Goal: Complete application form

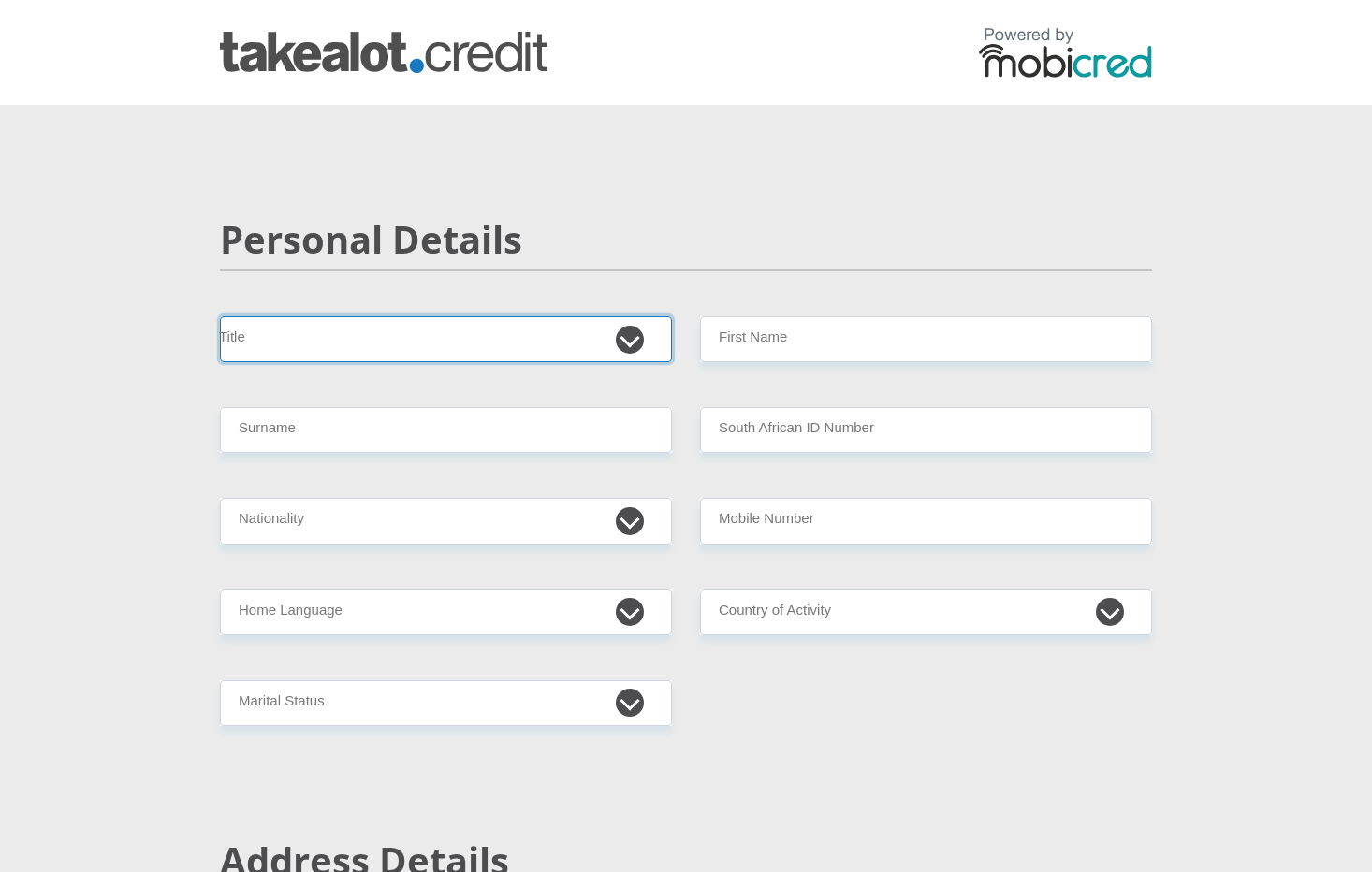
click at [514, 353] on select "Mr Ms Mrs Dr [PERSON_NAME]" at bounding box center [445, 339] width 452 height 46
select select "Mr"
click at [220, 316] on select "Mr Ms Mrs Dr Other" at bounding box center [445, 339] width 452 height 46
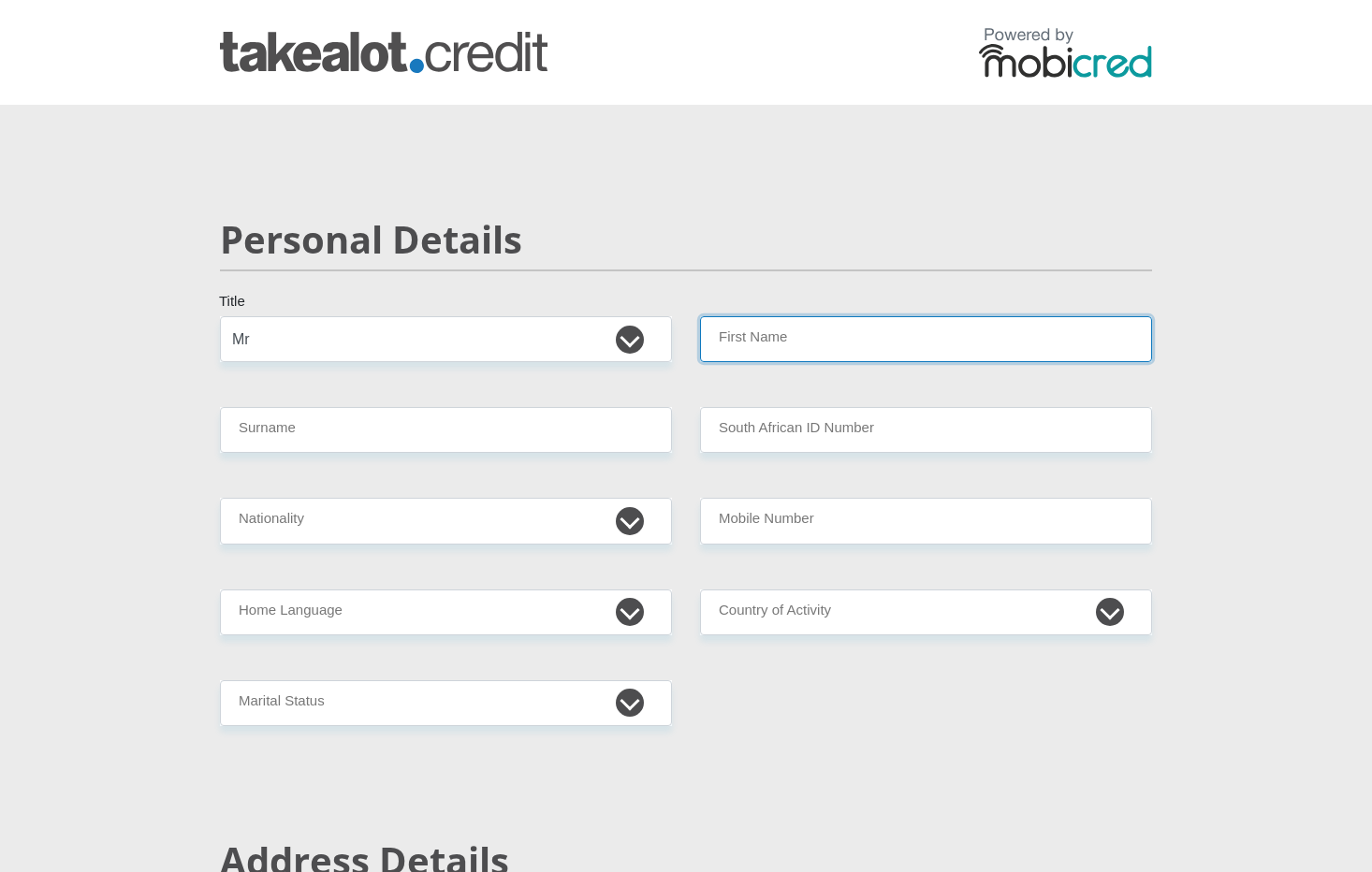
click at [816, 329] on input "First Name" at bounding box center [926, 339] width 452 height 46
type input "Sean"
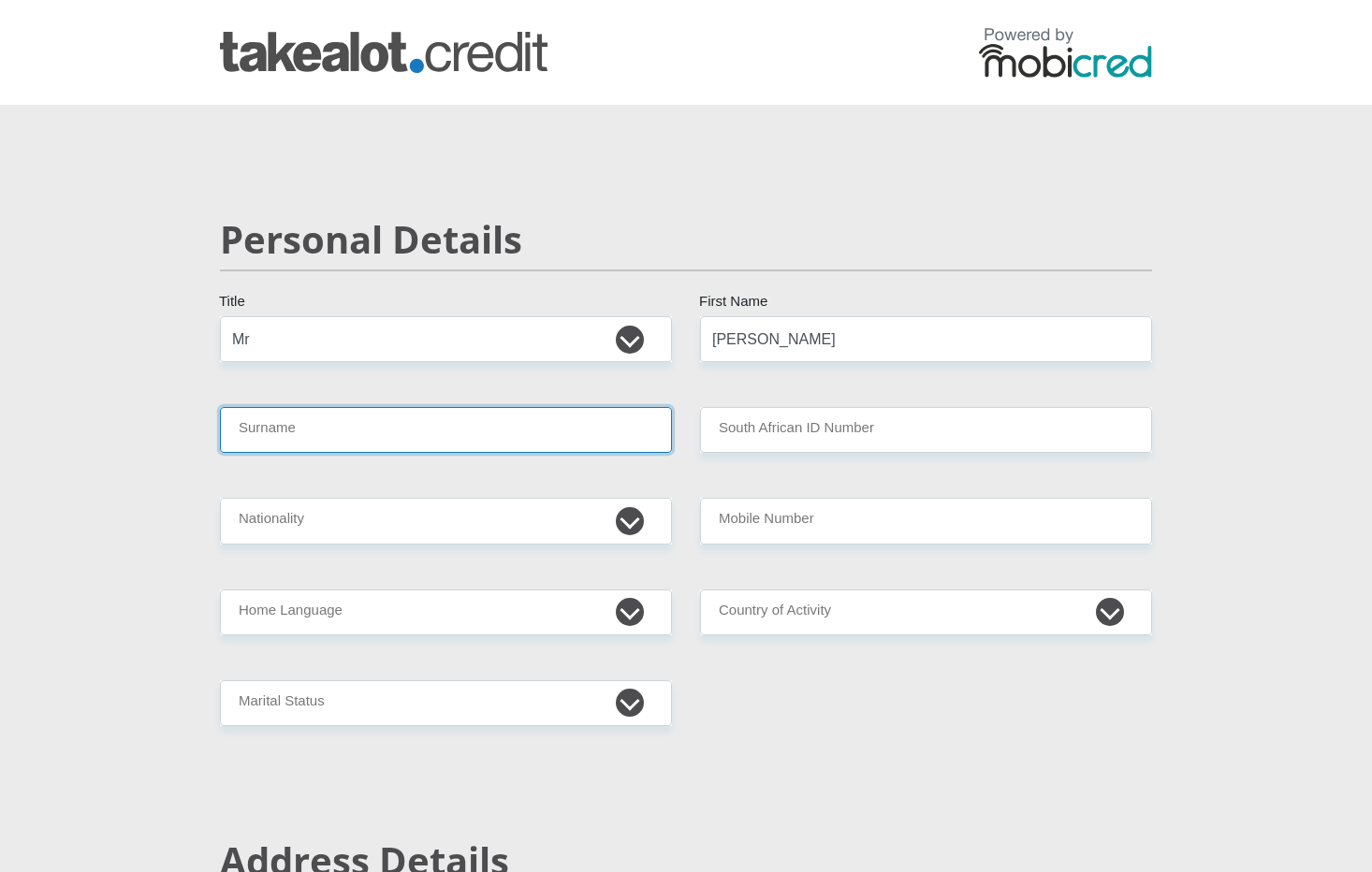
type input "Mostert"
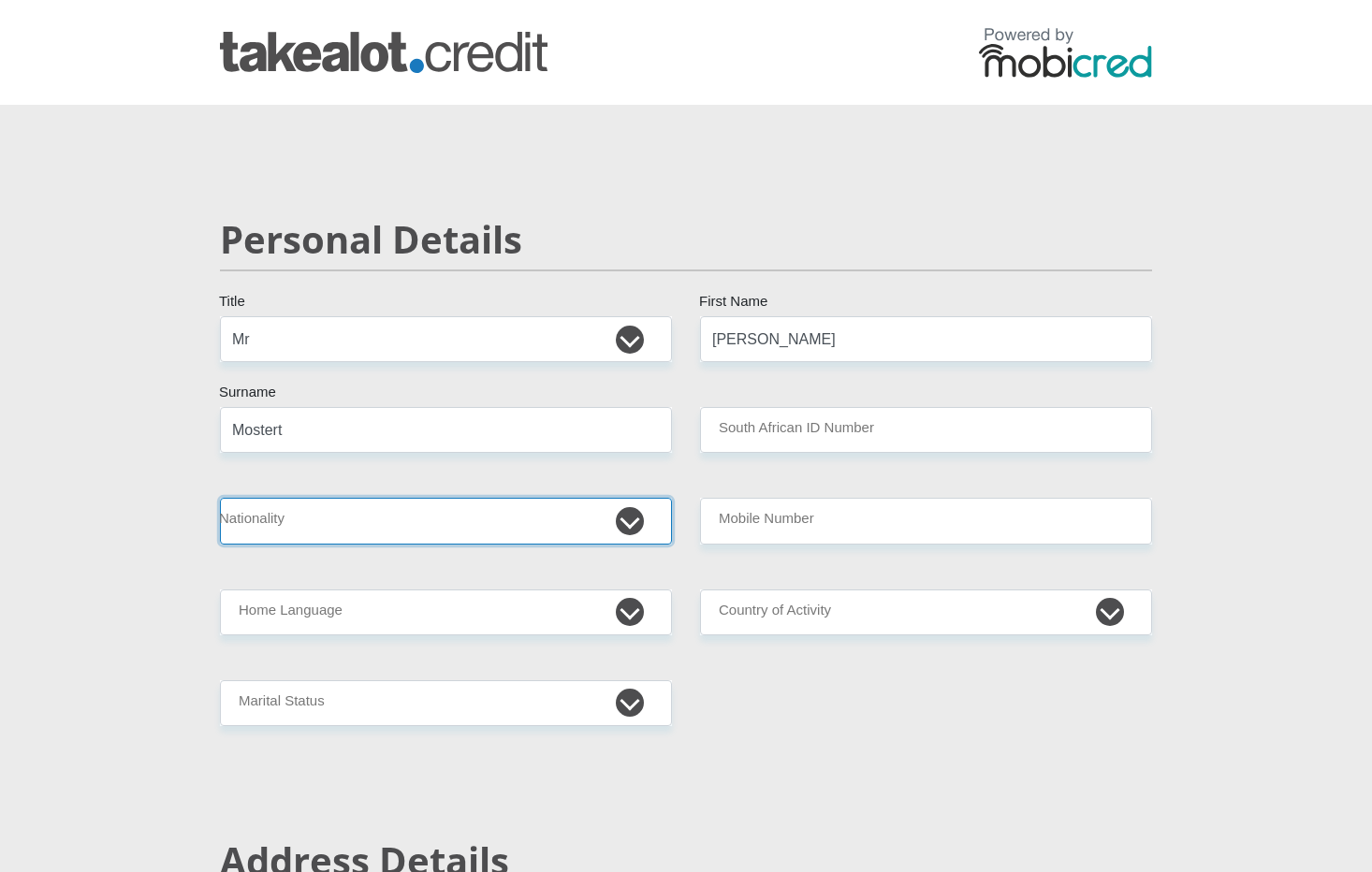
select select "ZAF"
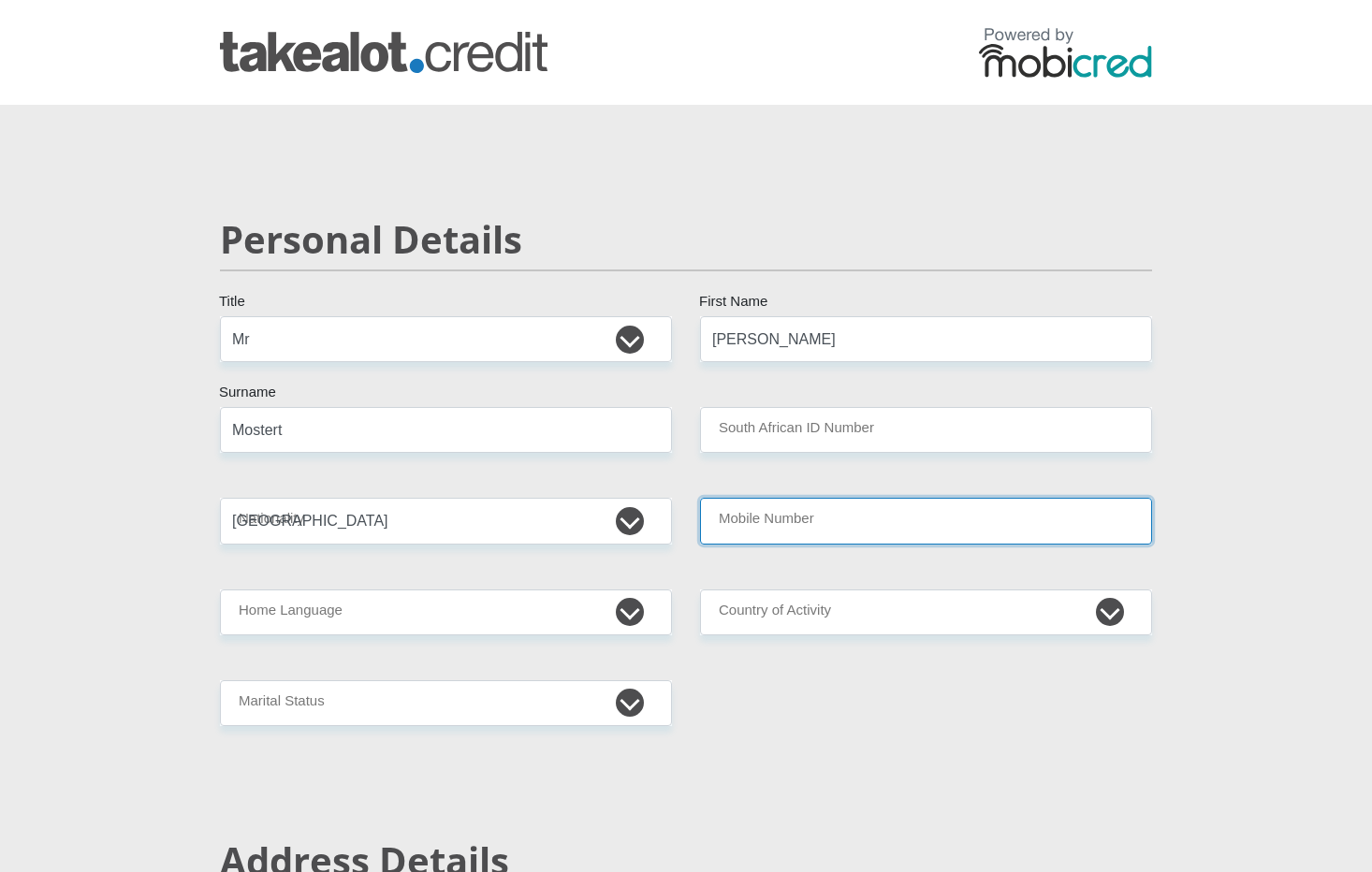
type input "0662308496"
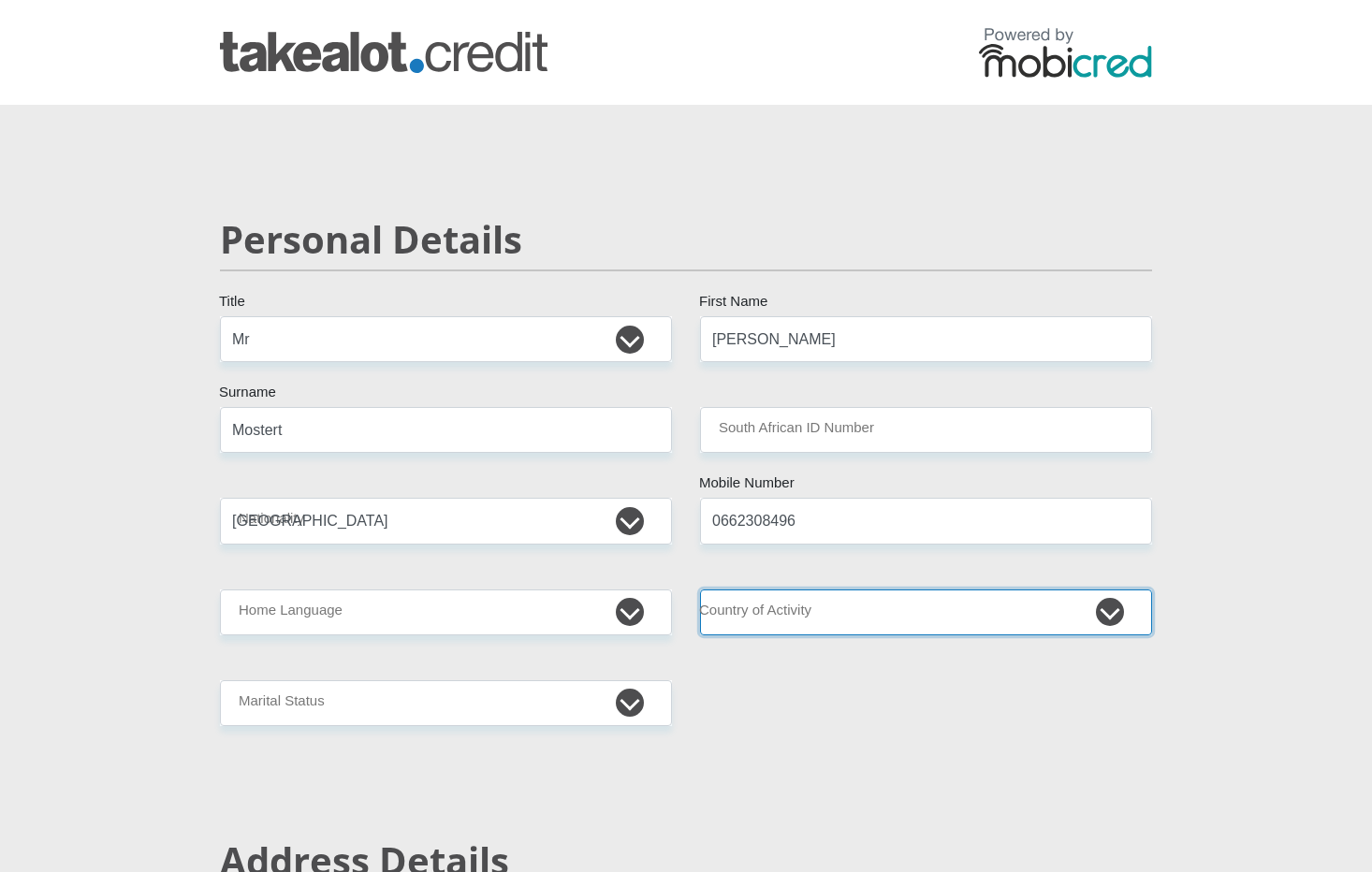
select select "ZAF"
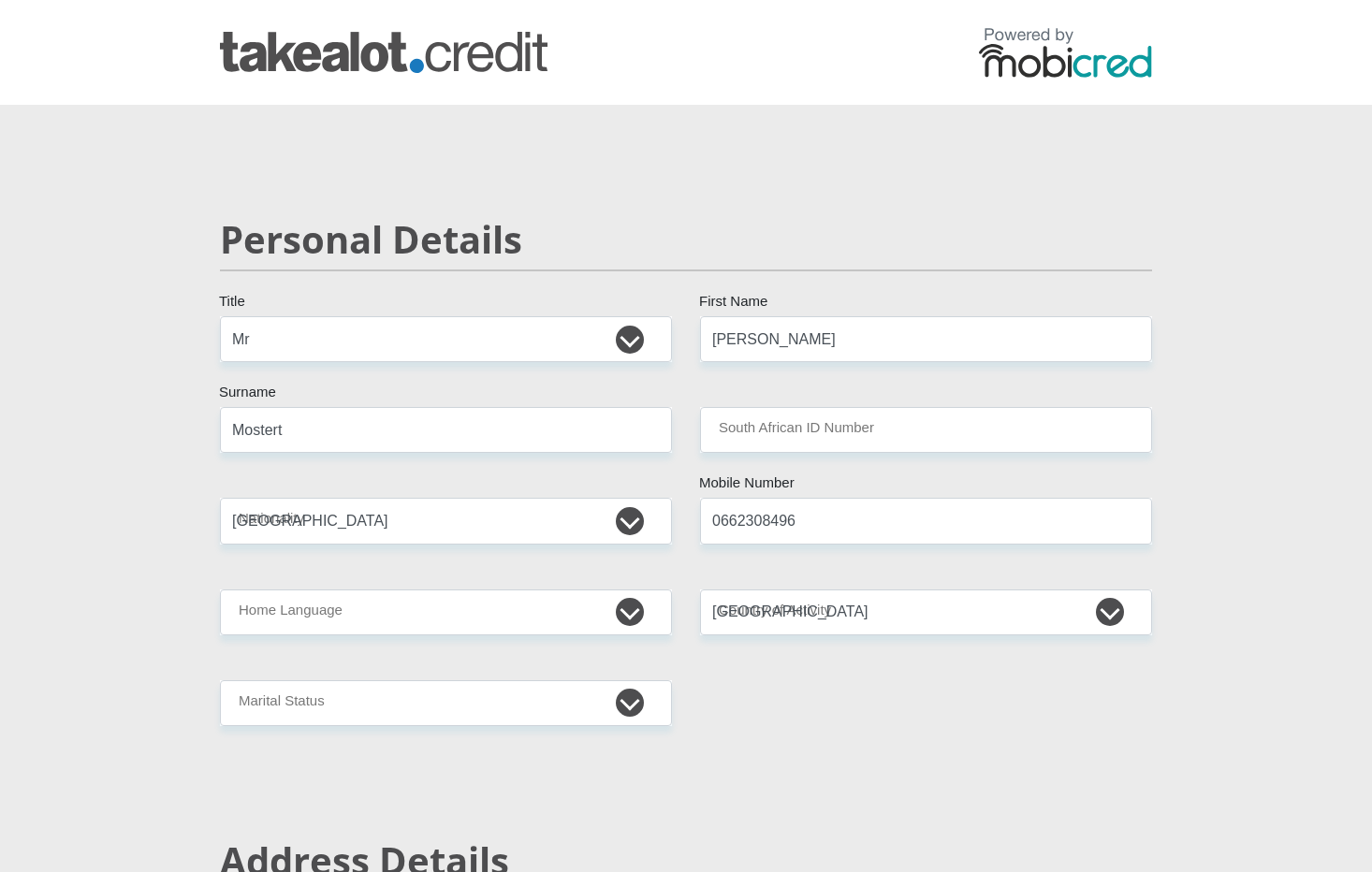
type input "26 Bakenbos Crescent,"
type input "Bloubosrand"
type input "Johannesburg"
type input "2188"
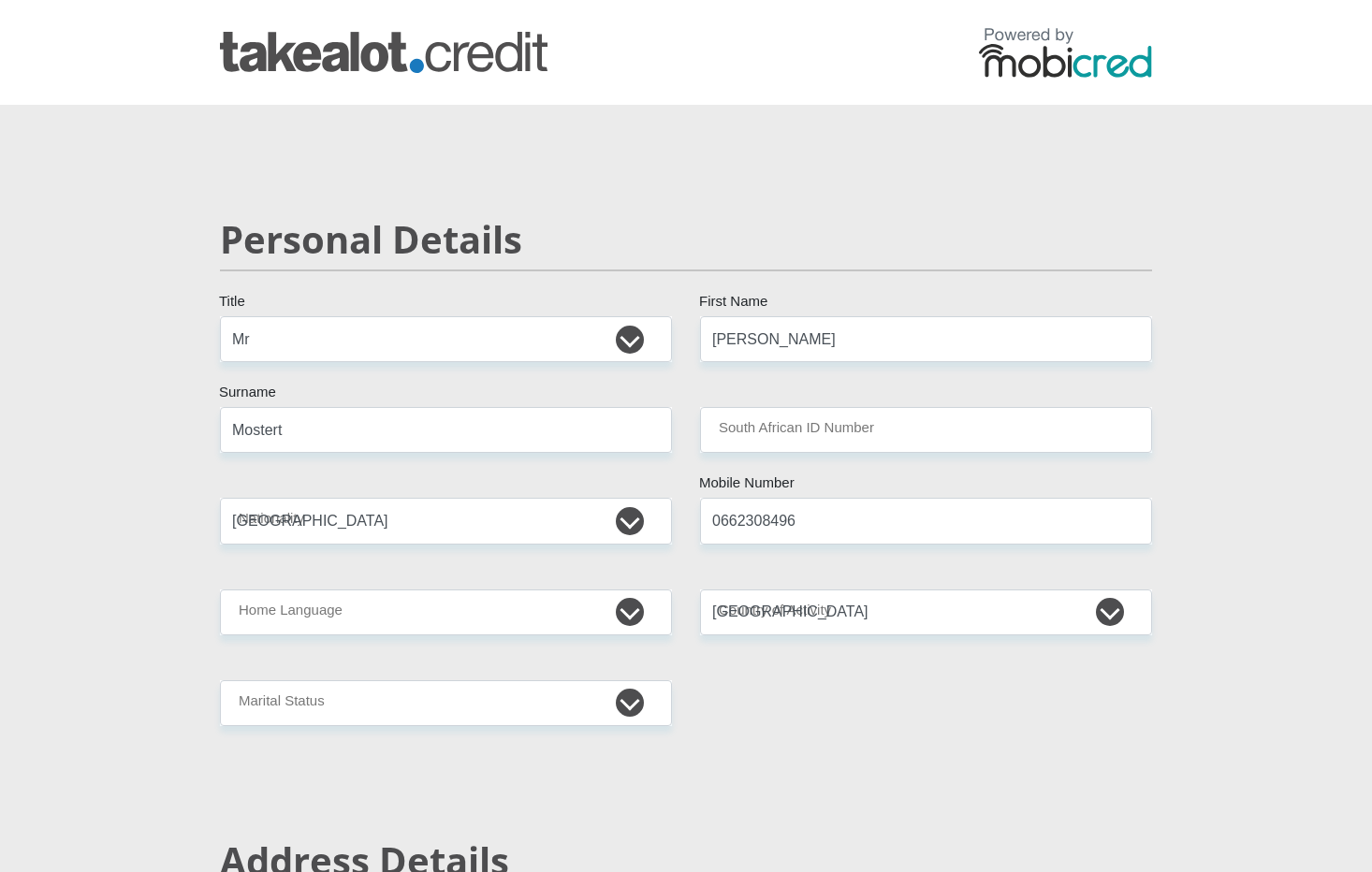
select select "Gauteng"
type input "Seankmostert@gmail.com"
type input "Claire@1999"
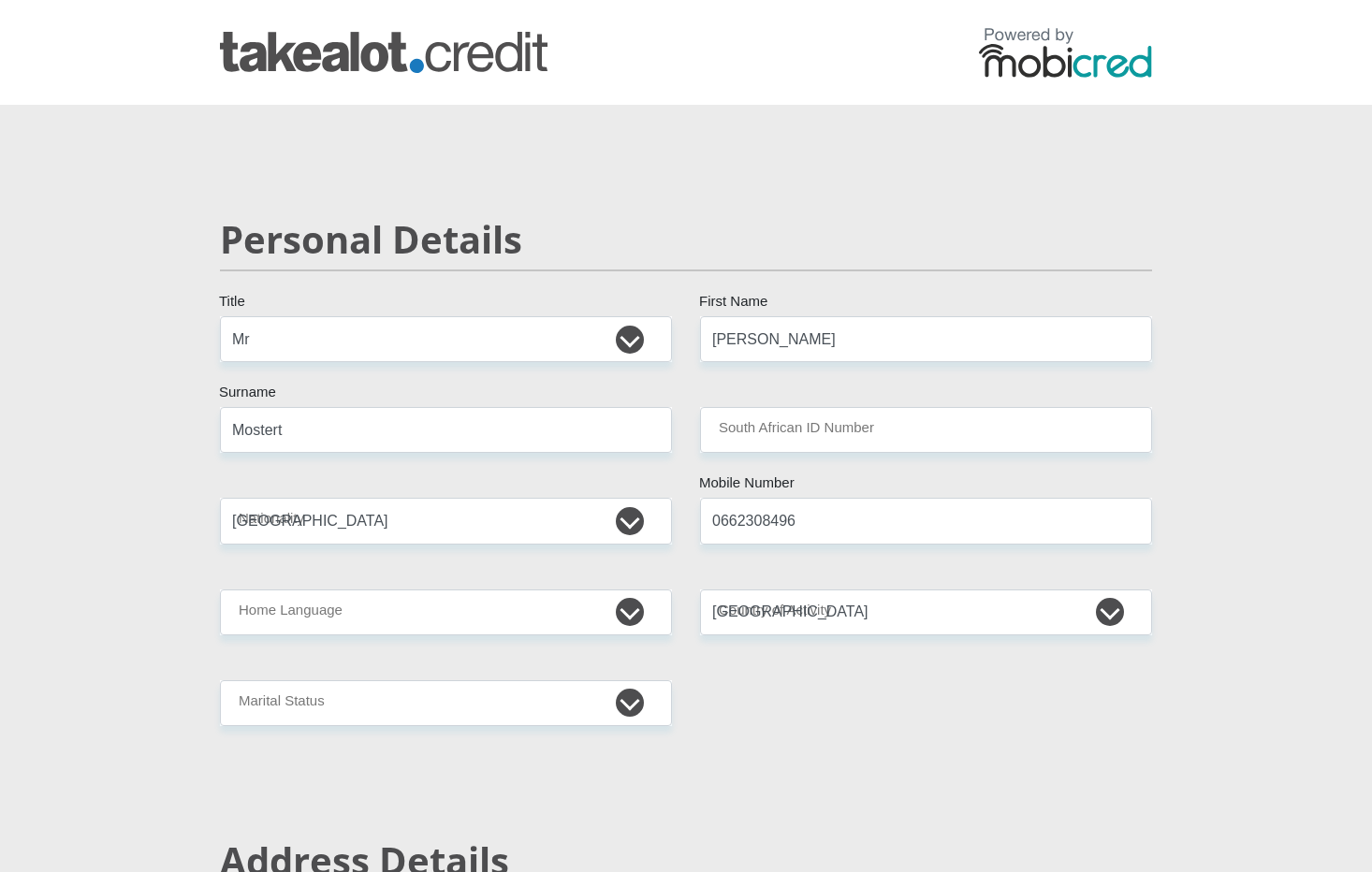
type input "34500"
type input "28188"
type input "0"
type input "4000"
type input "2000"
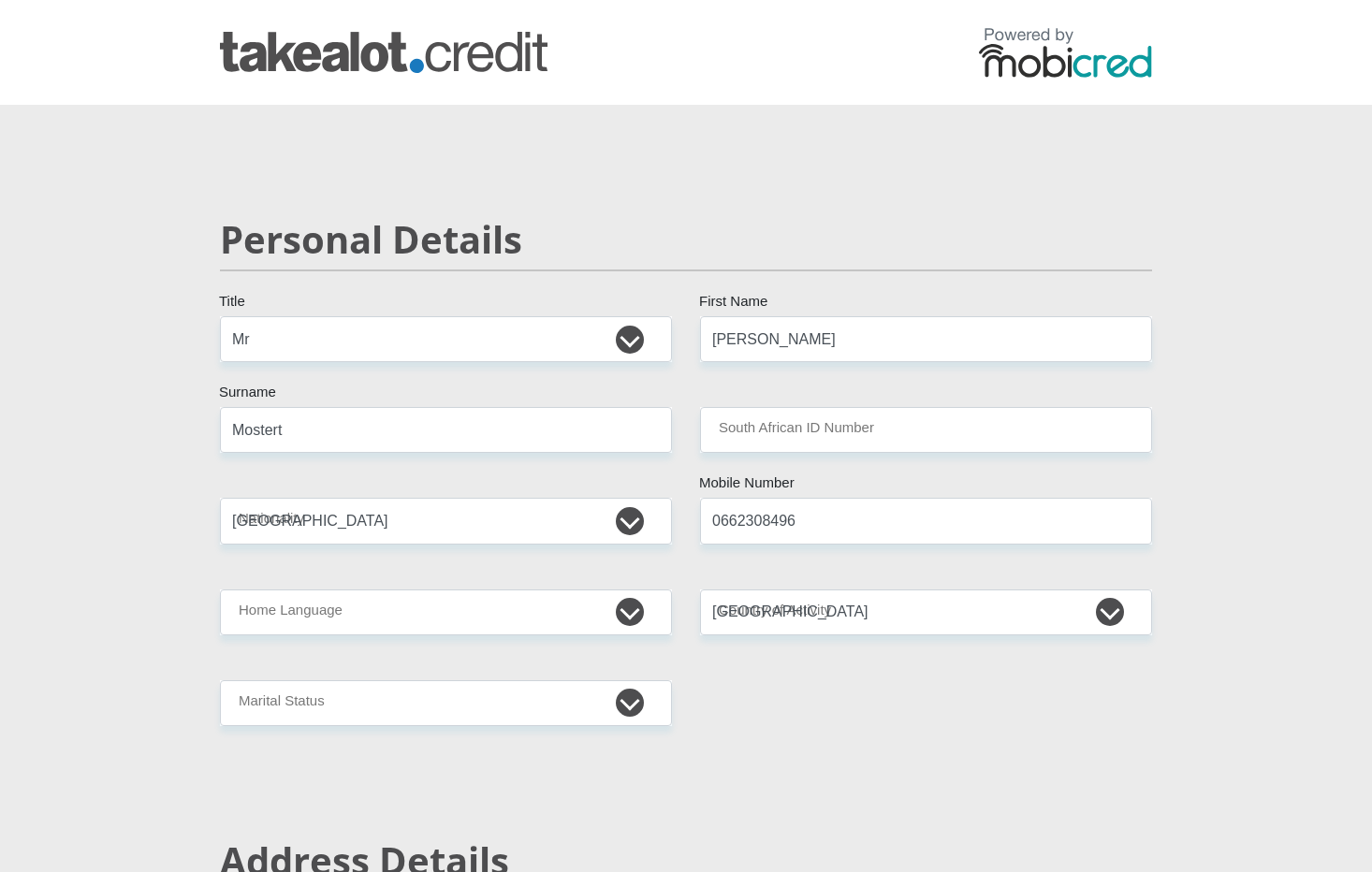
type input "500"
type input "1500"
type input "1000"
type input "0"
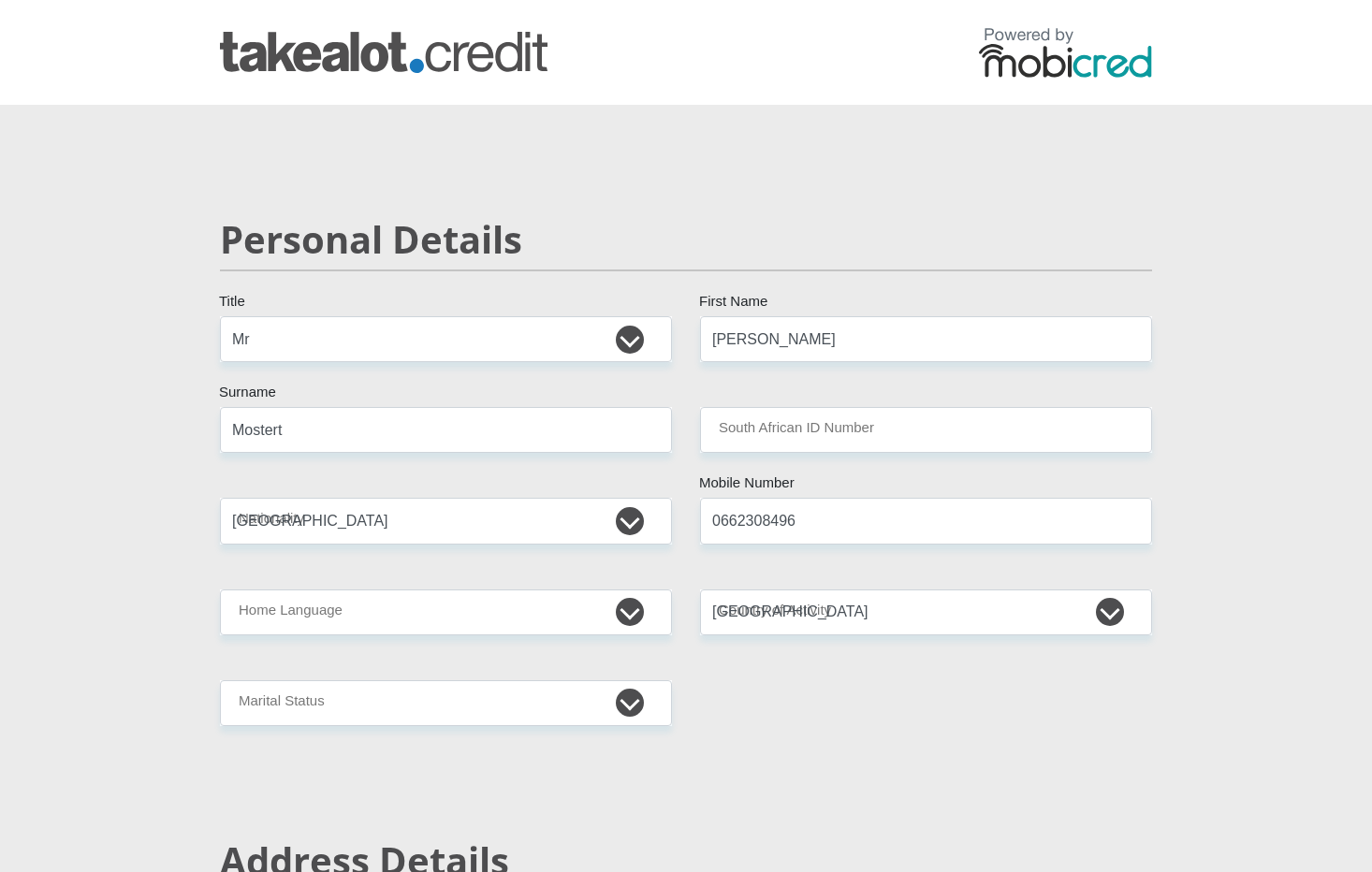
type input "MostertSolutionists"
type input "0722183611"
type input "Lance"
type input "Mostert"
type input "63006721765"
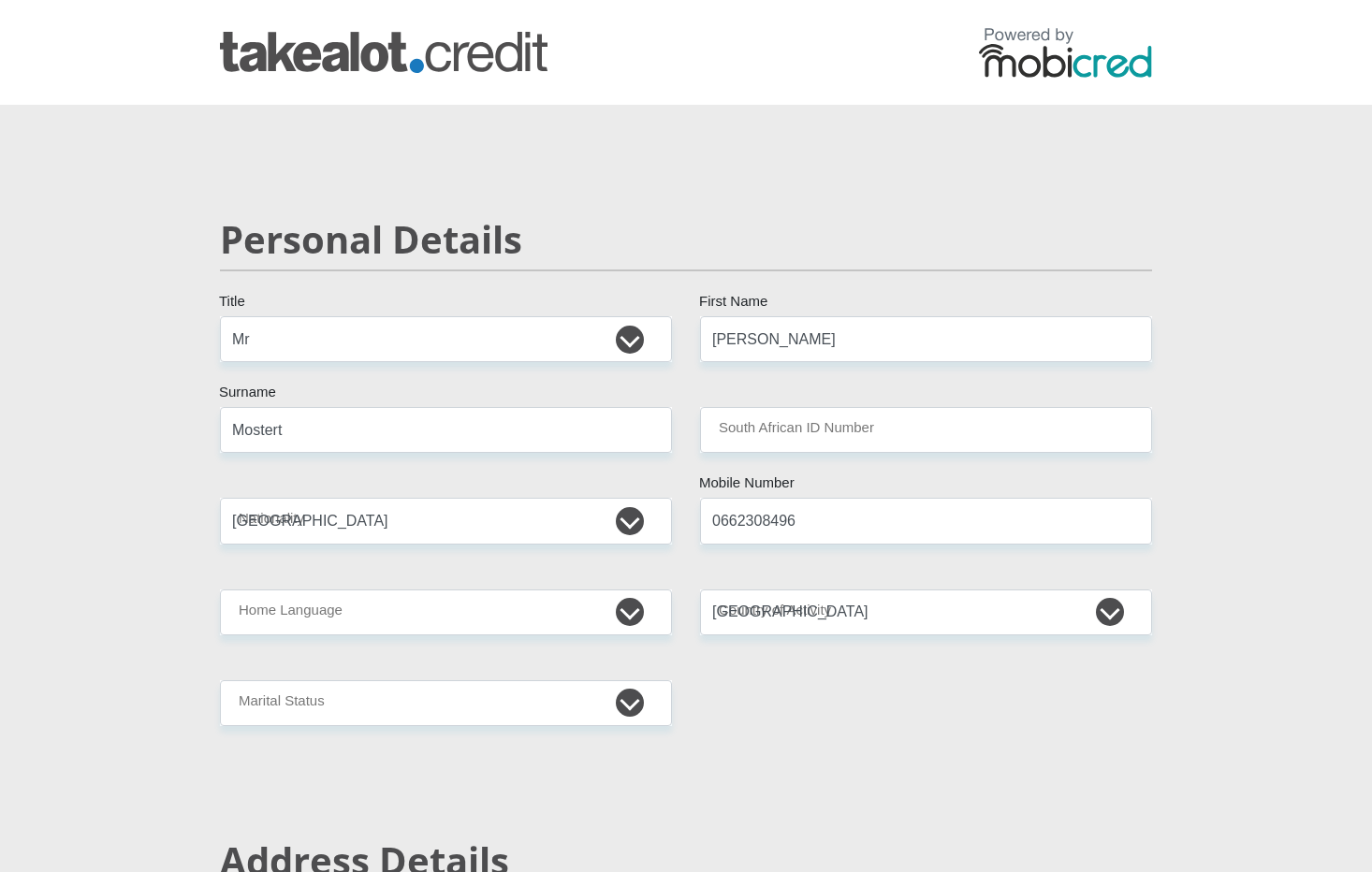
type input "250655"
type input "FIRSTRAND BANK"
type input "BRANCH 560"
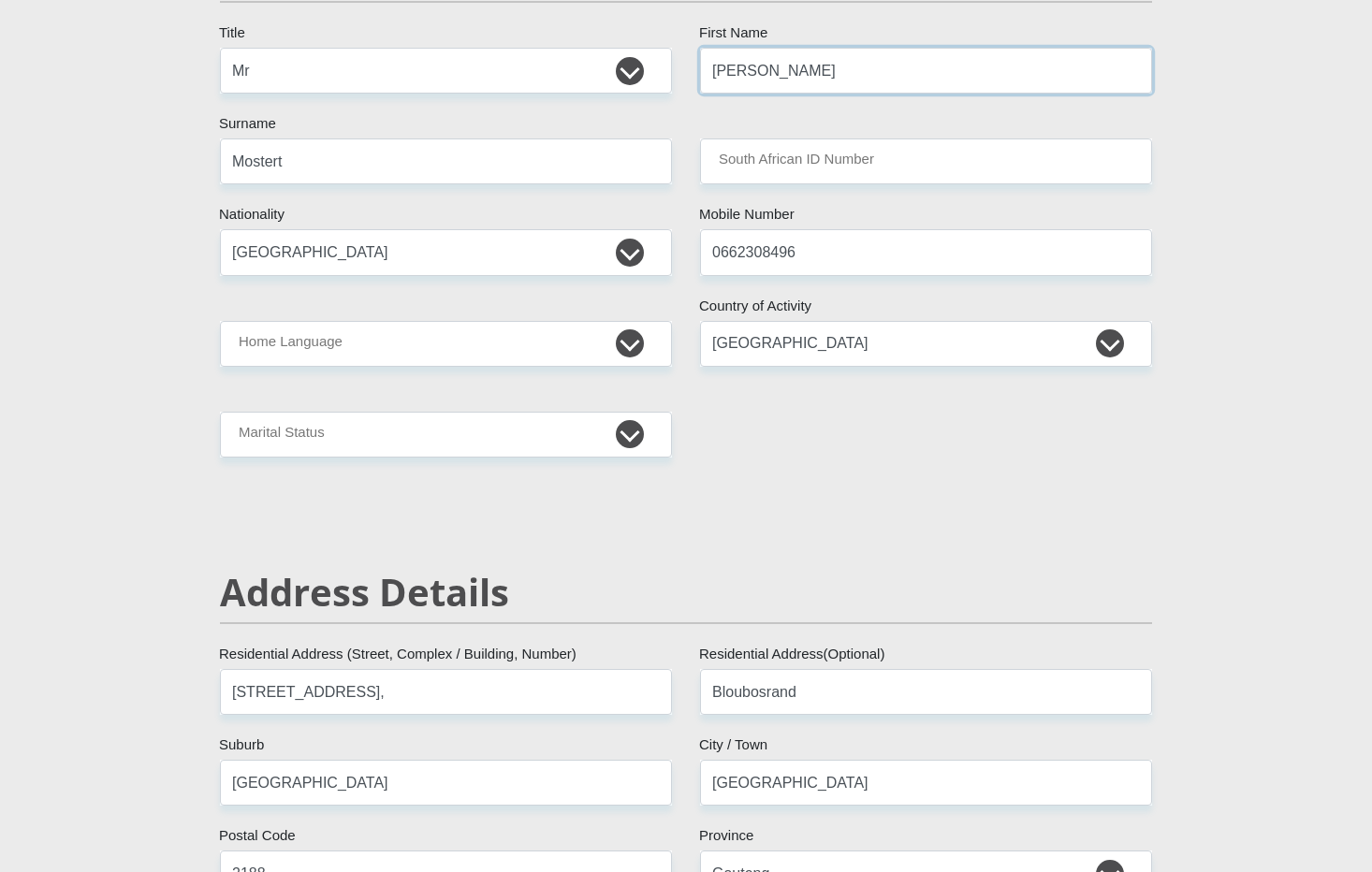
scroll to position [273, 0]
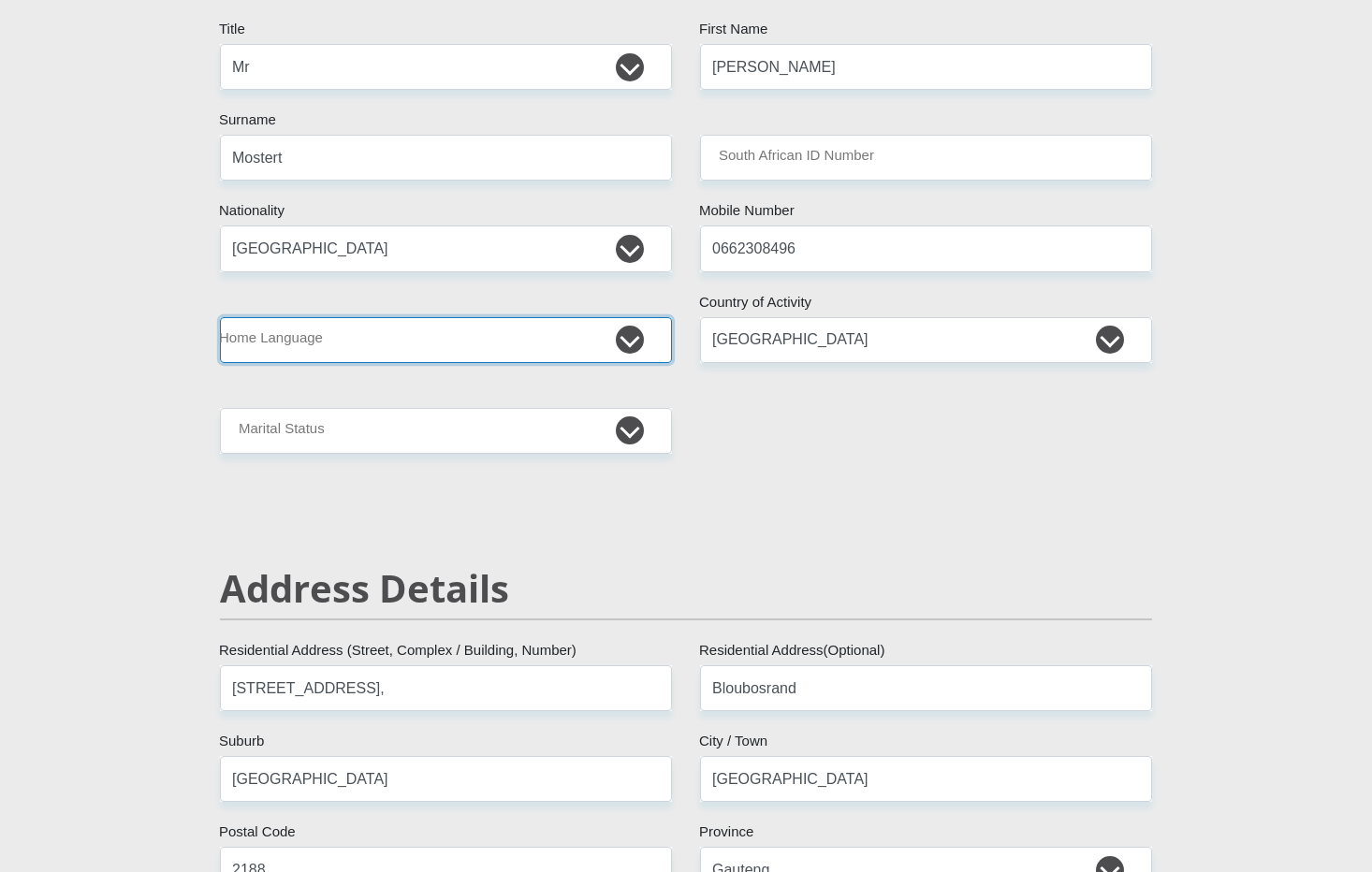
click at [622, 347] on select "Afrikaans English Sepedi South Ndebele Southern Sotho Swati Tsonga Tswana Venda…" at bounding box center [445, 340] width 452 height 46
select select "eng"
click at [220, 317] on select "Afrikaans English Sepedi South Ndebele Southern Sotho Swati Tsonga Tswana Venda…" at bounding box center [445, 340] width 452 height 46
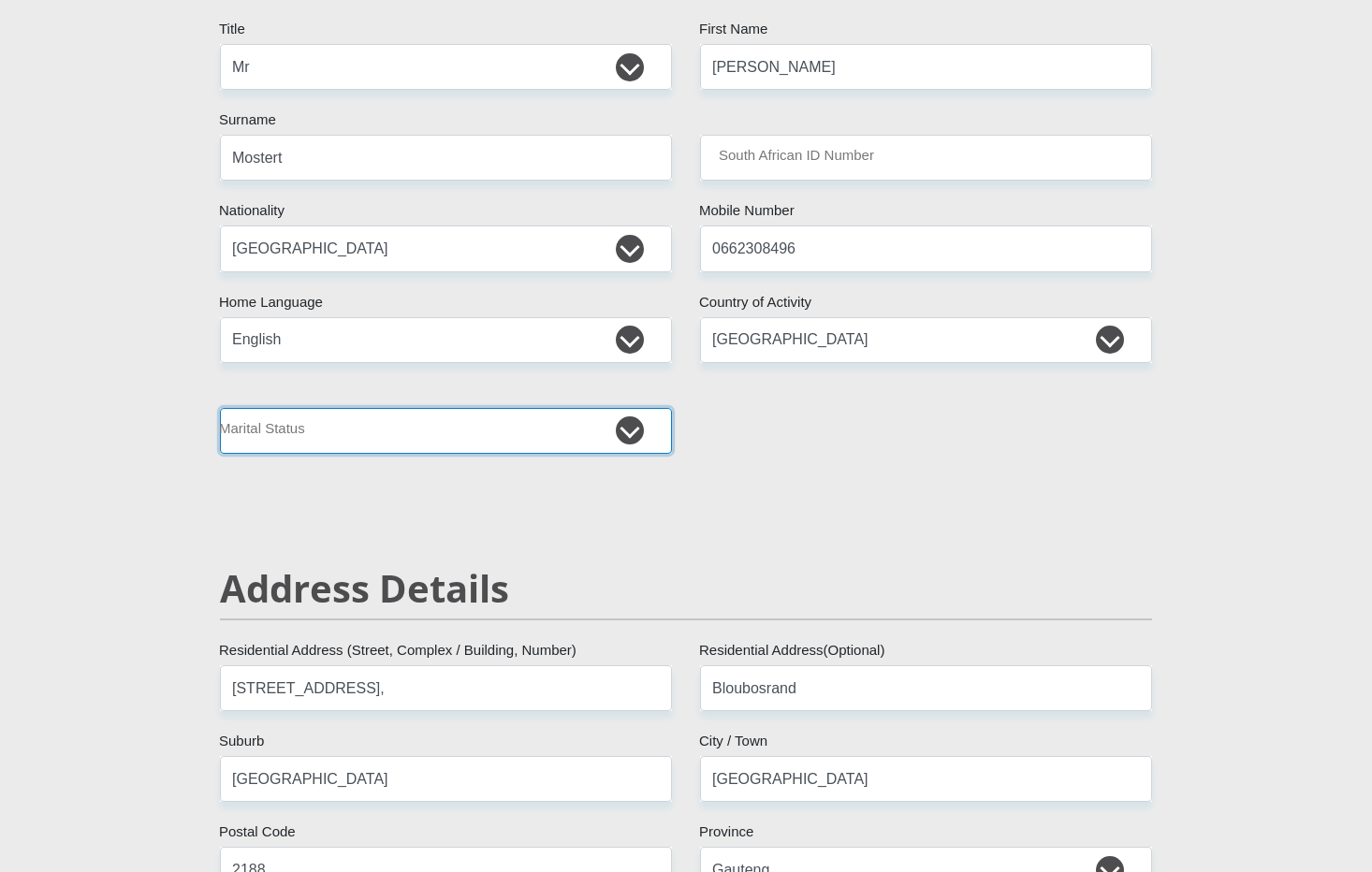
click at [630, 446] on select "Married ANC Single Divorced Widowed Married COP or Customary Law" at bounding box center [445, 430] width 452 height 46
select select "2"
click at [220, 408] on select "Married ANC Single Divorced Widowed Married COP or Customary Law" at bounding box center [445, 430] width 452 height 46
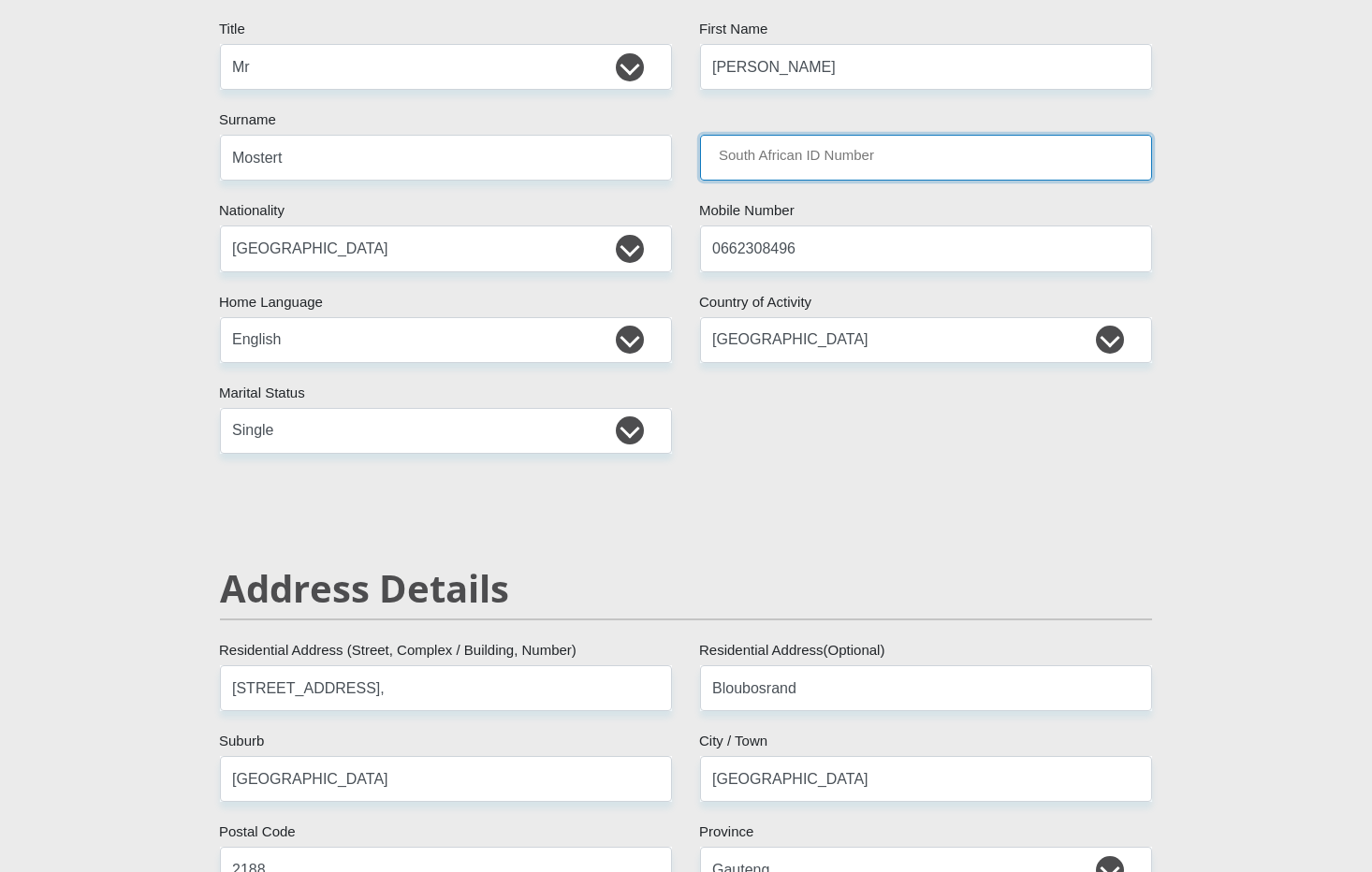
click at [815, 170] on input "South African ID Number" at bounding box center [926, 158] width 452 height 46
type input "9912065050087"
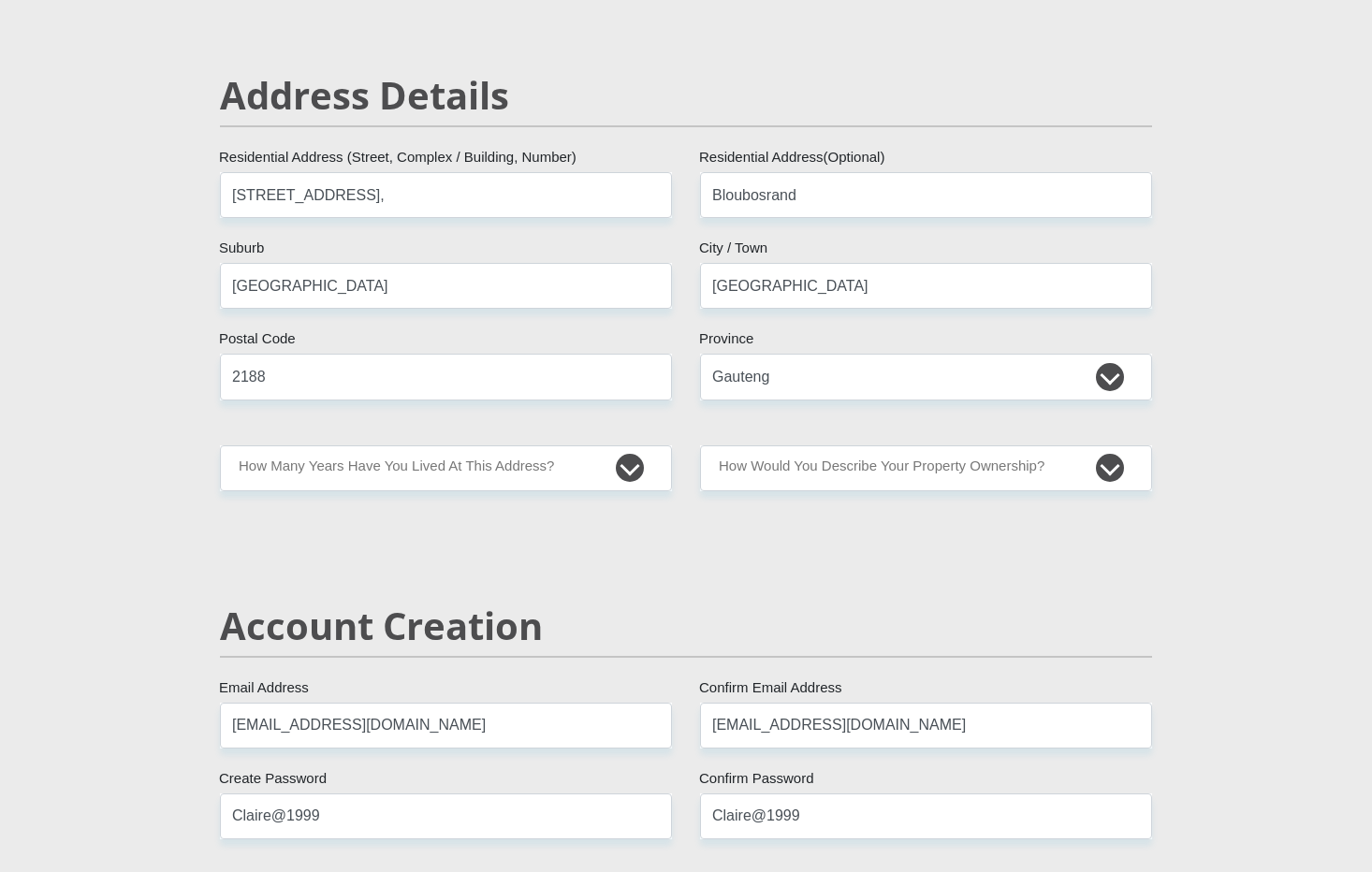
scroll to position [779, 0]
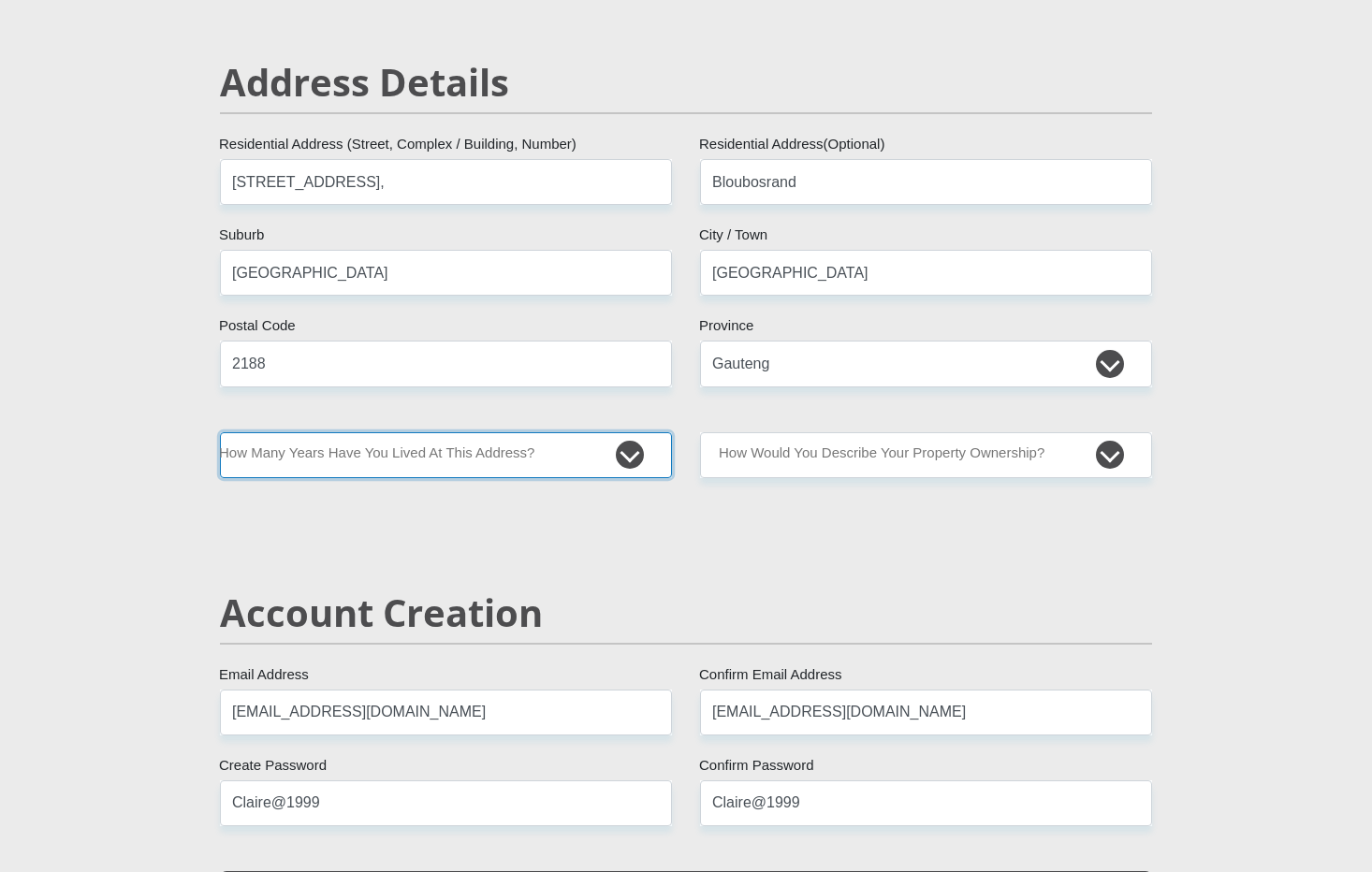
click at [612, 461] on select "less than 1 year 1-3 years 3-5 years 5+ years" at bounding box center [445, 455] width 452 height 46
select select "5"
click at [220, 432] on select "less than 1 year 1-3 years 3-5 years 5+ years" at bounding box center [445, 455] width 452 height 46
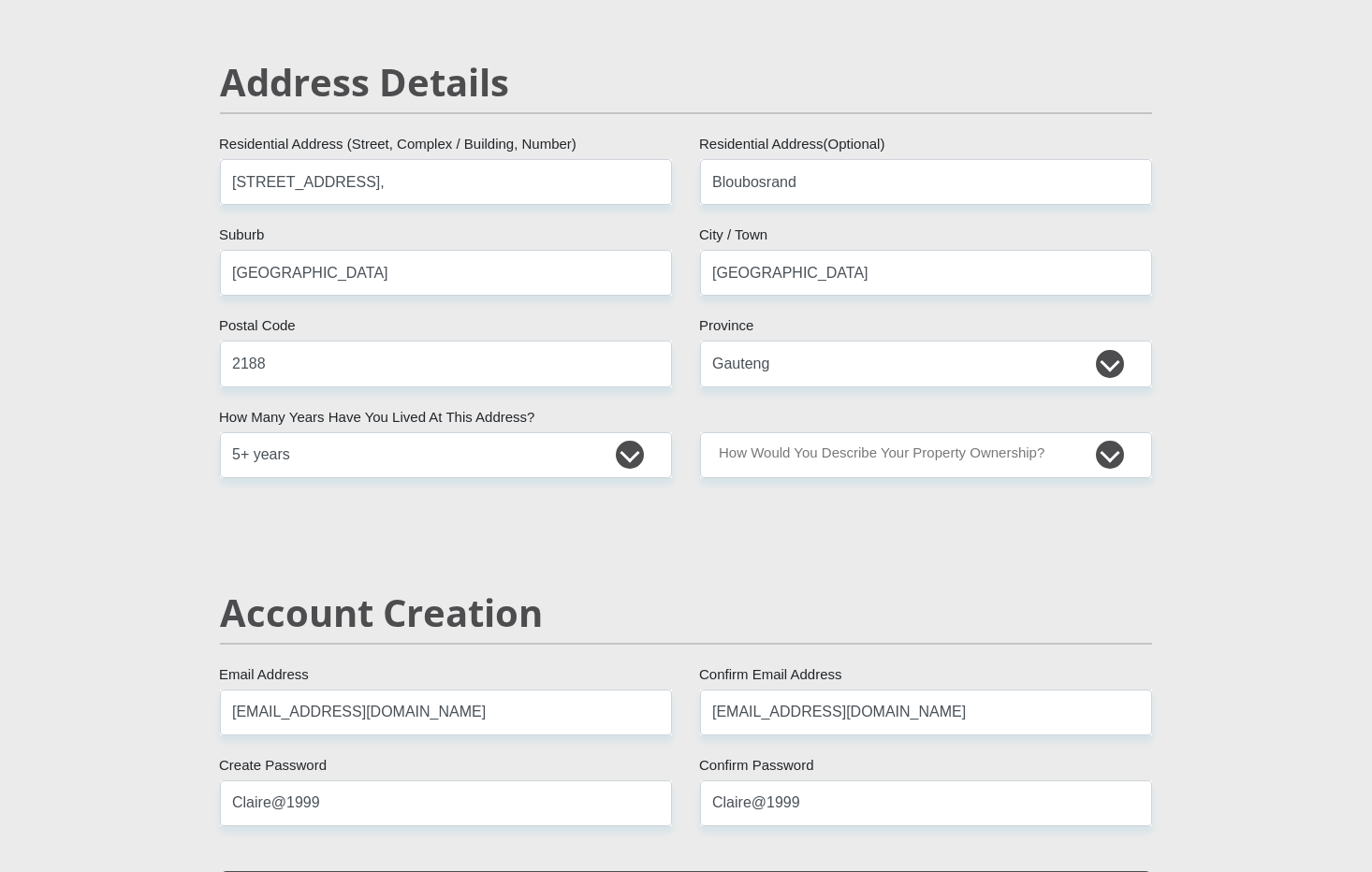
click at [558, 608] on h2 "Account Creation" at bounding box center [686, 613] width 932 height 45
click at [759, 465] on select "Owned Rented Family Owned Company Dwelling" at bounding box center [926, 455] width 452 height 46
select select "parents"
click at [700, 432] on select "Owned Rented Family Owned Company Dwelling" at bounding box center [926, 455] width 452 height 46
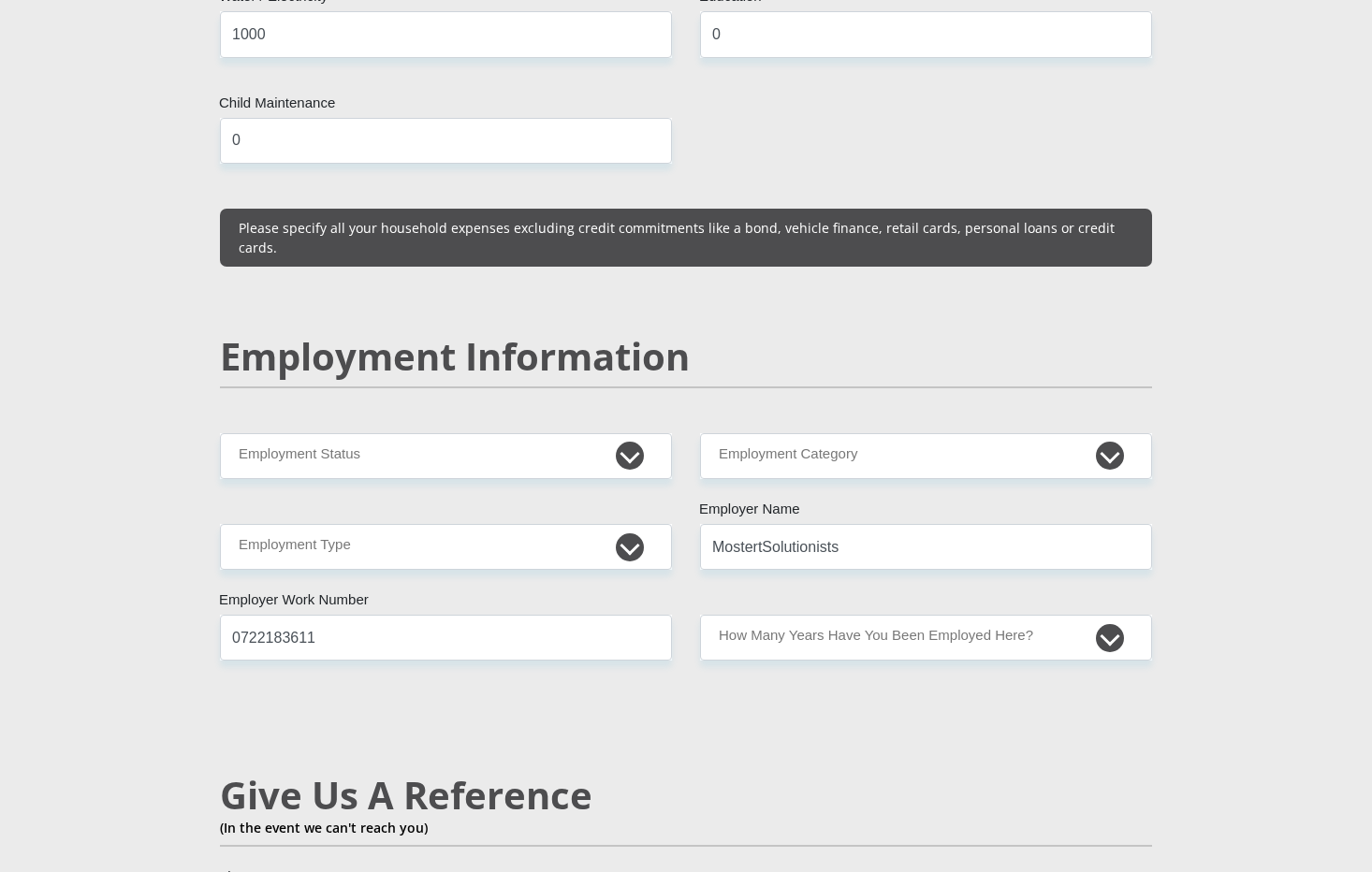
scroll to position [2573, 0]
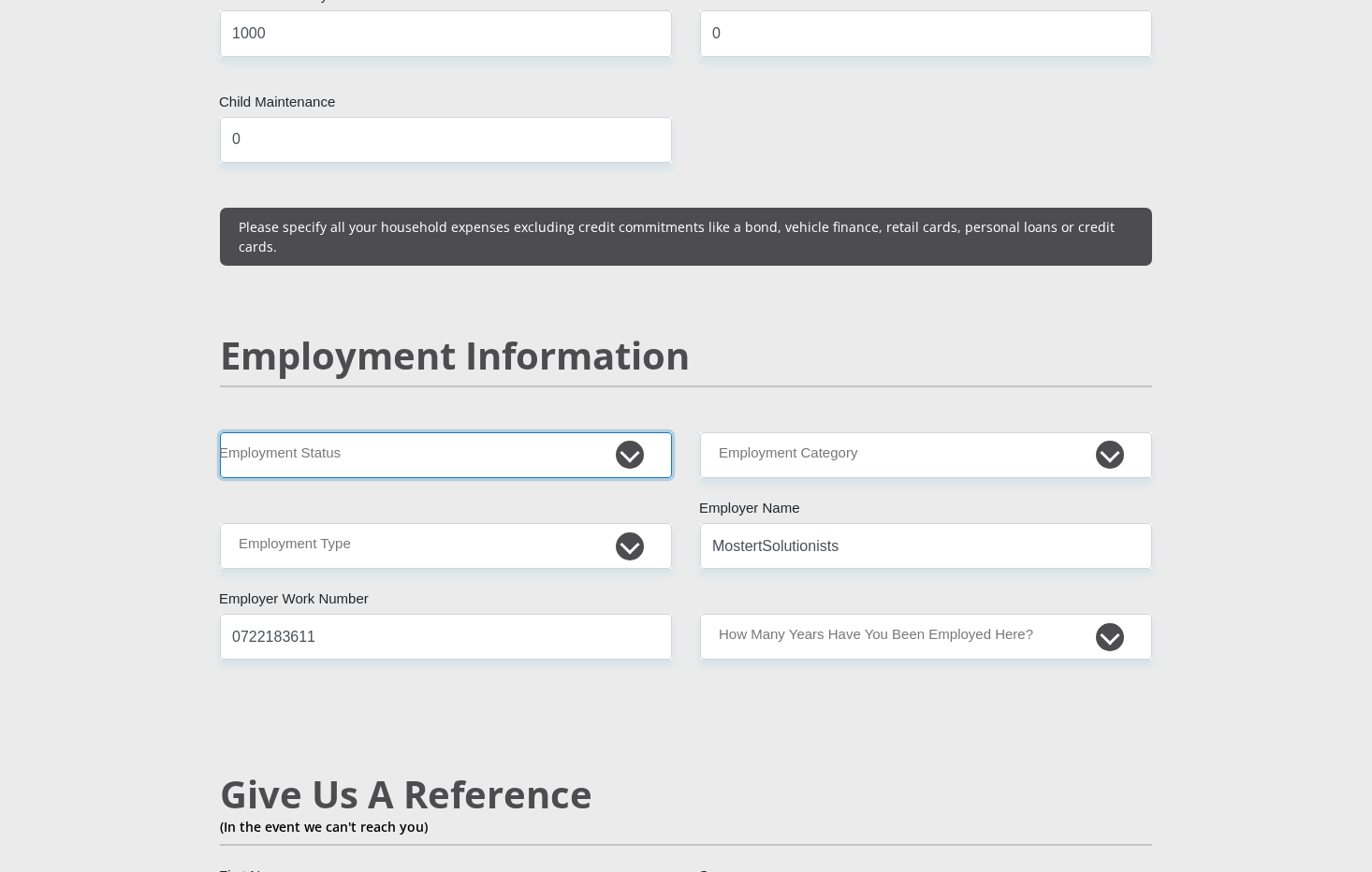
click at [623, 432] on select "Permanent/Full-time Part-time/Casual Contract Worker Self-Employed Housewife Re…" at bounding box center [445, 455] width 452 height 46
select select "1"
click at [220, 432] on select "Permanent/Full-time Part-time/Casual Contract Worker Self-Employed Housewife Re…" at bounding box center [445, 455] width 452 height 46
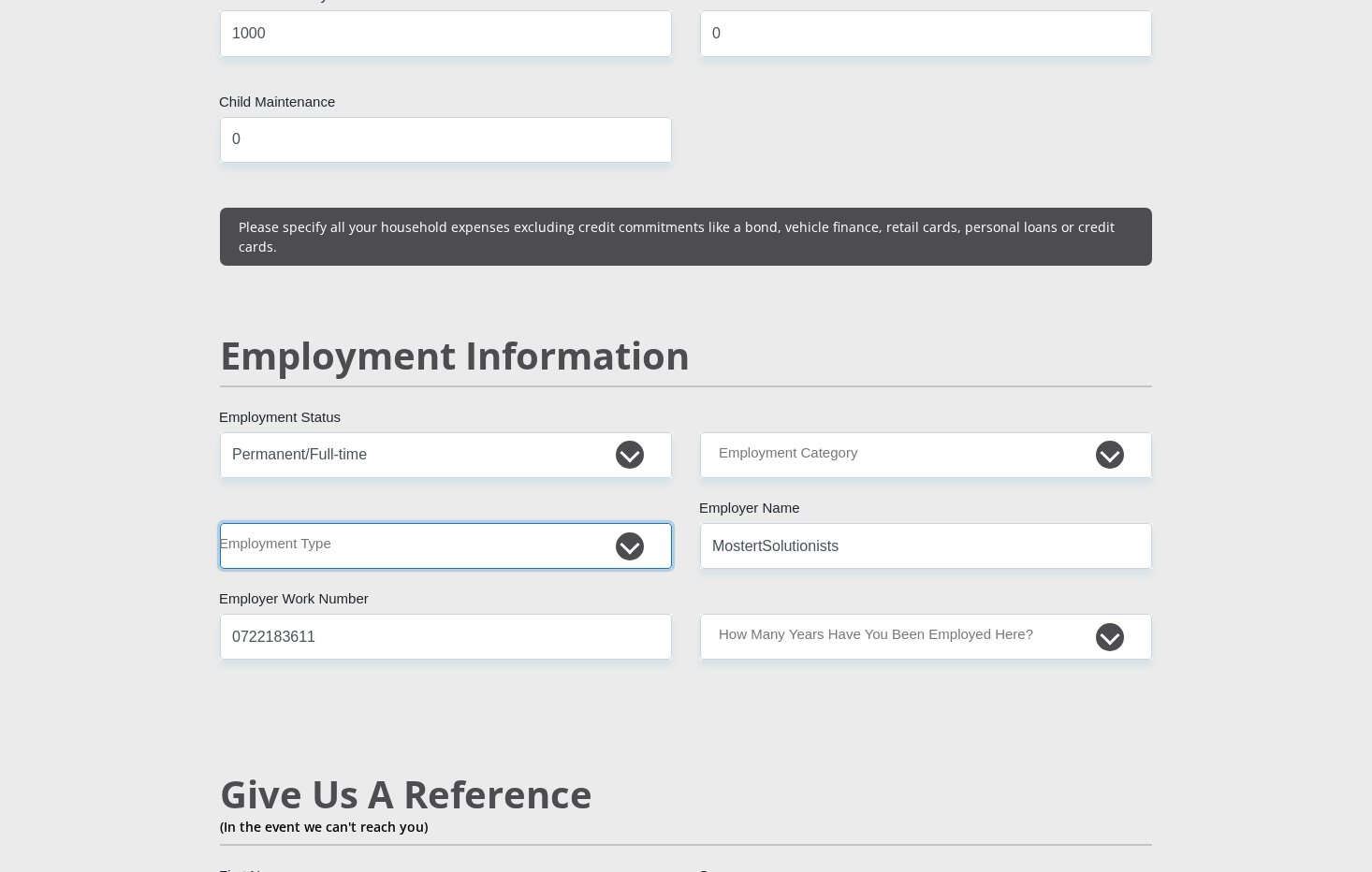
click at [597, 523] on select "College/Lecturer Craft Seller Creative Driver Executive Farmer Forces - Non Com…" at bounding box center [445, 545] width 452 height 46
select select "Non Licenced Professional"
click at [220, 523] on select "College/Lecturer Craft Seller Creative Driver Executive Farmer Forces - Non Com…" at bounding box center [445, 545] width 452 height 46
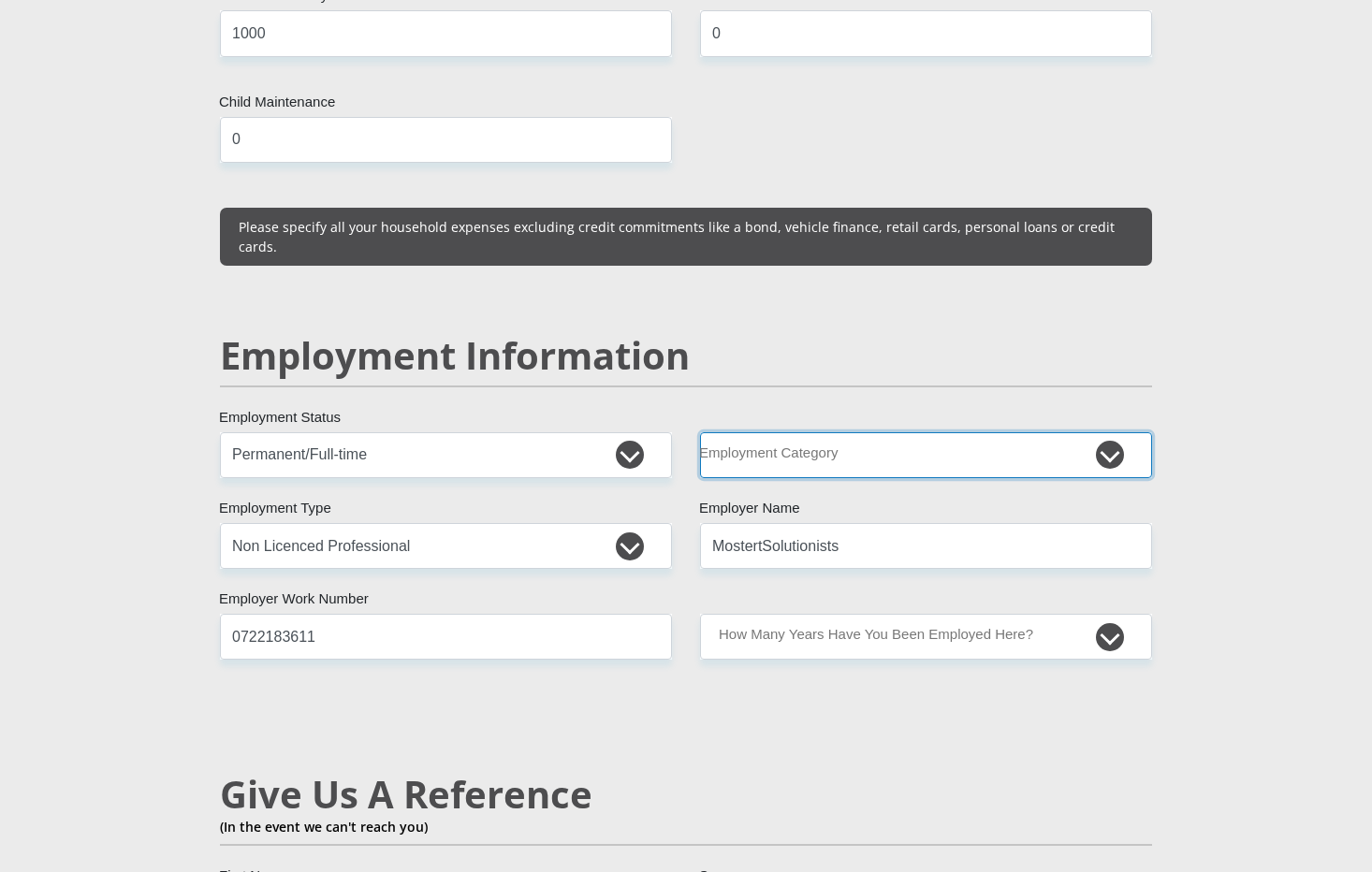
click at [778, 432] on select "AGRICULTURE ALCOHOL & TOBACCO CONSTRUCTION MATERIALS METALLURGY EQUIPMENT FOR R…" at bounding box center [926, 455] width 452 height 46
select select "9"
click at [700, 432] on select "AGRICULTURE ALCOHOL & TOBACCO CONSTRUCTION MATERIALS METALLURGY EQUIPMENT FOR R…" at bounding box center [926, 455] width 452 height 46
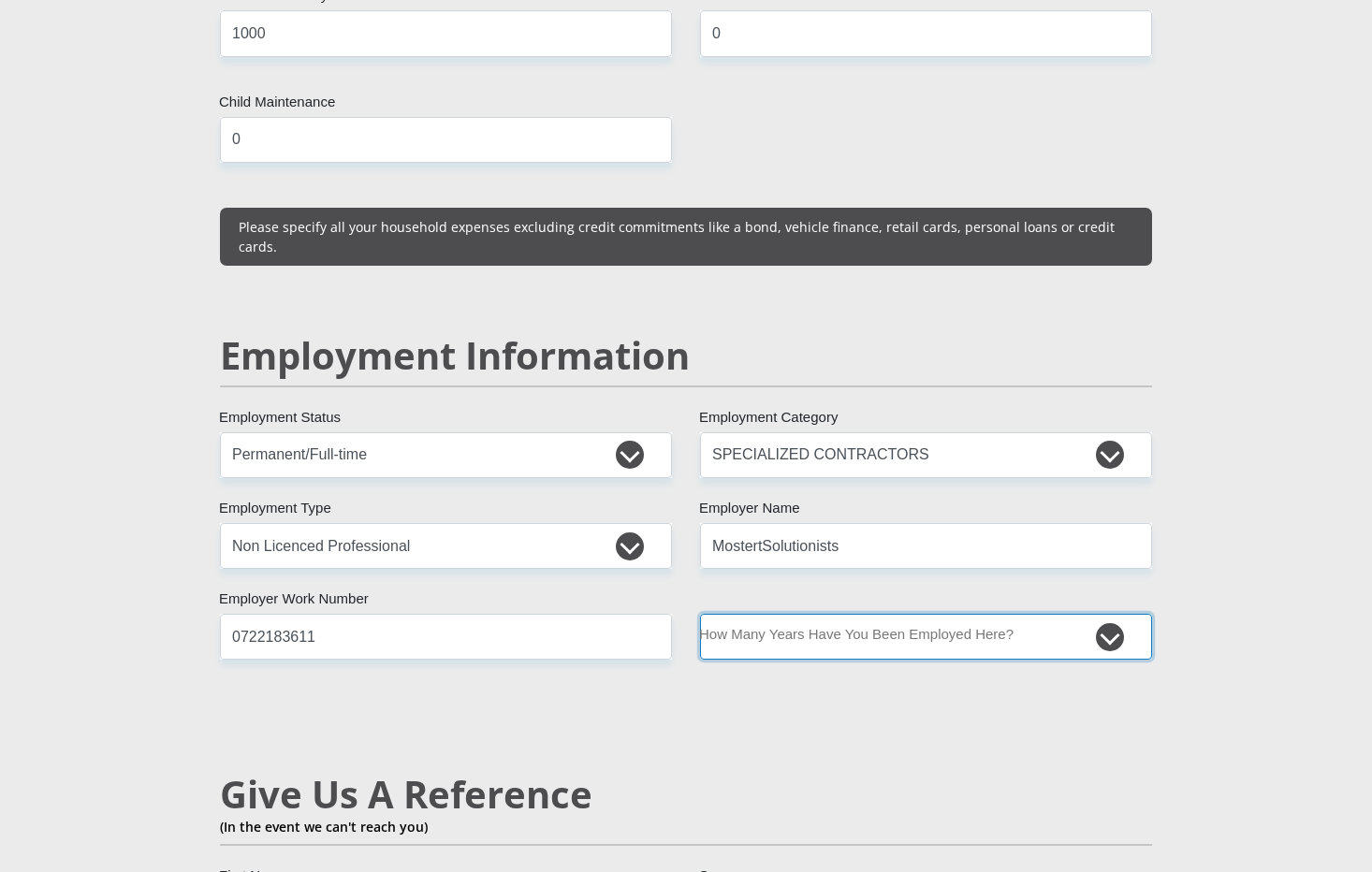
click at [790, 614] on select "less than 1 year 1-3 years 3-5 years 5+ years" at bounding box center [926, 637] width 452 height 46
select select "24"
click at [700, 614] on select "less than 1 year 1-3 years 3-5 years 5+ years" at bounding box center [926, 637] width 452 height 46
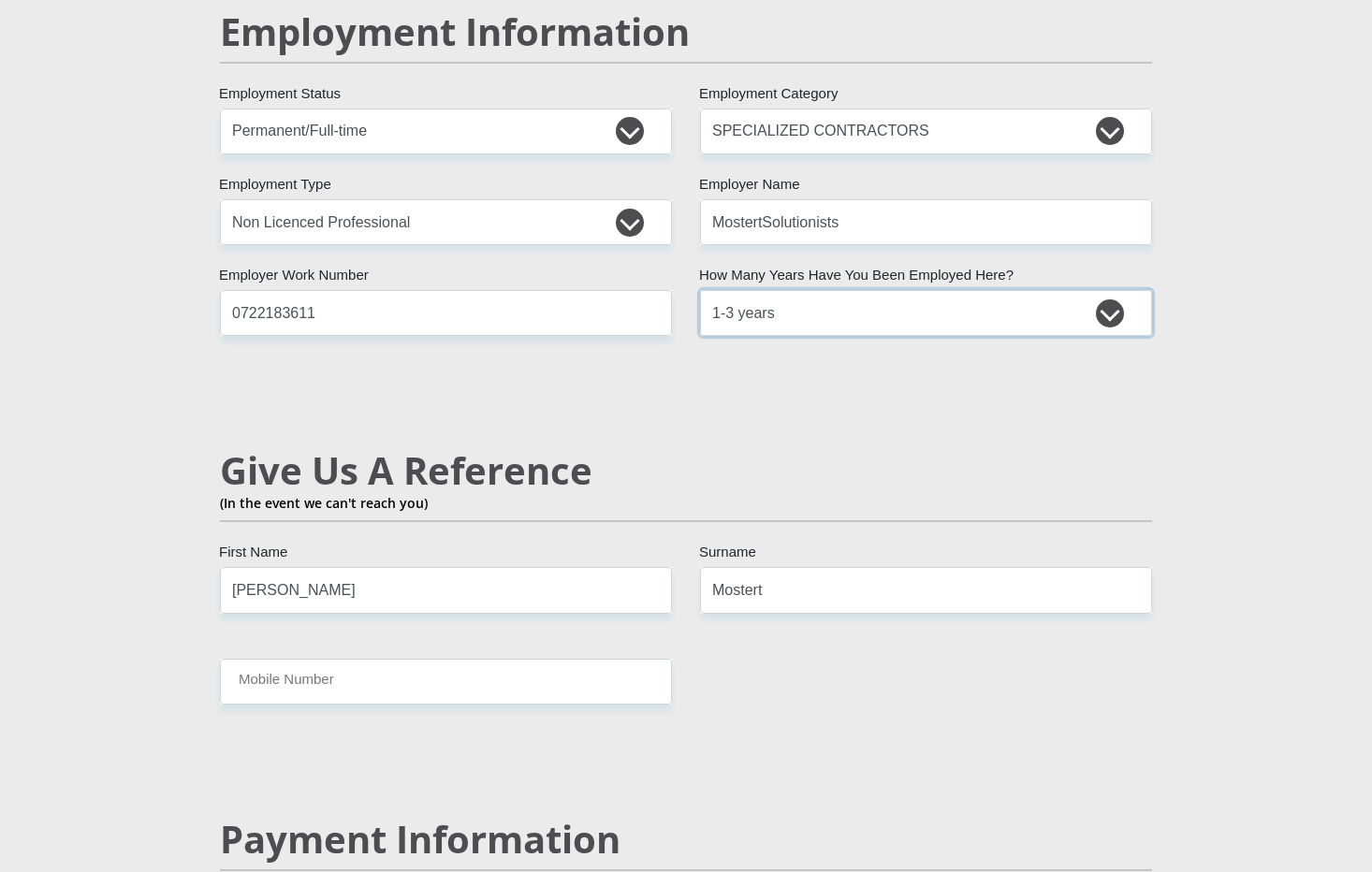
scroll to position [2901, 0]
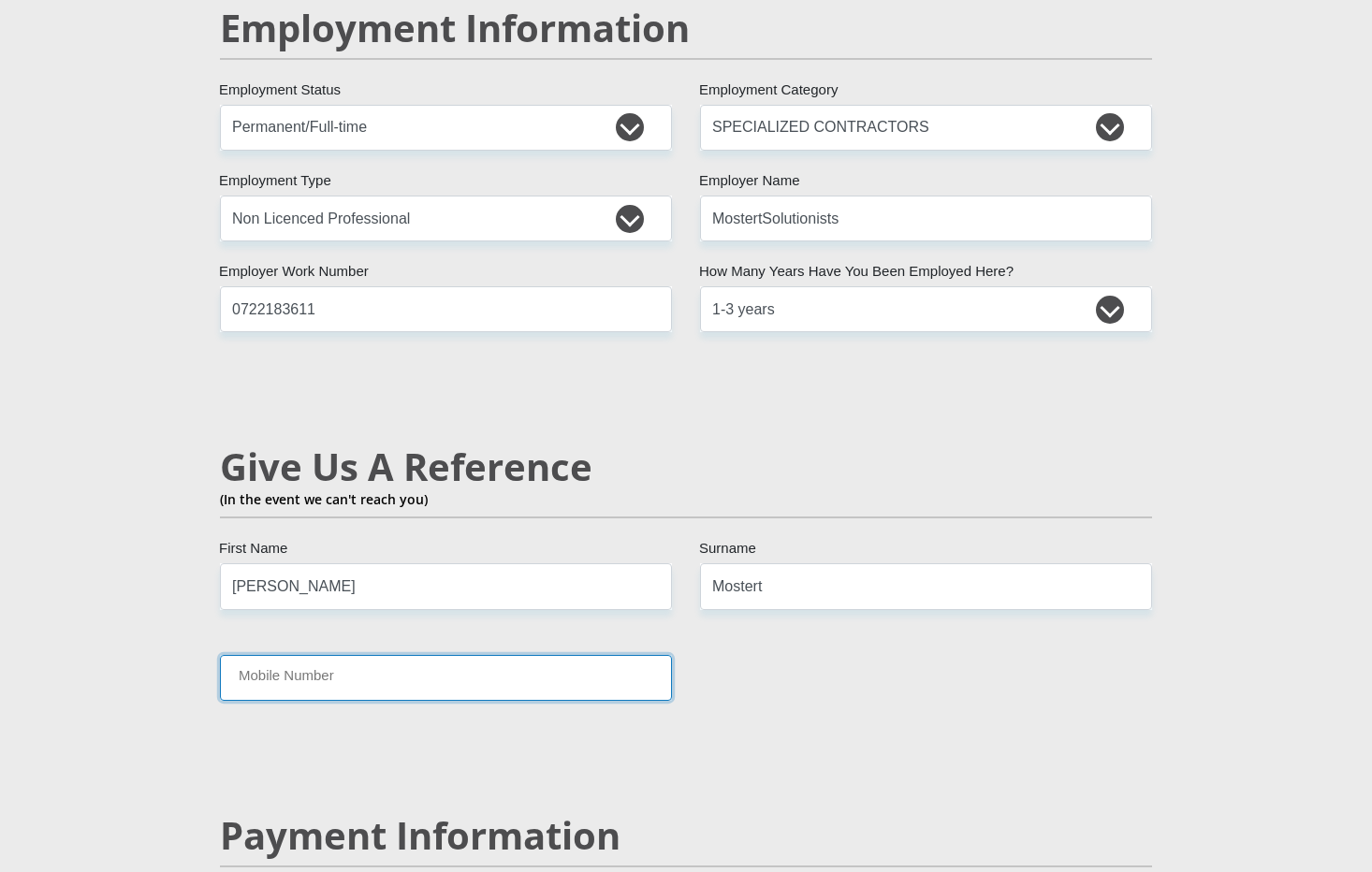
click at [505, 655] on input "Mobile Number" at bounding box center [445, 678] width 452 height 46
type input "0722183611"
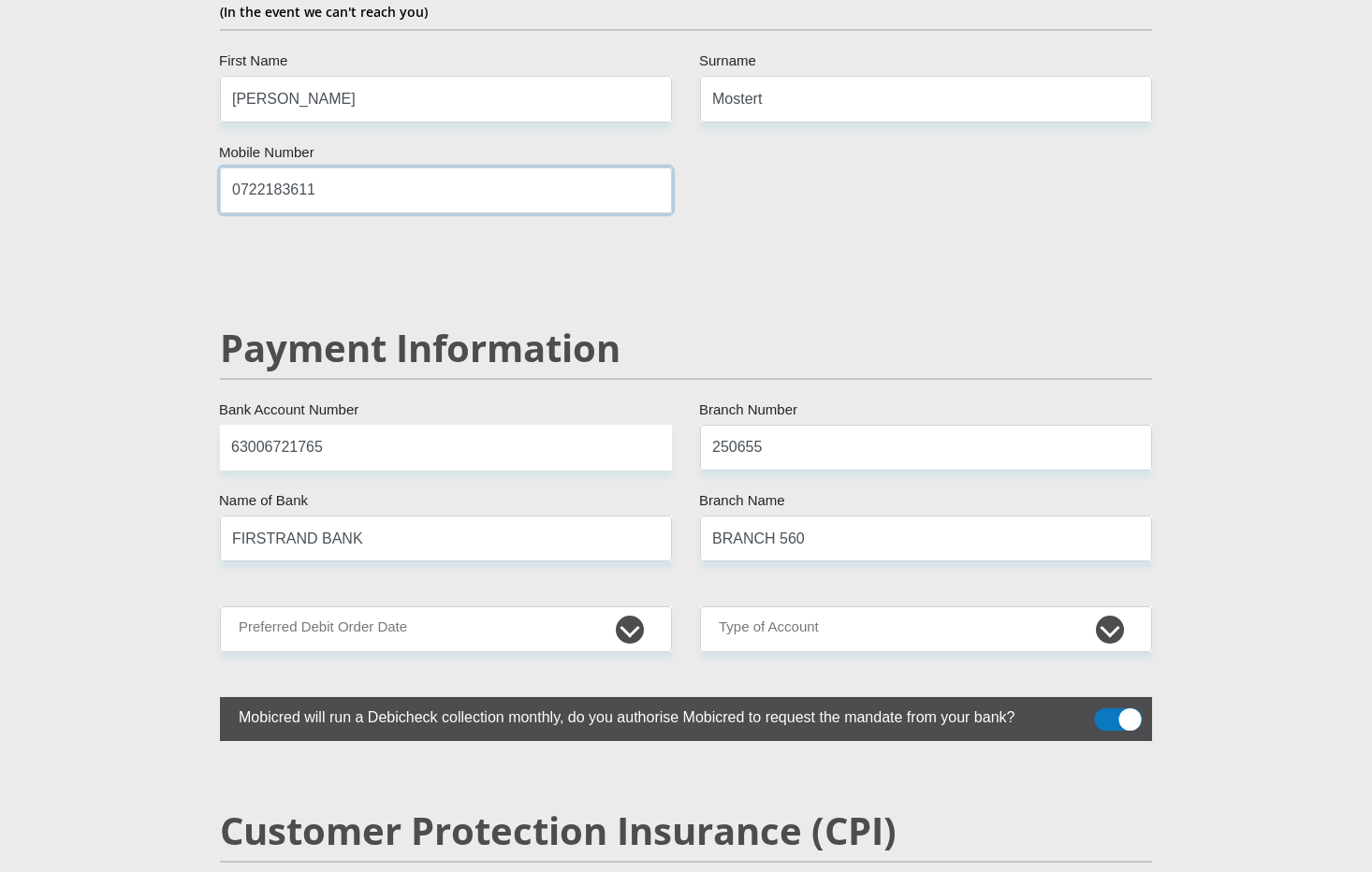
scroll to position [3393, 0]
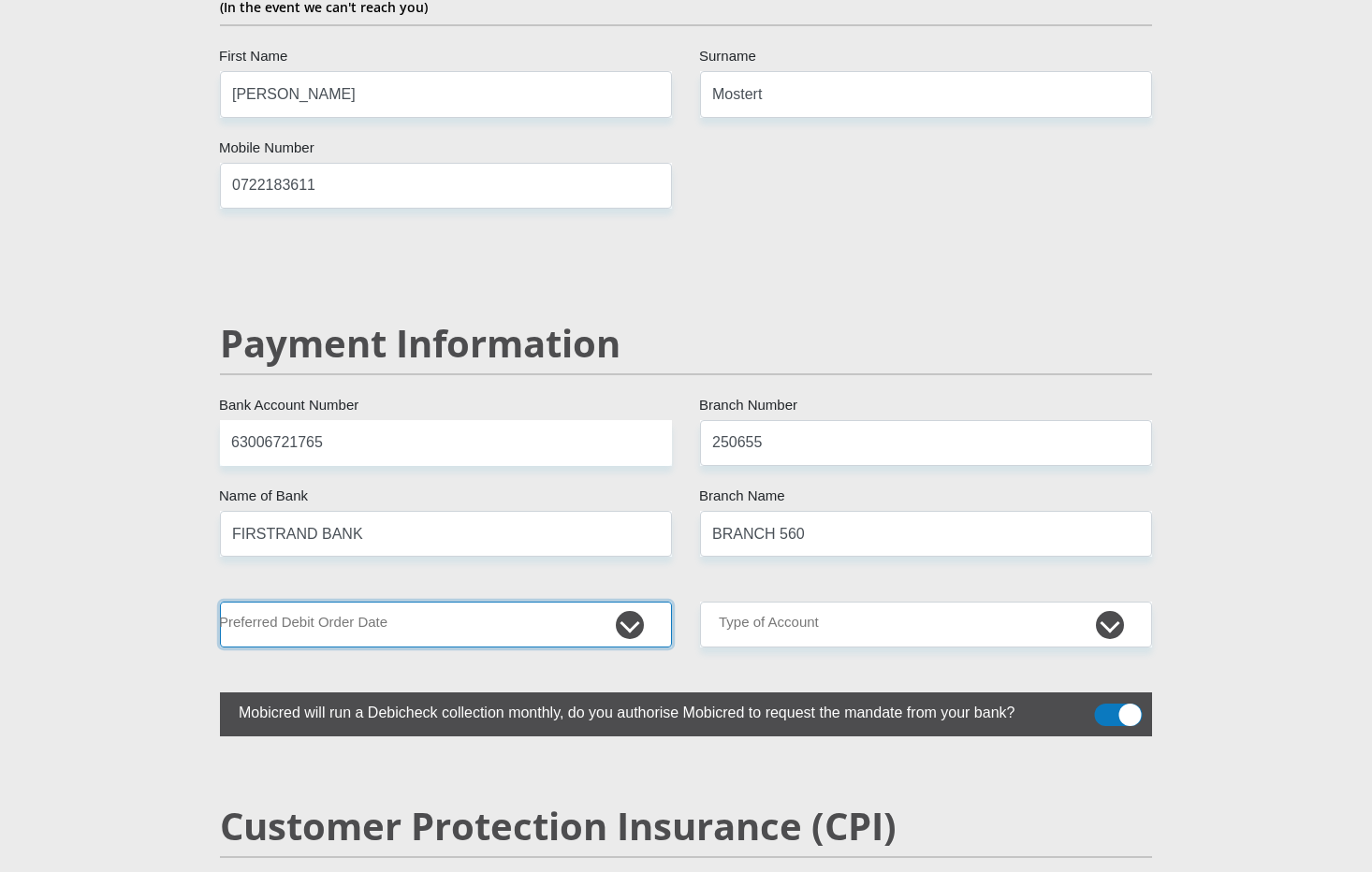
click at [627, 602] on select "1st 2nd 3rd 4th 5th 7th 18th 19th 20th 21st 22nd 23rd 24th 25th 26th 27th 28th …" at bounding box center [445, 625] width 452 height 46
select select "3"
click at [220, 602] on select "1st 2nd 3rd 4th 5th 7th 18th 19th 20th 21st 22nd 23rd 24th 25th 26th 27th 28th …" at bounding box center [445, 625] width 452 height 46
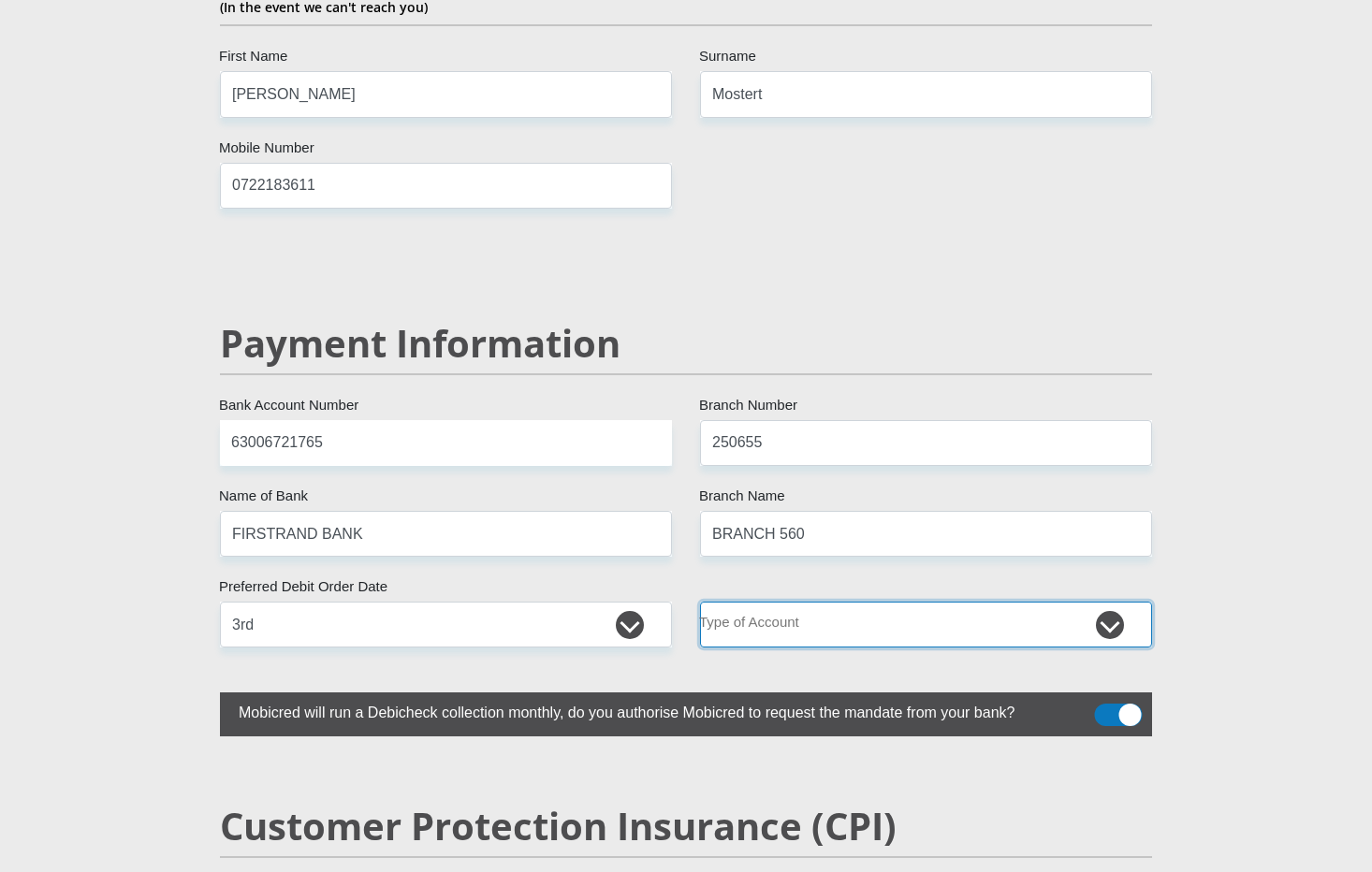
click at [798, 602] on select "Cheque Savings" at bounding box center [926, 625] width 452 height 46
select select "CUR"
click at [700, 602] on select "Cheque Savings" at bounding box center [926, 625] width 452 height 46
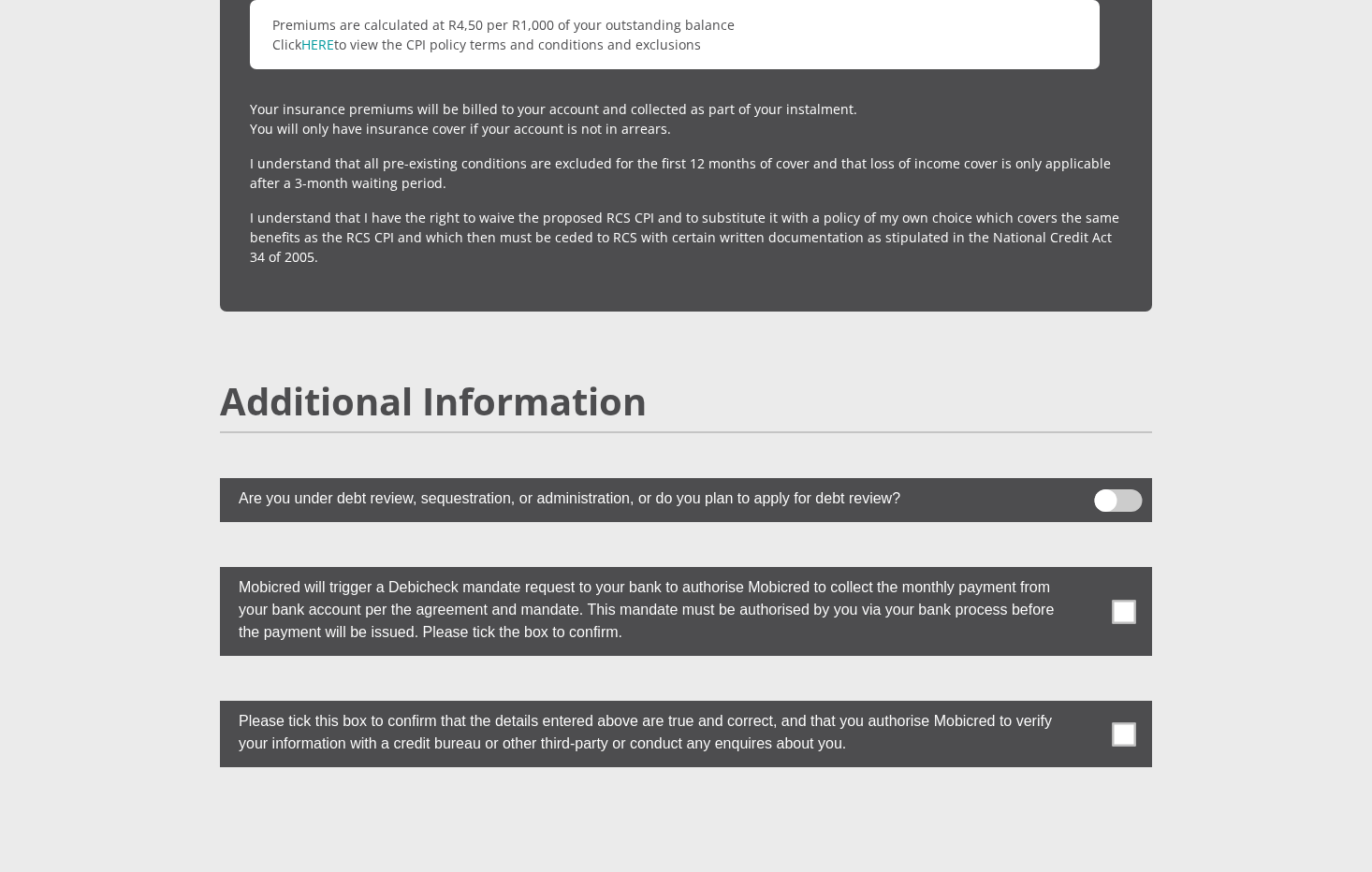
scroll to position [4775, 0]
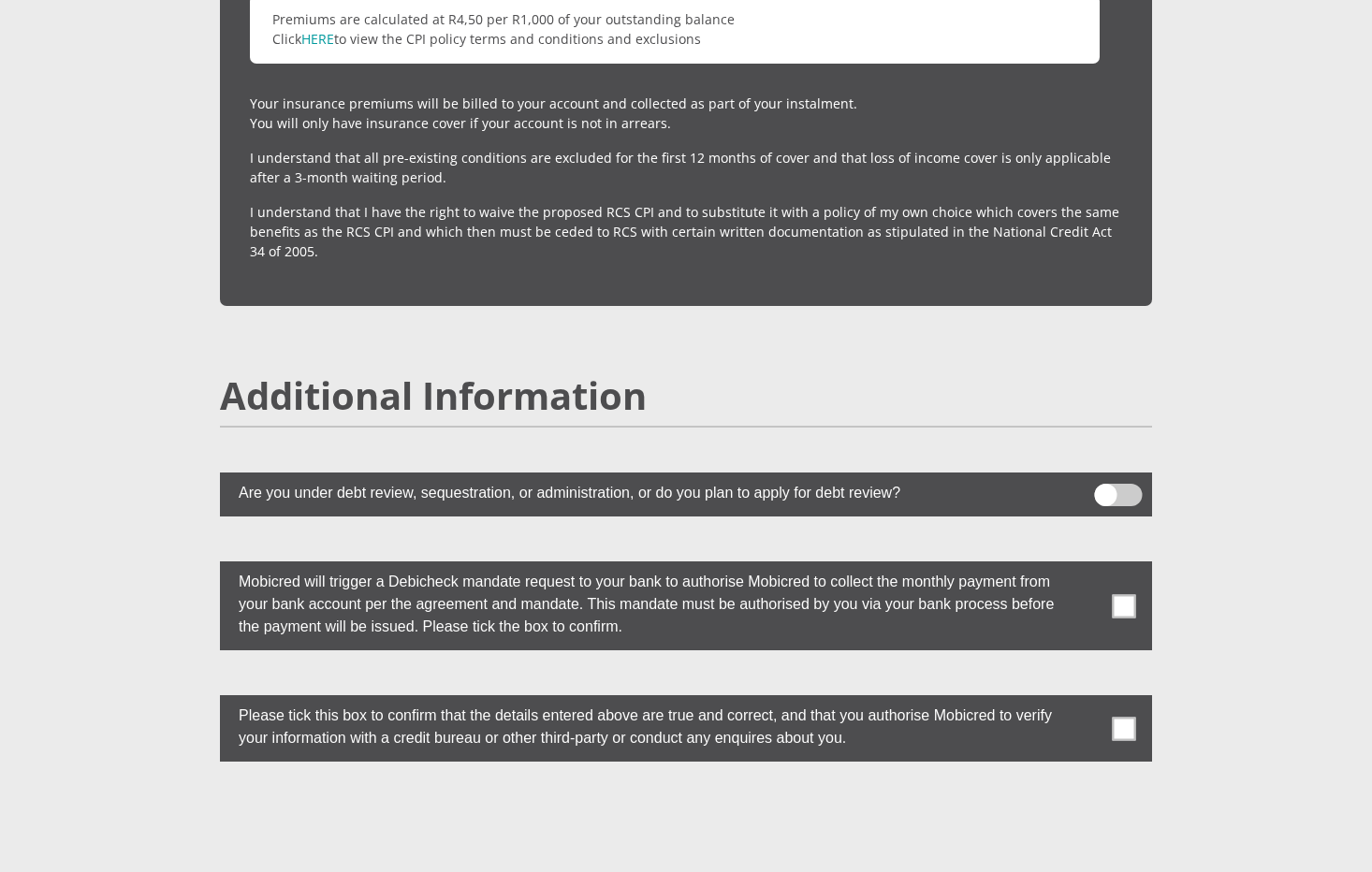
click at [1114, 595] on span at bounding box center [1124, 606] width 24 height 24
click at [1086, 566] on input "checkbox" at bounding box center [1086, 566] width 0 height 0
click at [1121, 717] on span at bounding box center [1124, 729] width 24 height 24
click at [1086, 700] on input "checkbox" at bounding box center [1086, 700] width 0 height 0
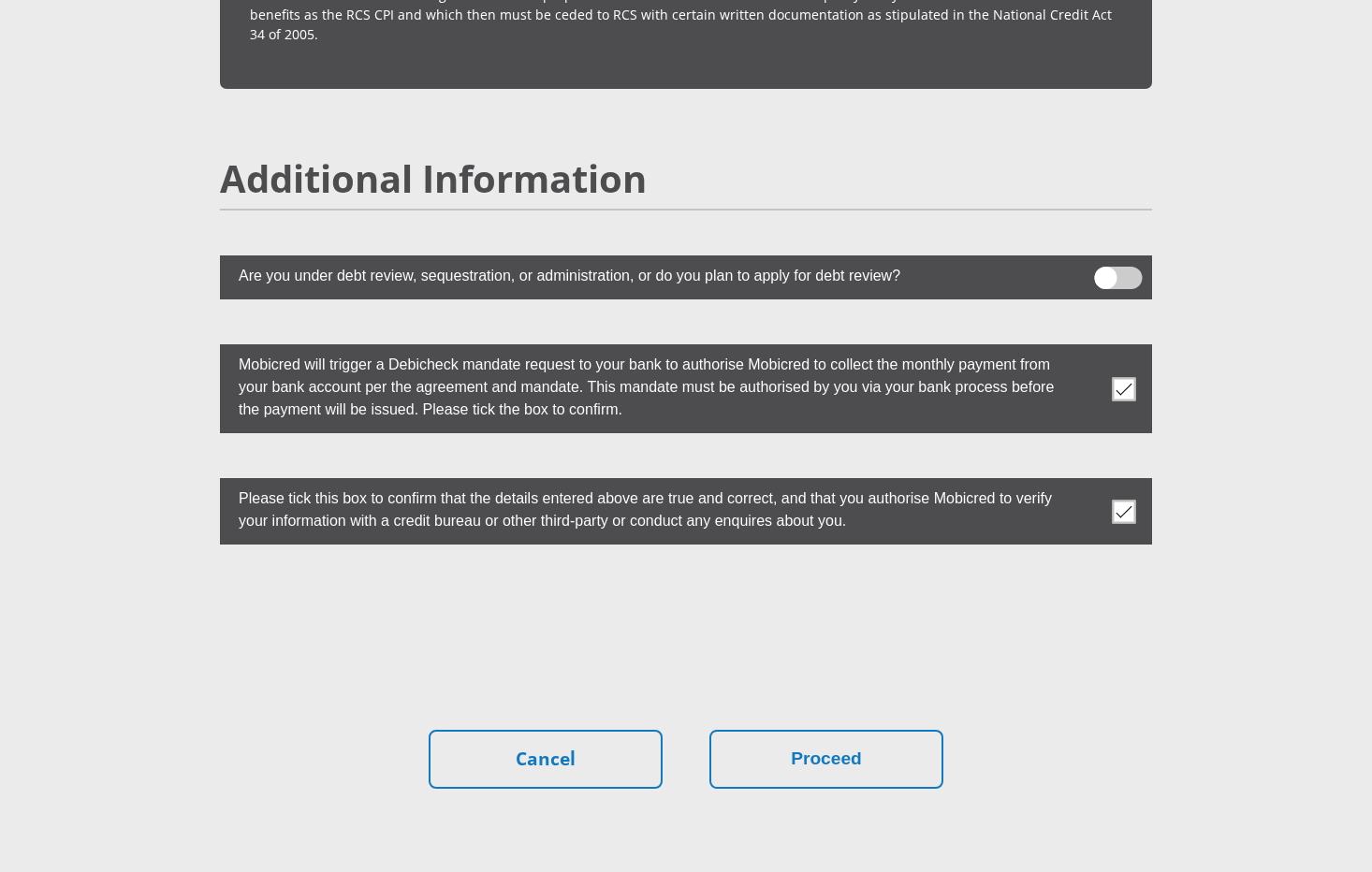
scroll to position [5086, 0]
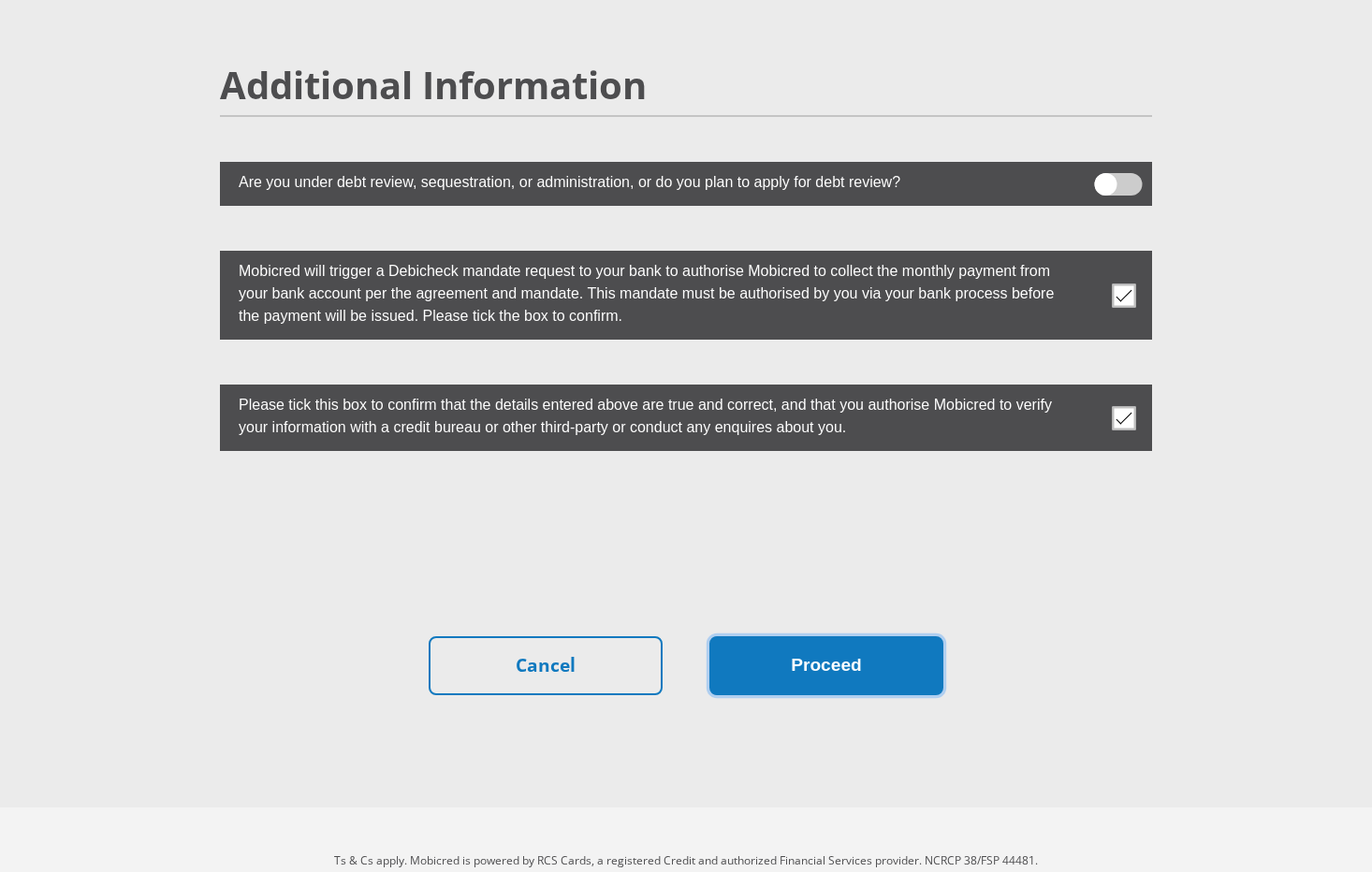
click at [858, 636] on button "Proceed" at bounding box center [827, 665] width 234 height 59
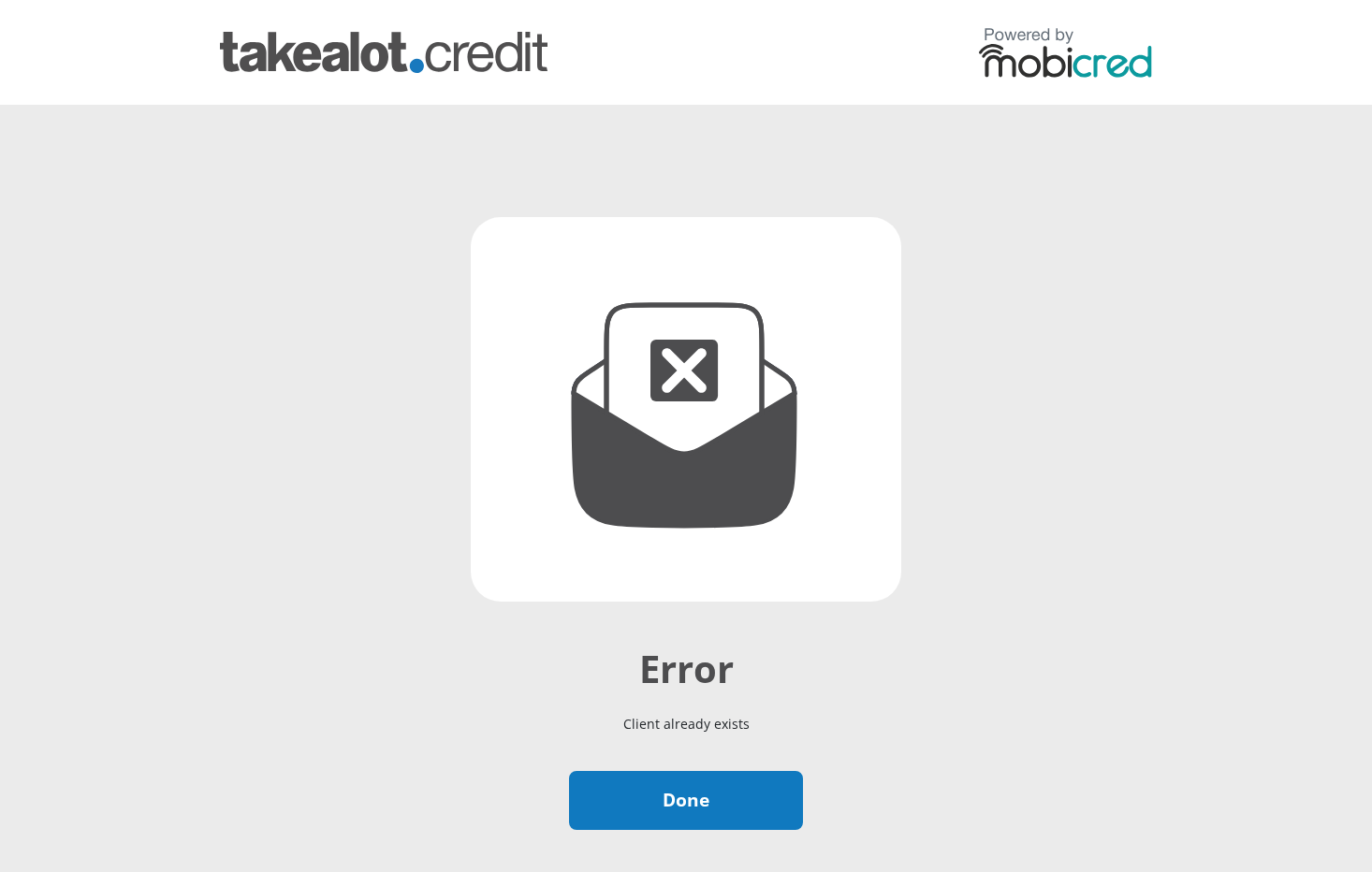
scroll to position [132, 0]
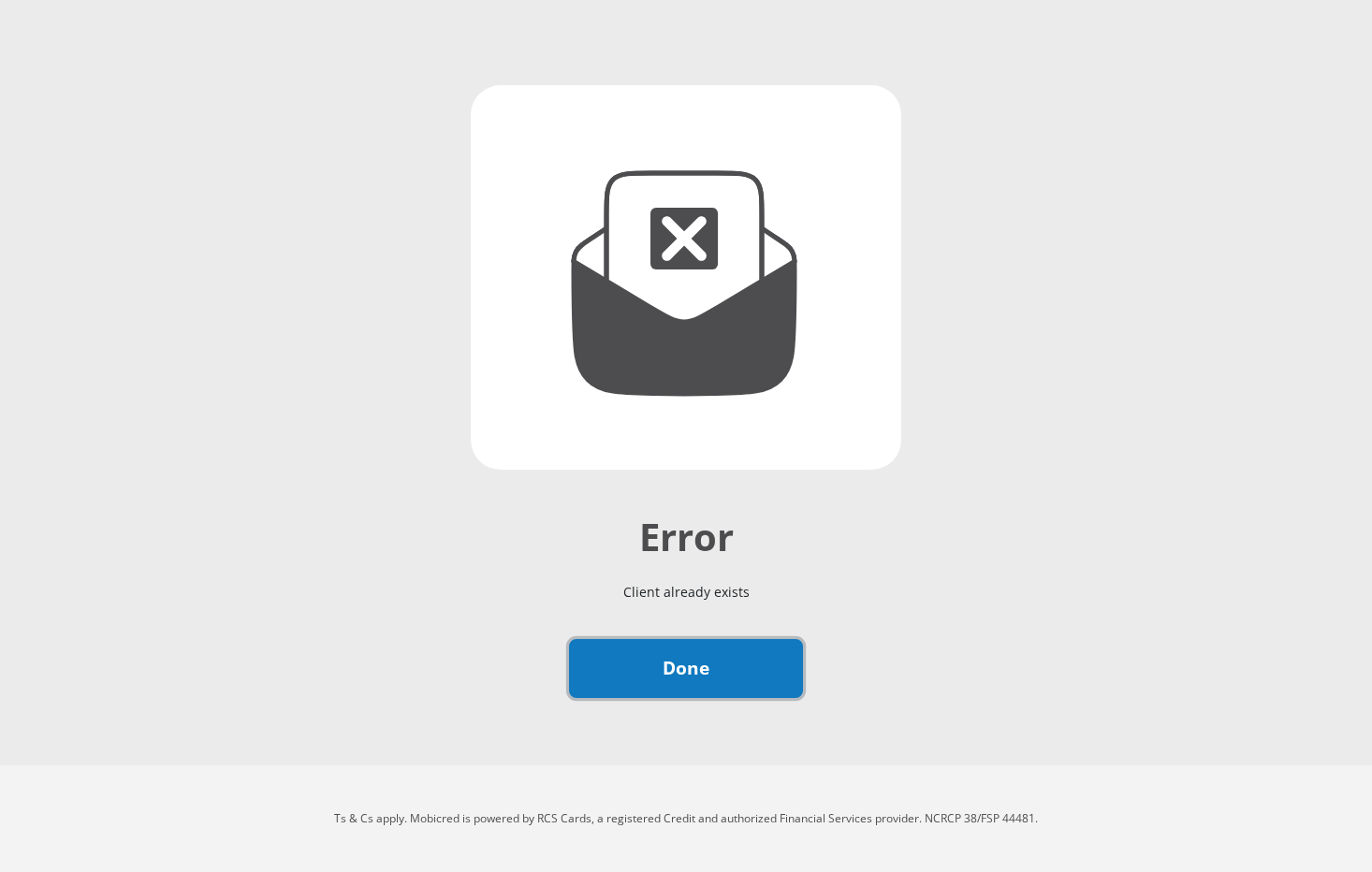
click at [690, 669] on link "Done" at bounding box center [686, 668] width 234 height 59
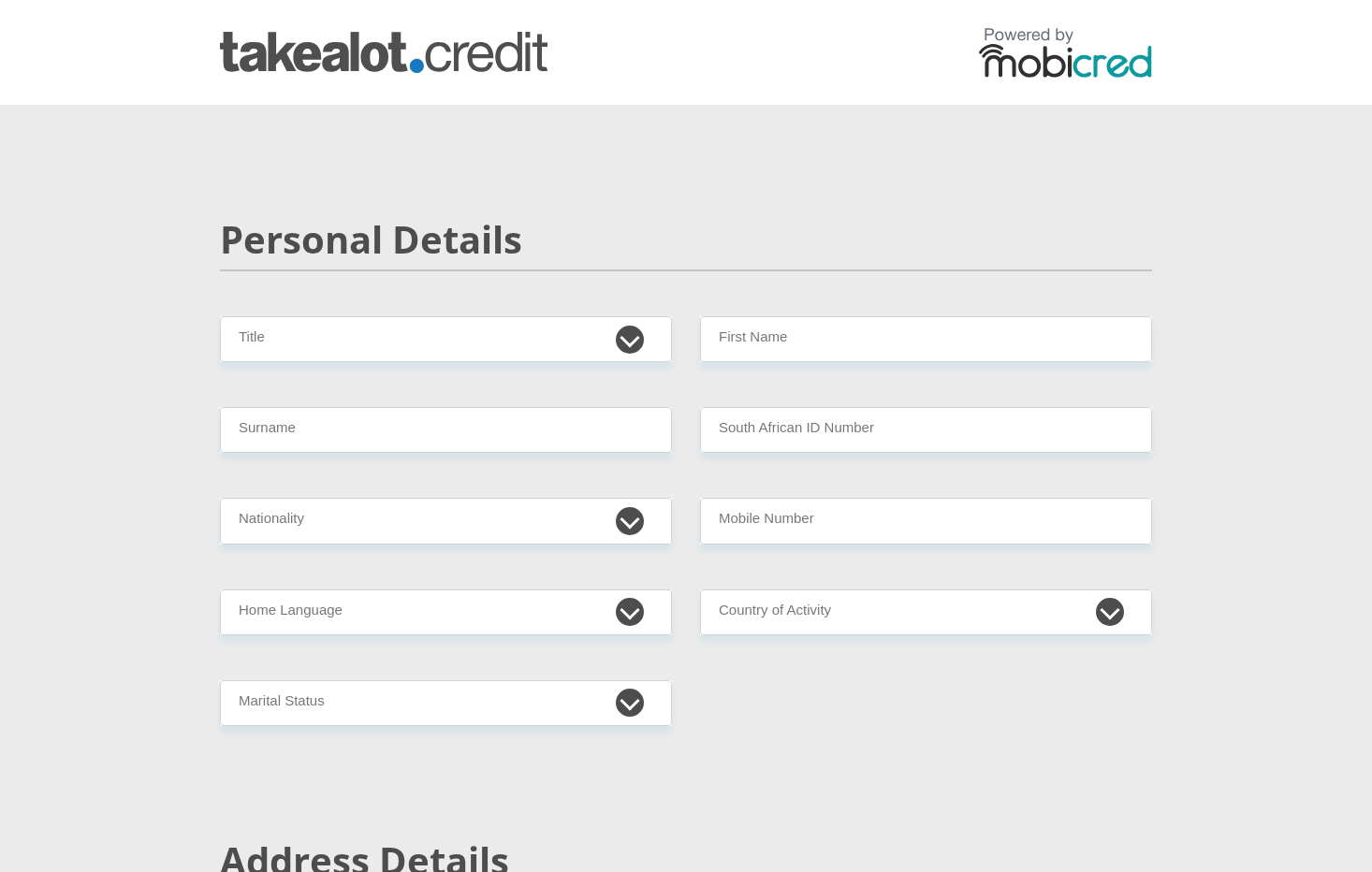
click at [1042, 48] on img at bounding box center [1064, 53] width 173 height 51
click at [402, 65] on img at bounding box center [383, 53] width 327 height 42
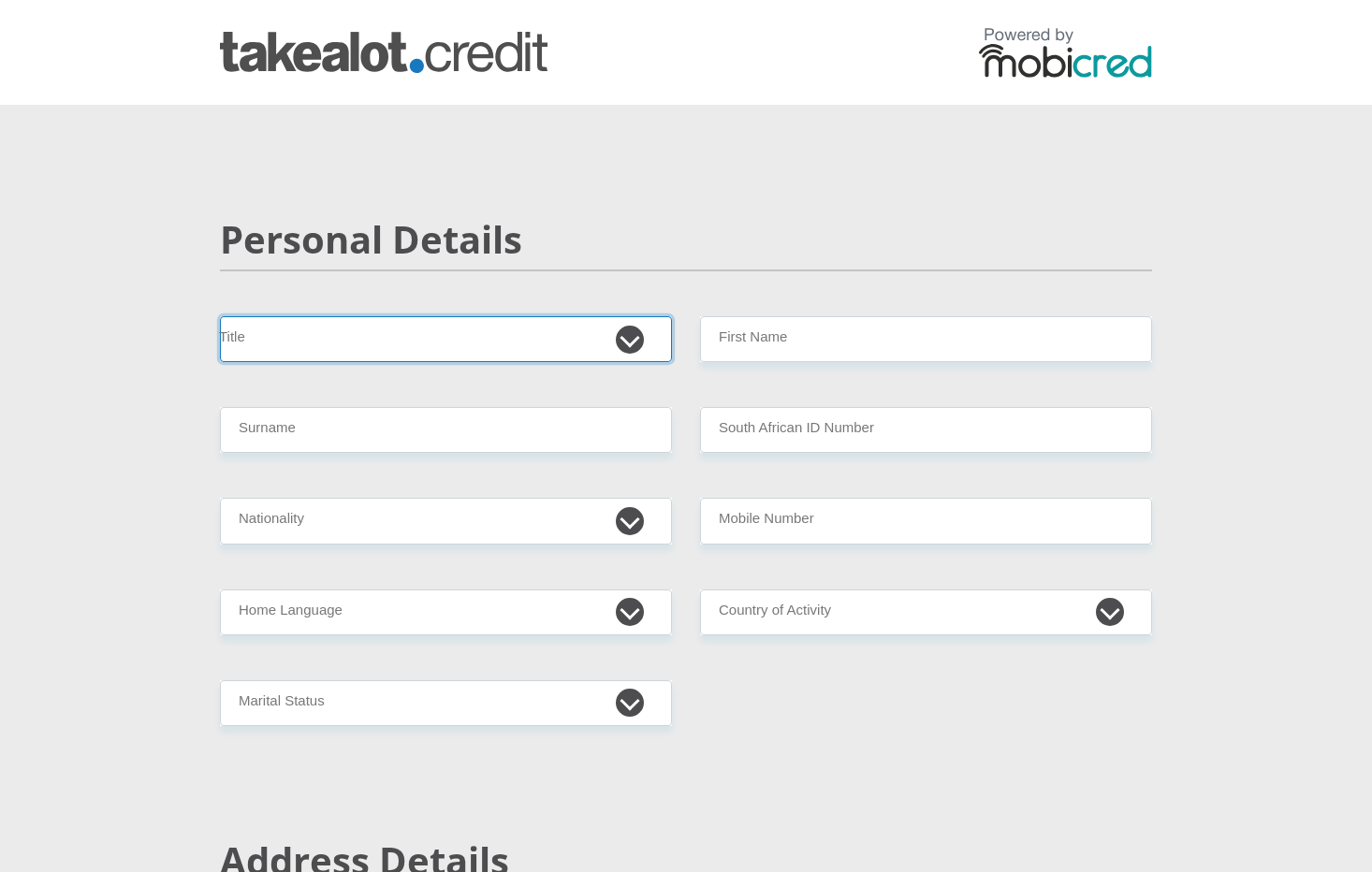
click at [611, 344] on select "Mr Ms Mrs Dr [PERSON_NAME]" at bounding box center [445, 339] width 452 height 46
select select "Mr"
click at [220, 316] on select "Mr Ms Mrs Dr Other" at bounding box center [445, 339] width 452 height 46
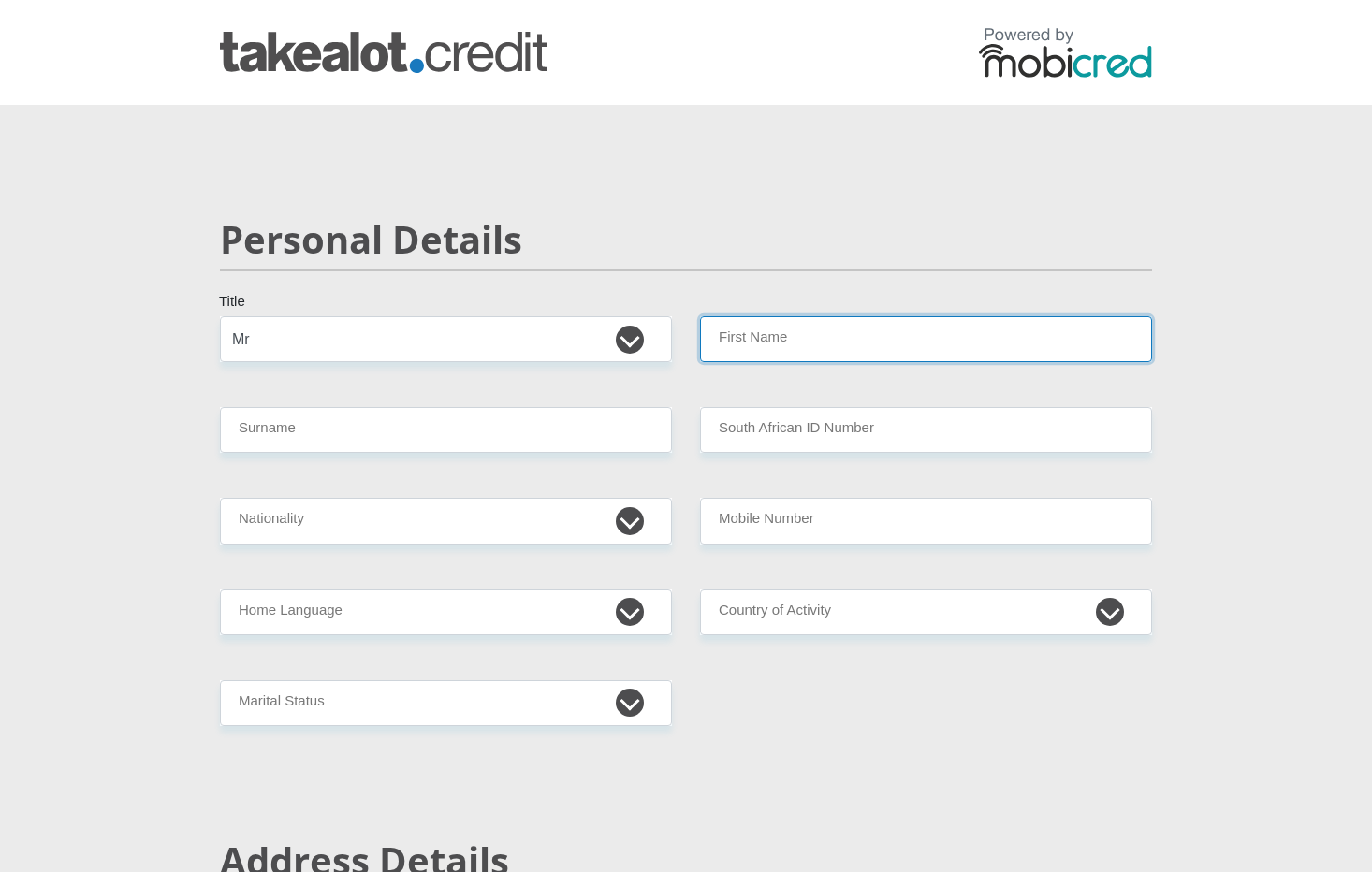
click at [821, 331] on input "First Name" at bounding box center [926, 339] width 452 height 46
type input "Sean"
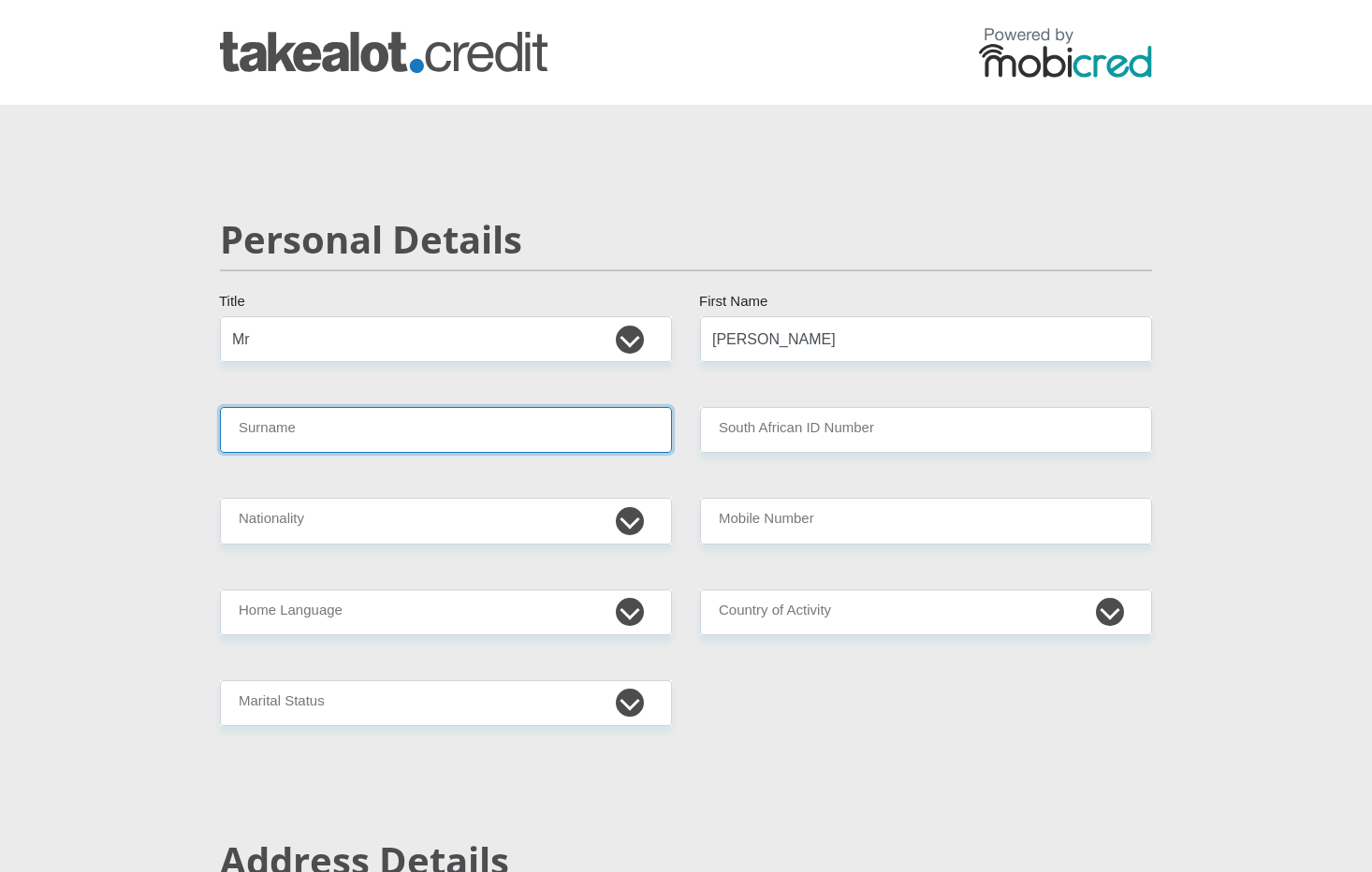
type input "Mostert"
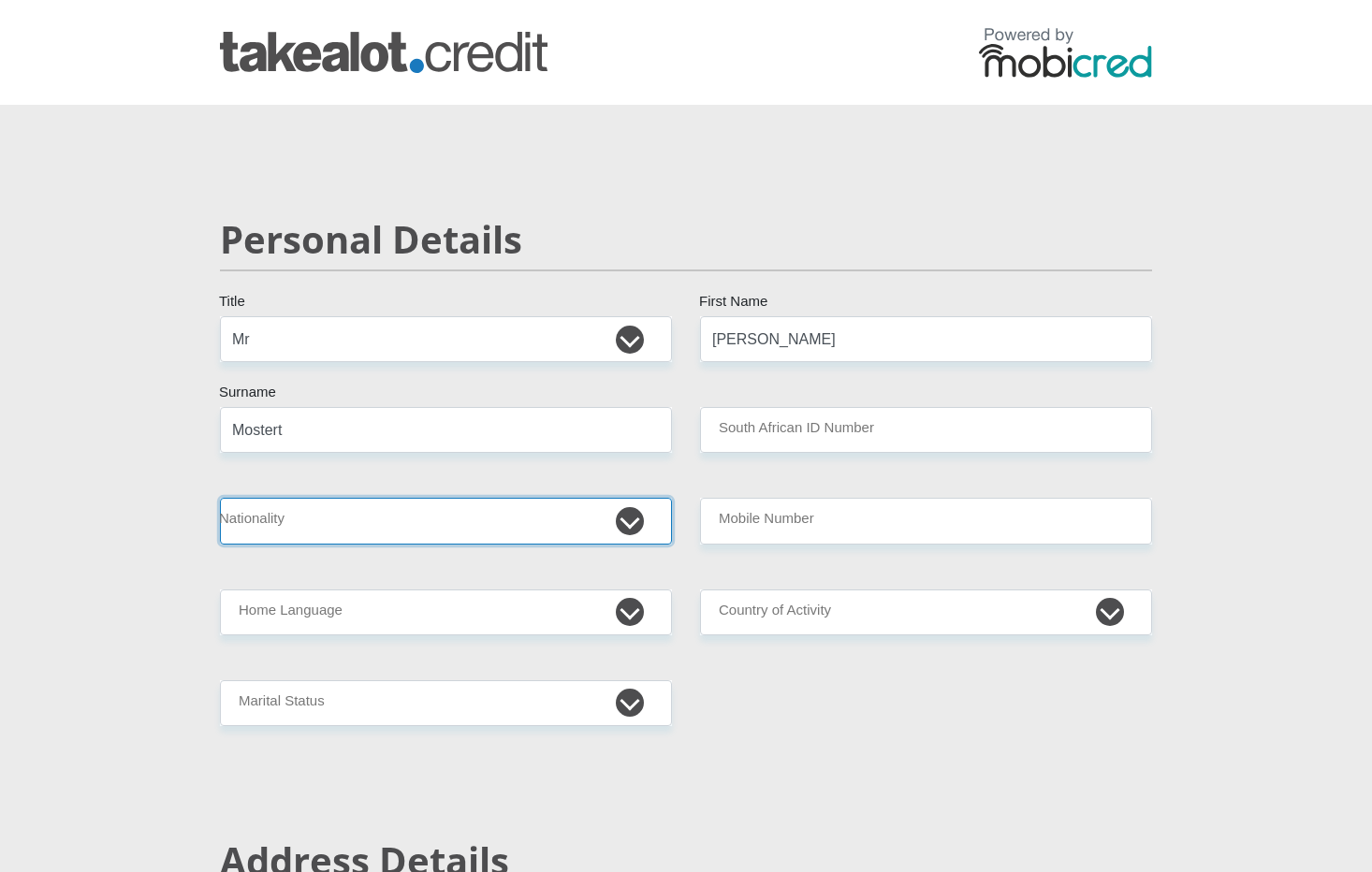
select select "ZAF"
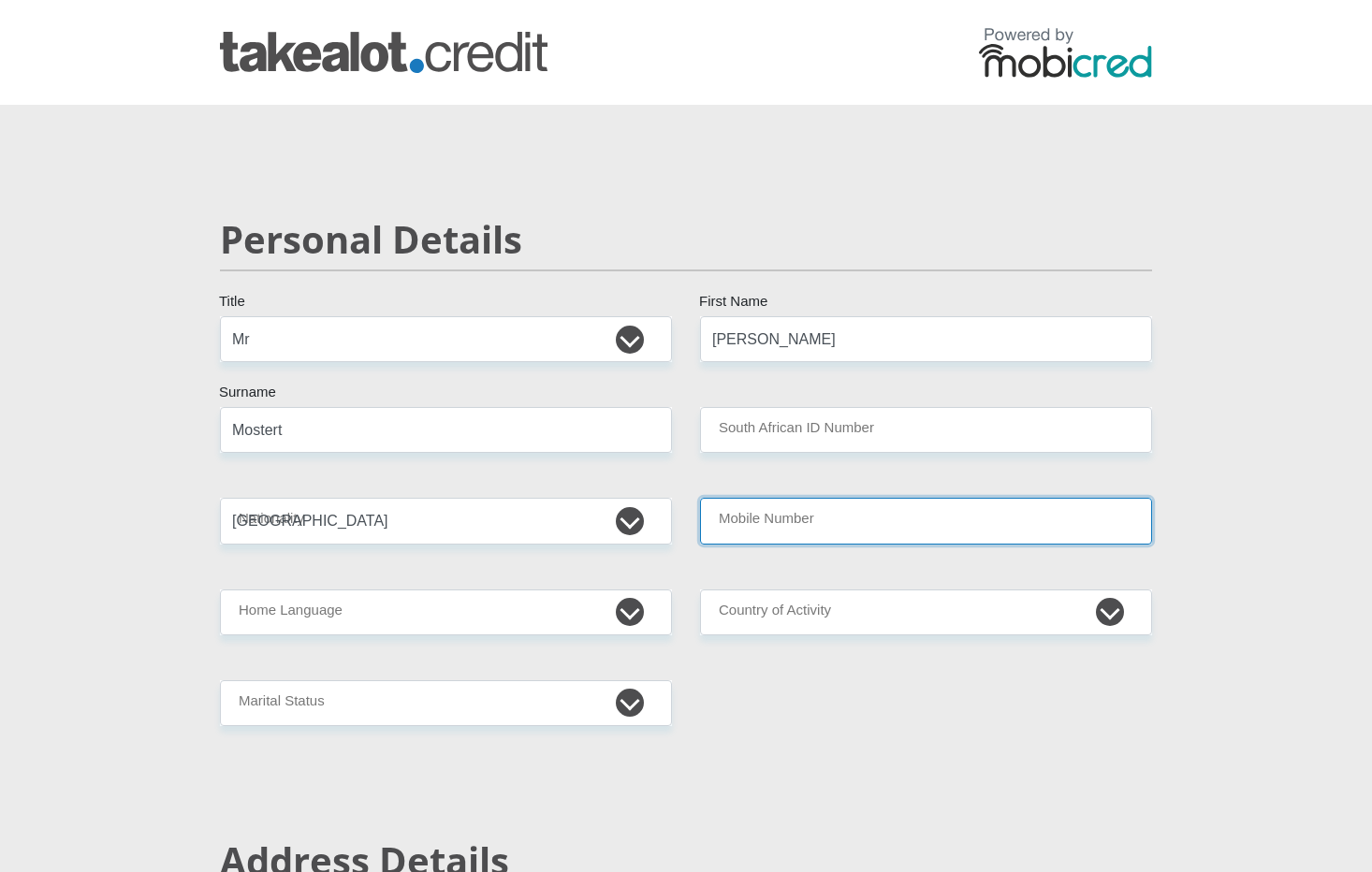
type input "0662308496"
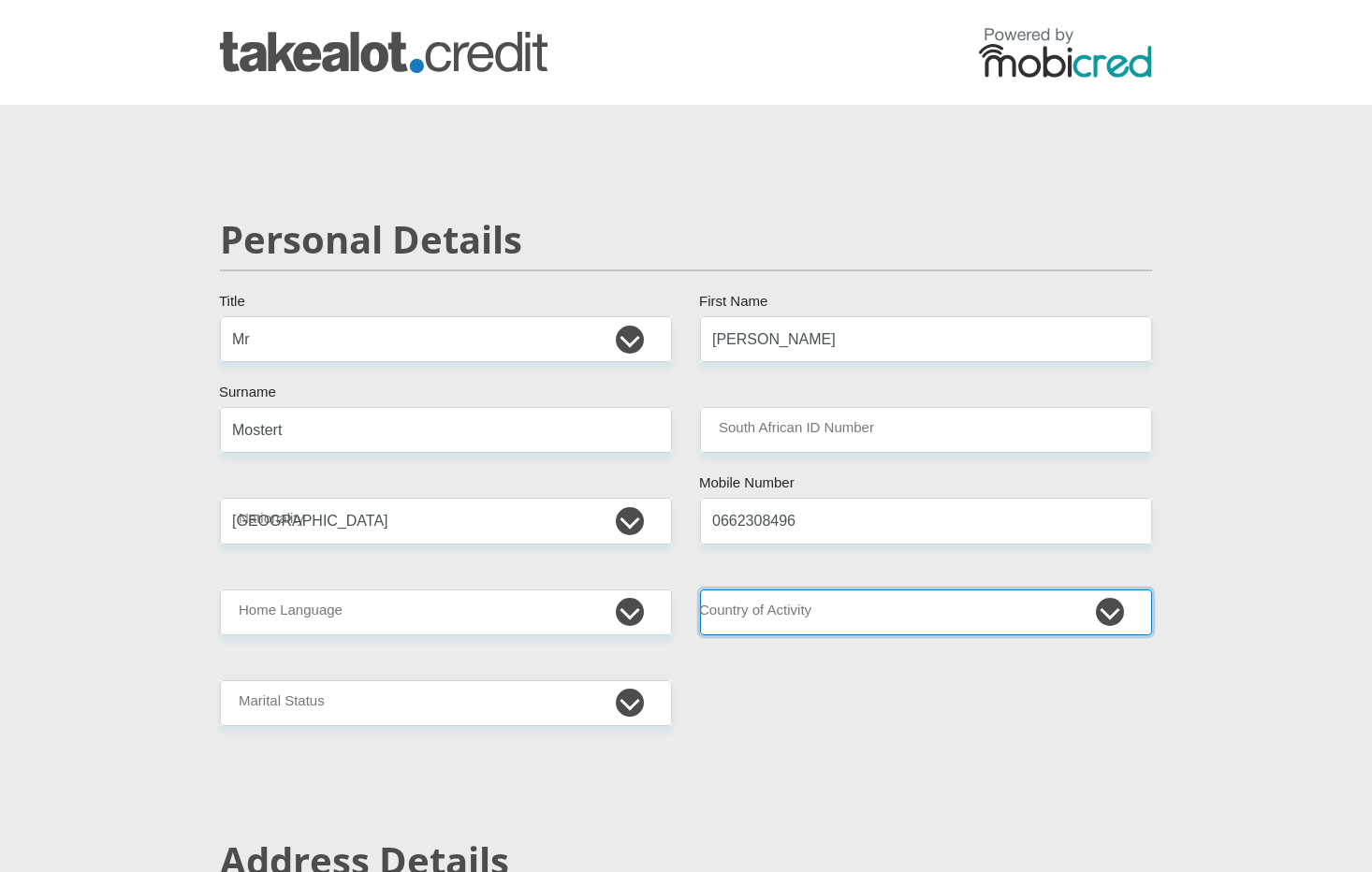
select select "ZAF"
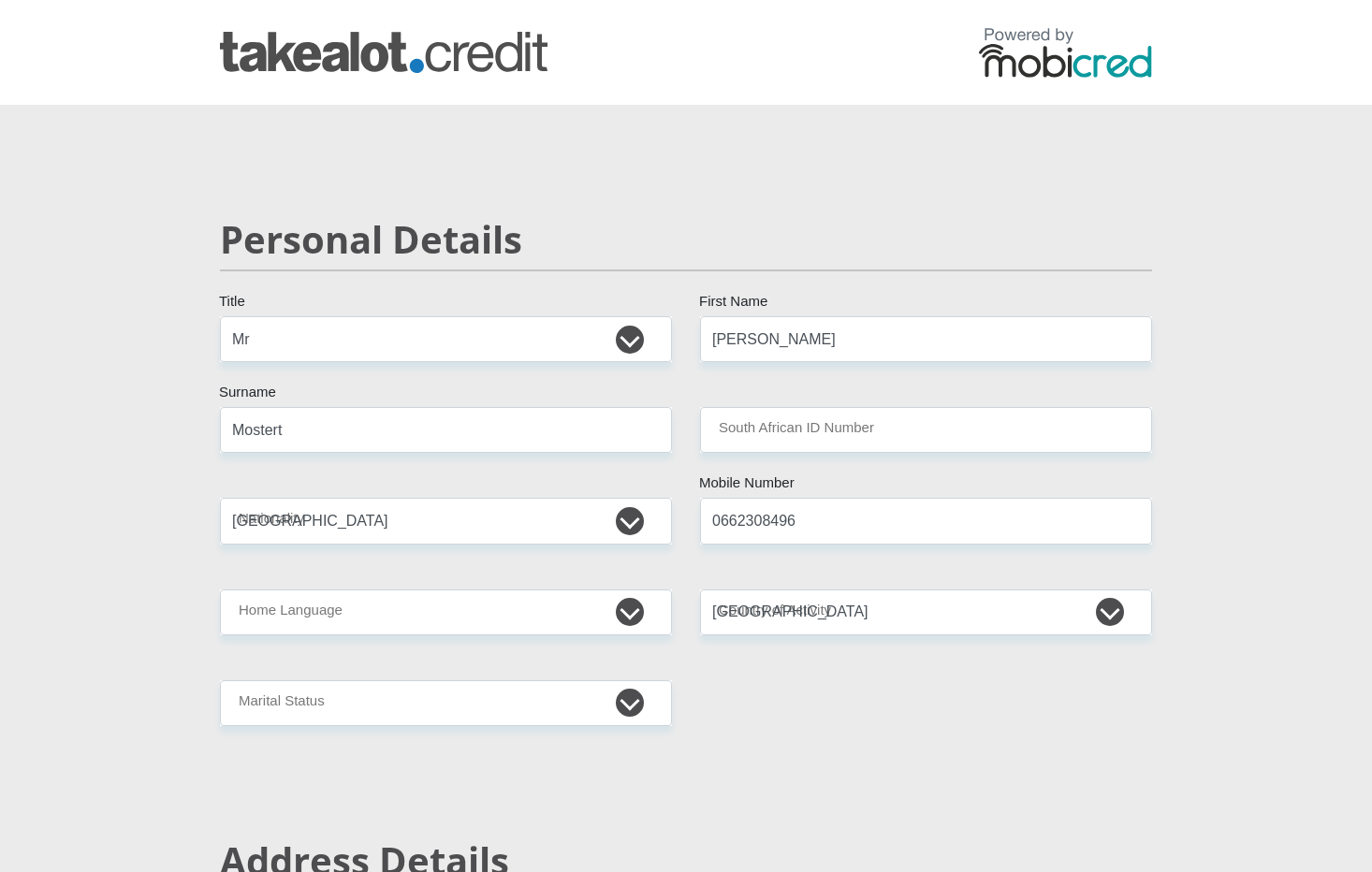
type input "26 Bakenbos Crescent,"
type input "Bloubosrand"
type input "Johannesburg"
type input "2188"
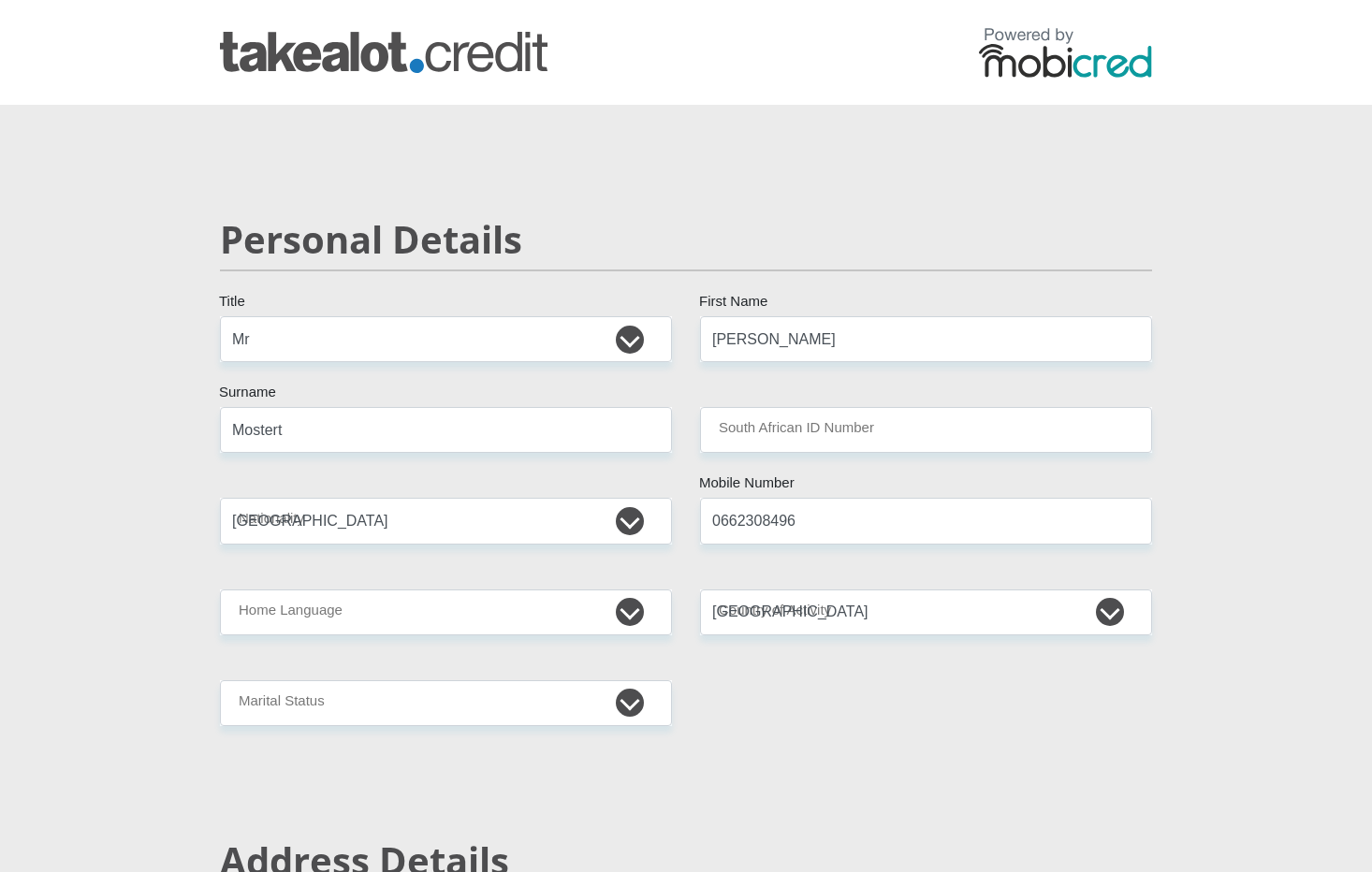
select select "Gauteng"
type input "Seankmostert@gmail.com"
type input "Claire@1999"
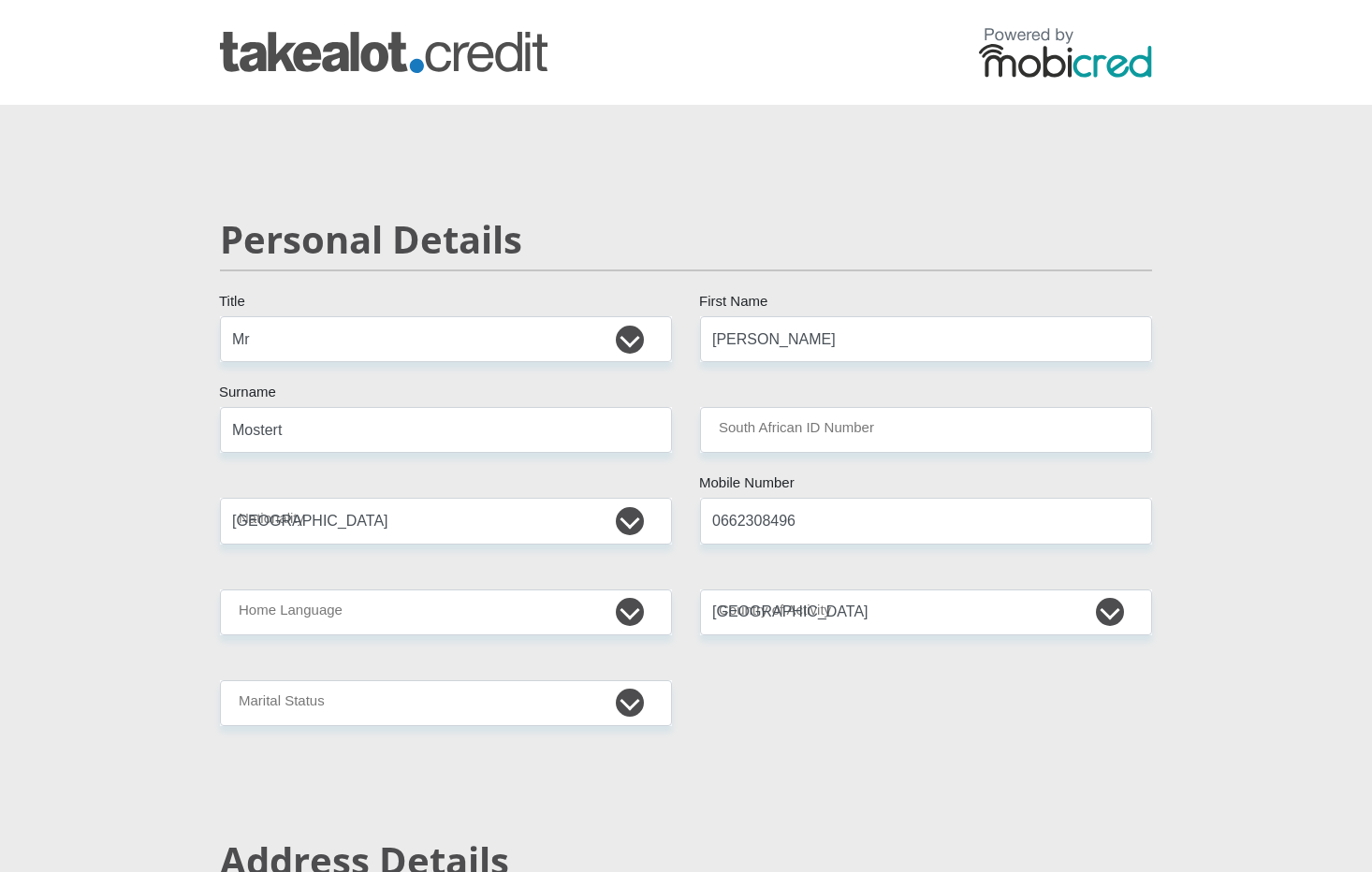
type input "34500"
type input "28188"
type input "0"
type input "4000"
type input "2000"
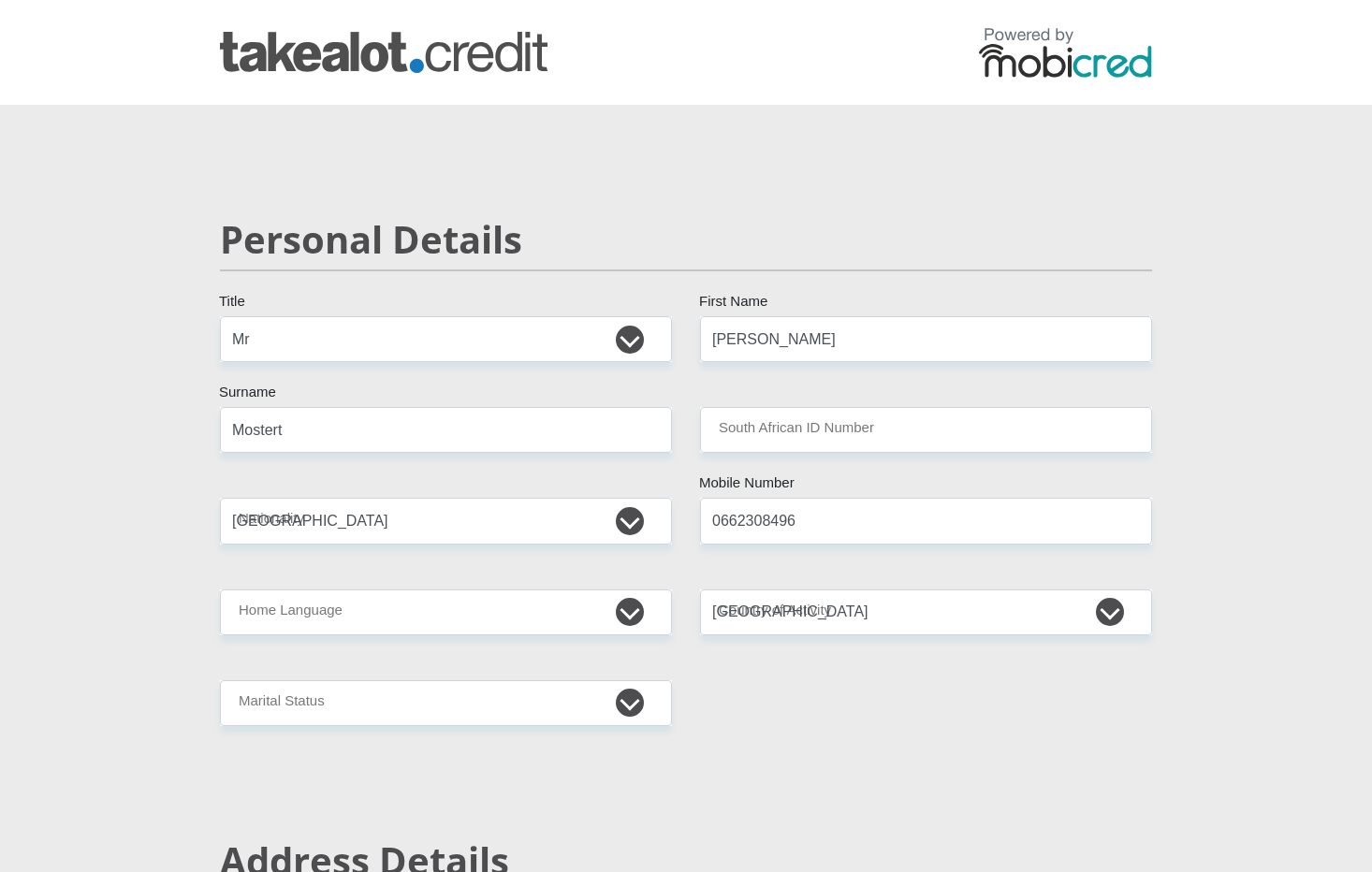
type input "500"
type input "1500"
type input "1000"
type input "0"
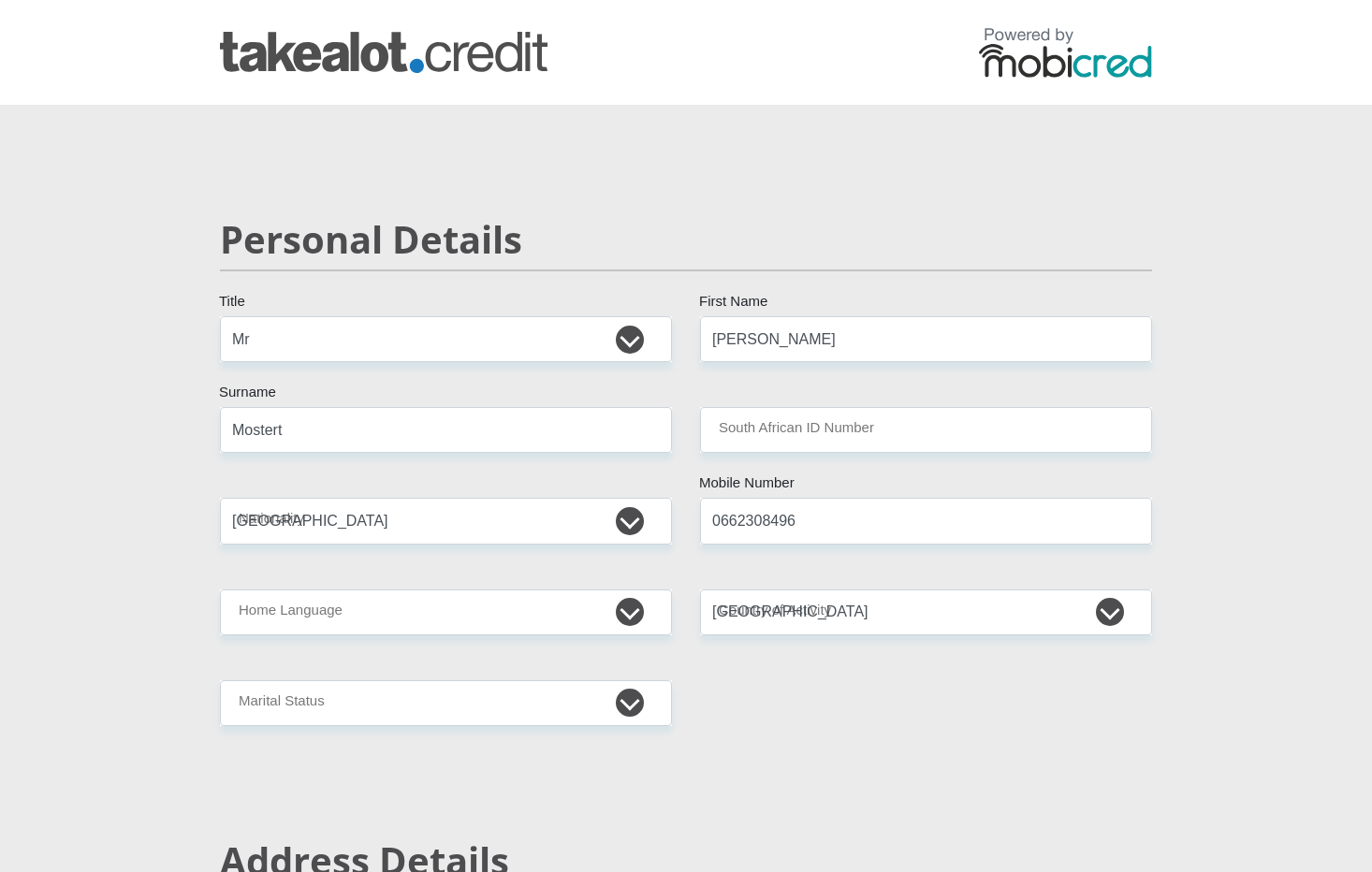
type input "MostertSolutionists"
type input "0722183611"
type input "Lance"
type input "Mostert"
type input "63006721765"
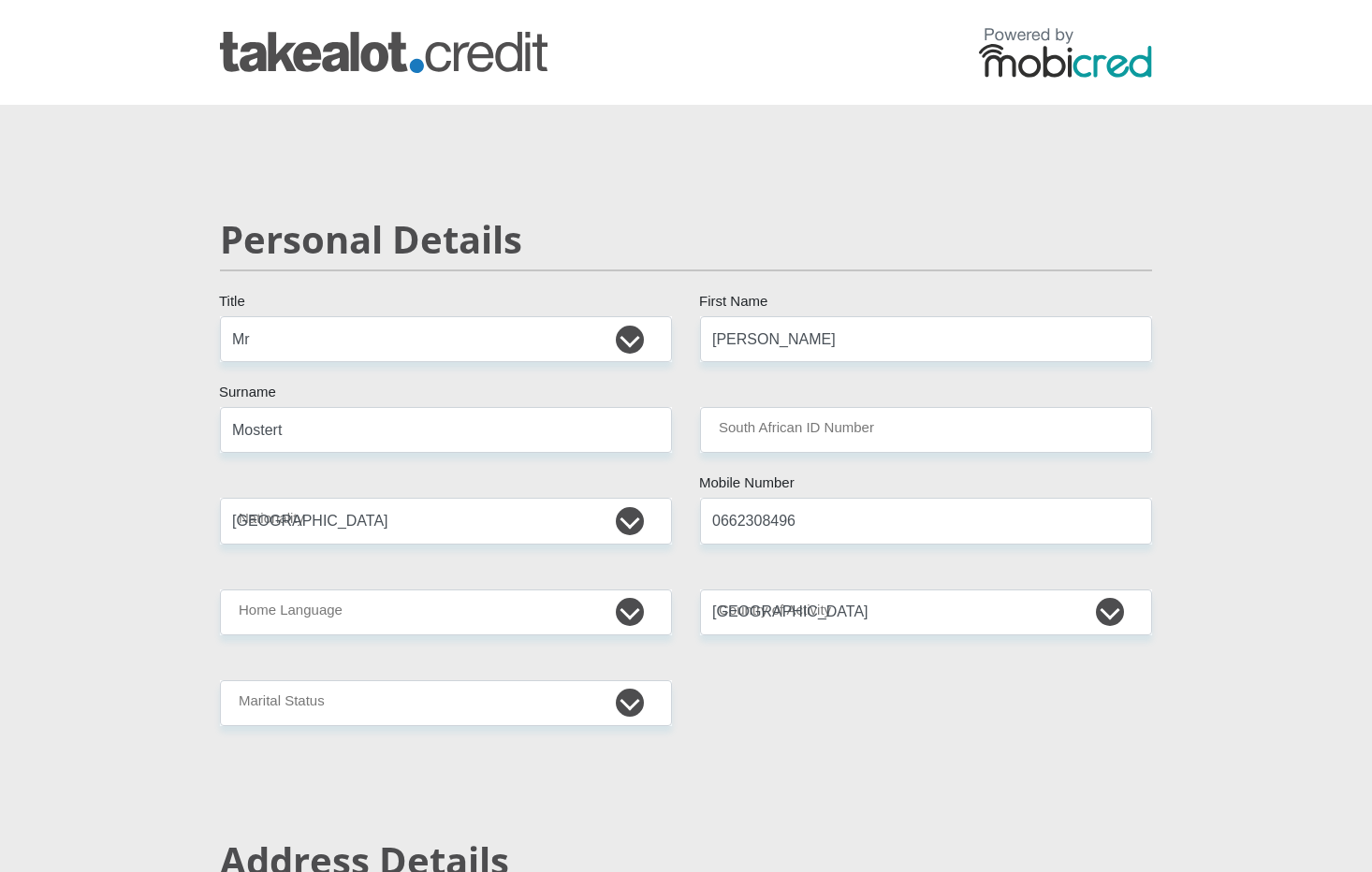
type input "250655"
type input "FIRSTRAND BANK"
type input "BRANCH 560"
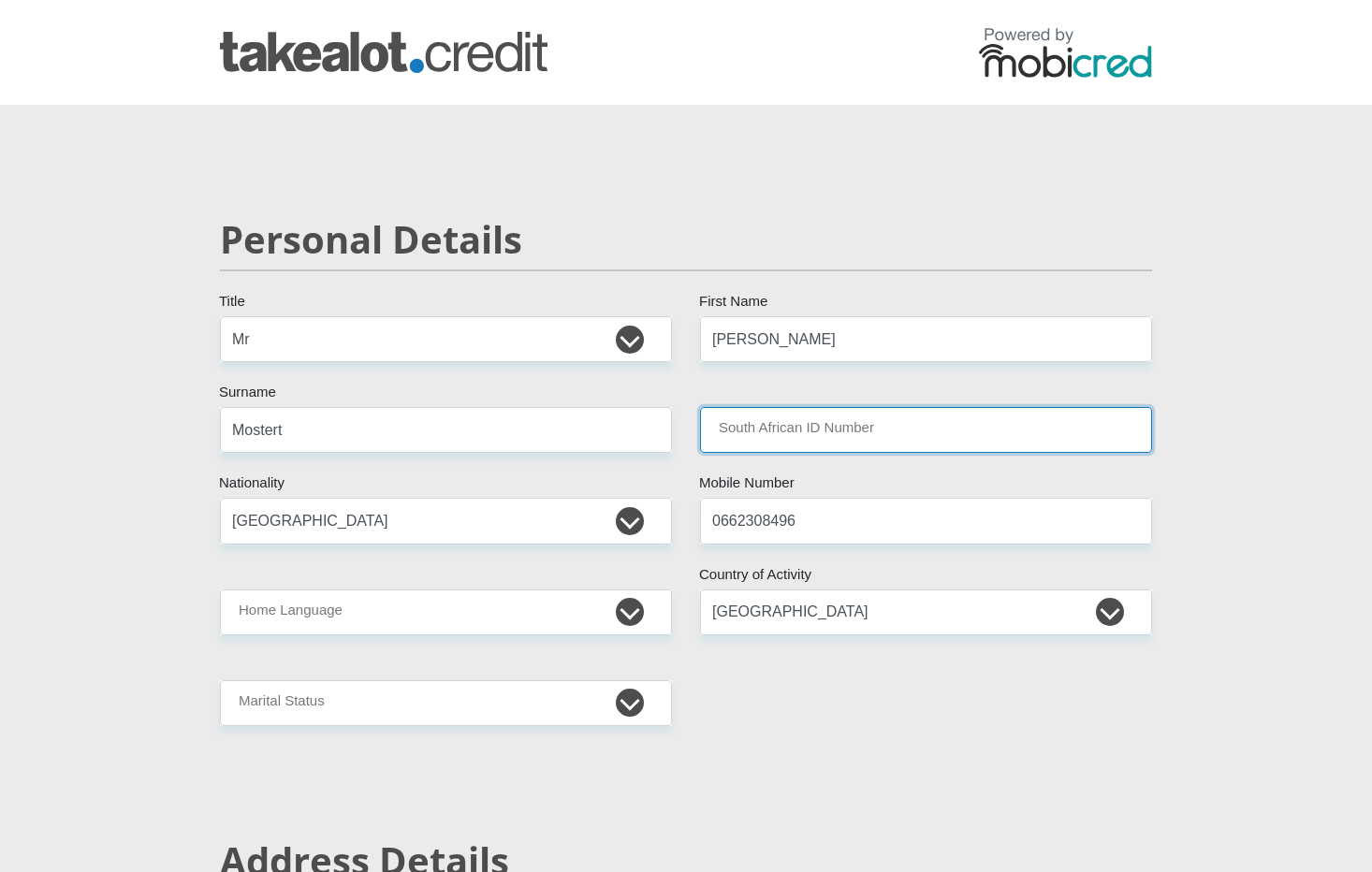
click at [783, 435] on input "South African ID Number" at bounding box center [926, 429] width 452 height 46
type input "9912065050087"
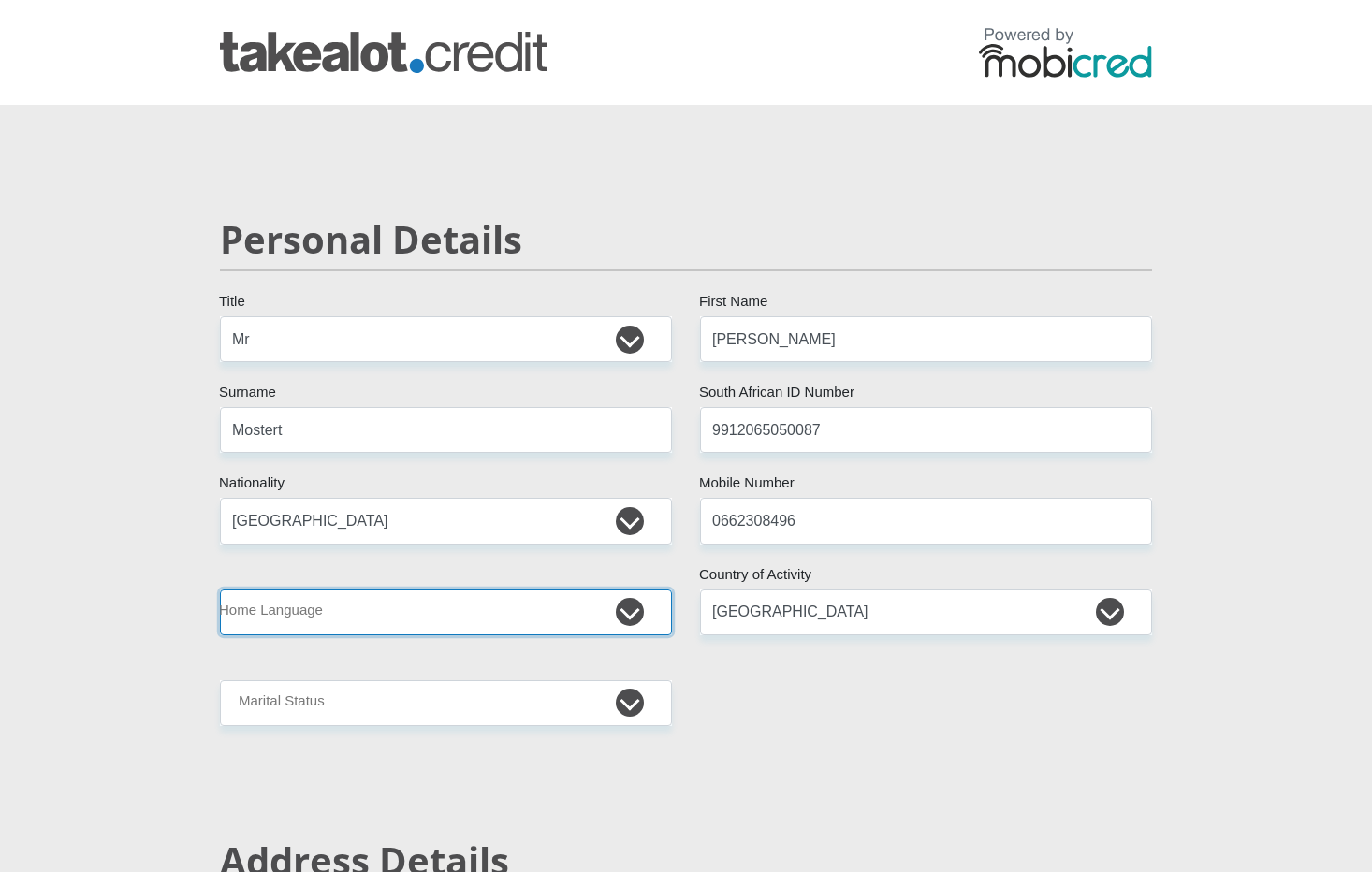
click at [661, 633] on select "Afrikaans English Sepedi South Ndebele Southern Sotho Swati Tsonga Tswana Venda…" at bounding box center [445, 612] width 452 height 46
select select "eng"
click at [220, 590] on select "Afrikaans English Sepedi South Ndebele Southern Sotho Swati Tsonga Tswana Venda…" at bounding box center [445, 612] width 452 height 46
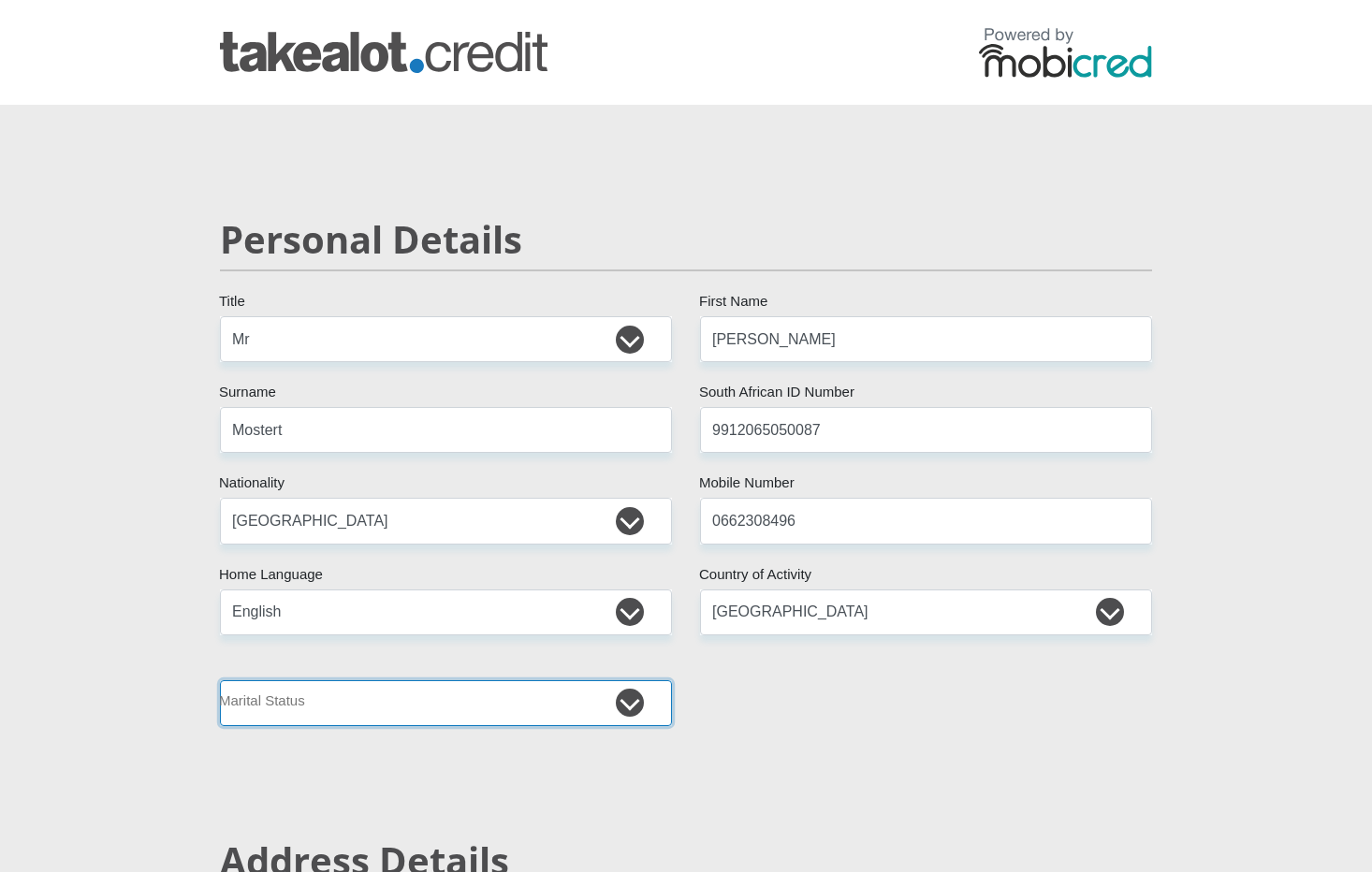
click at [538, 695] on select "Married ANC Single Divorced Widowed Married COP or Customary Law" at bounding box center [445, 703] width 452 height 46
select select "2"
click at [220, 680] on select "Married ANC Single Divorced Widowed Married COP or Customary Law" at bounding box center [445, 703] width 452 height 46
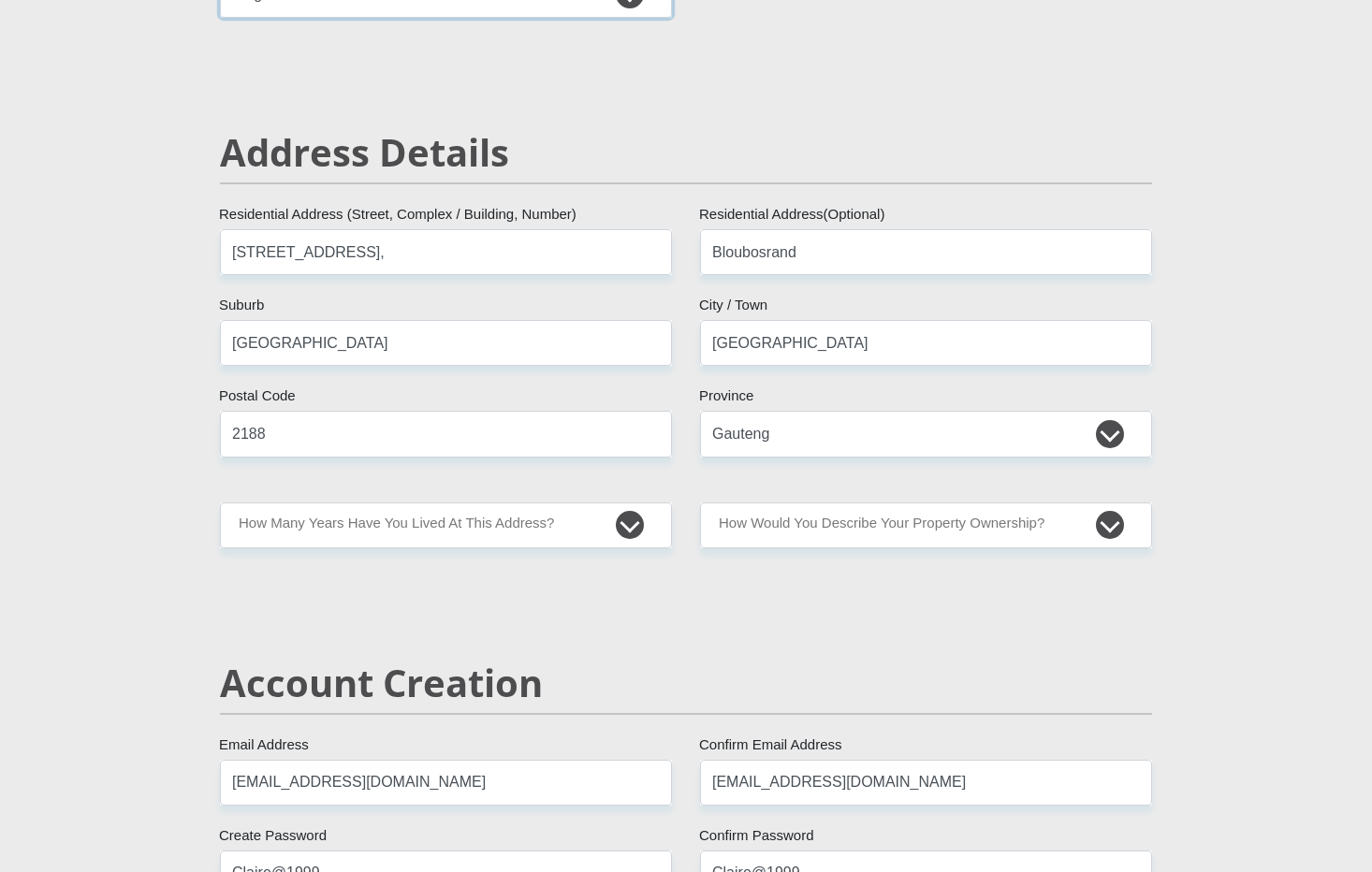
scroll to position [714, 0]
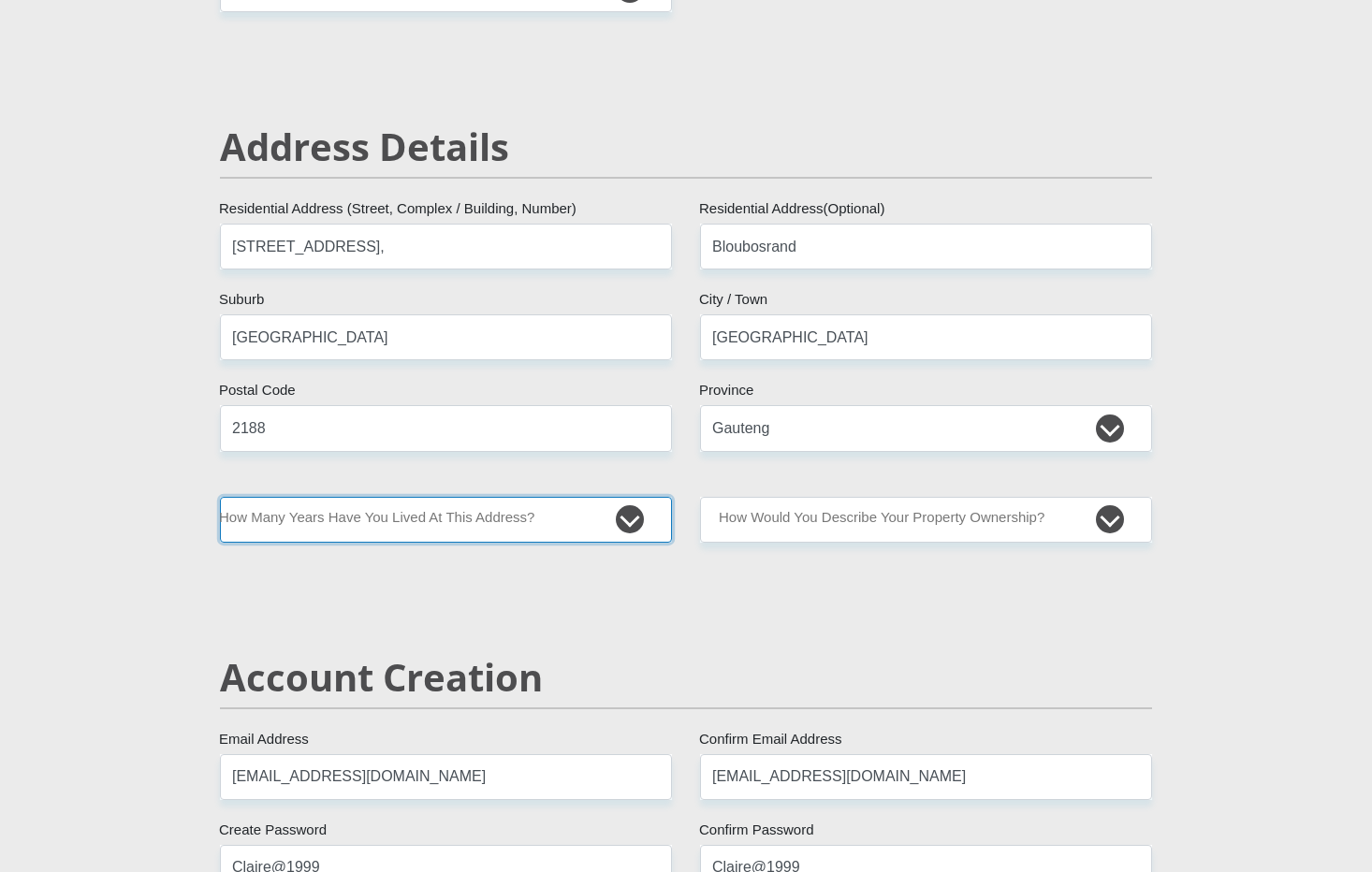
click at [627, 508] on select "less than 1 year 1-3 years 3-5 years 5+ years" at bounding box center [445, 520] width 452 height 46
select select "2"
click at [220, 497] on select "less than 1 year 1-3 years 3-5 years 5+ years" at bounding box center [445, 520] width 452 height 46
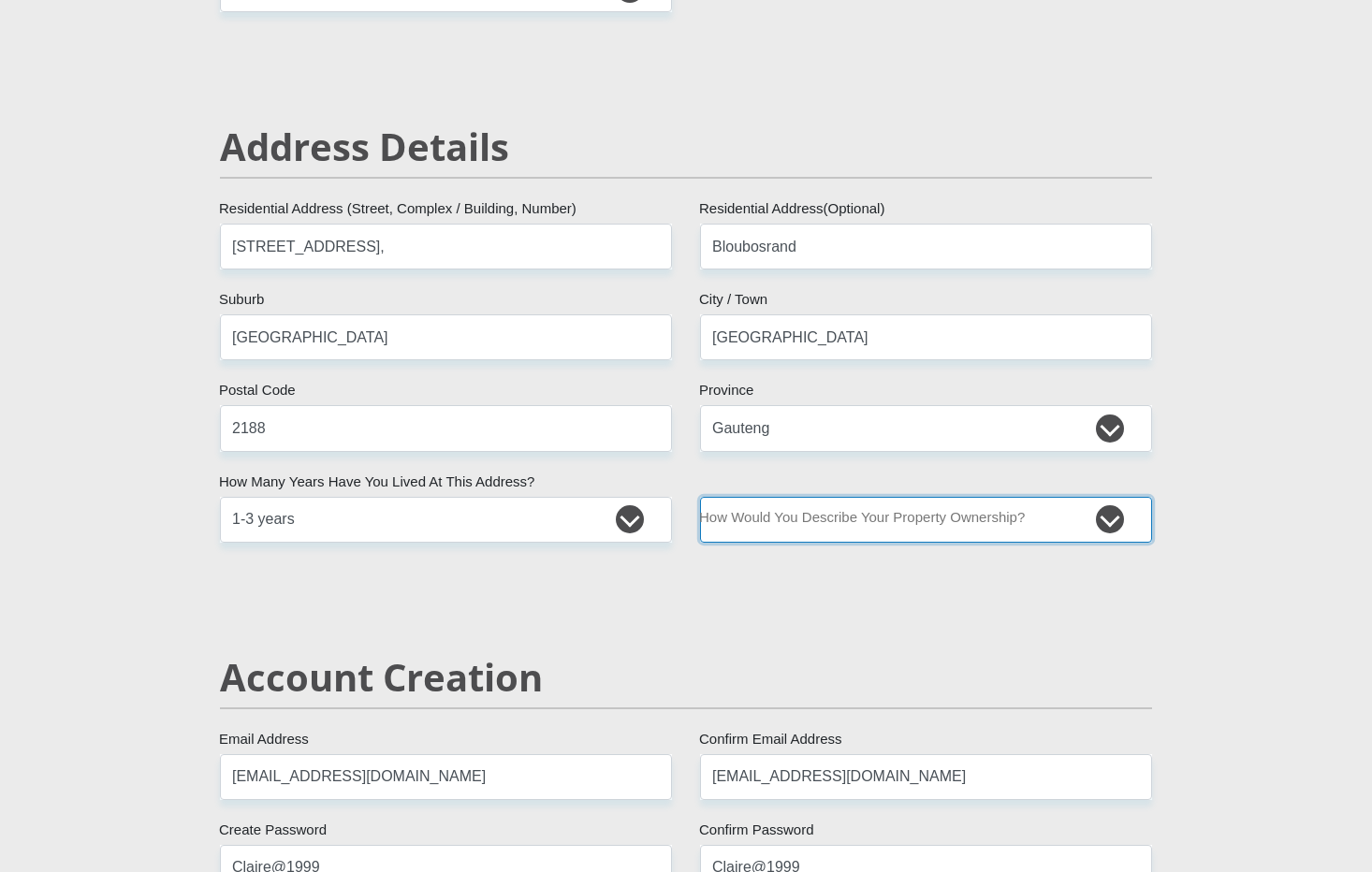
click at [812, 532] on select "Owned Rented Family Owned Company Dwelling" at bounding box center [926, 520] width 452 height 46
select select "parents"
click at [700, 497] on select "Owned Rented Family Owned Company Dwelling" at bounding box center [926, 520] width 452 height 46
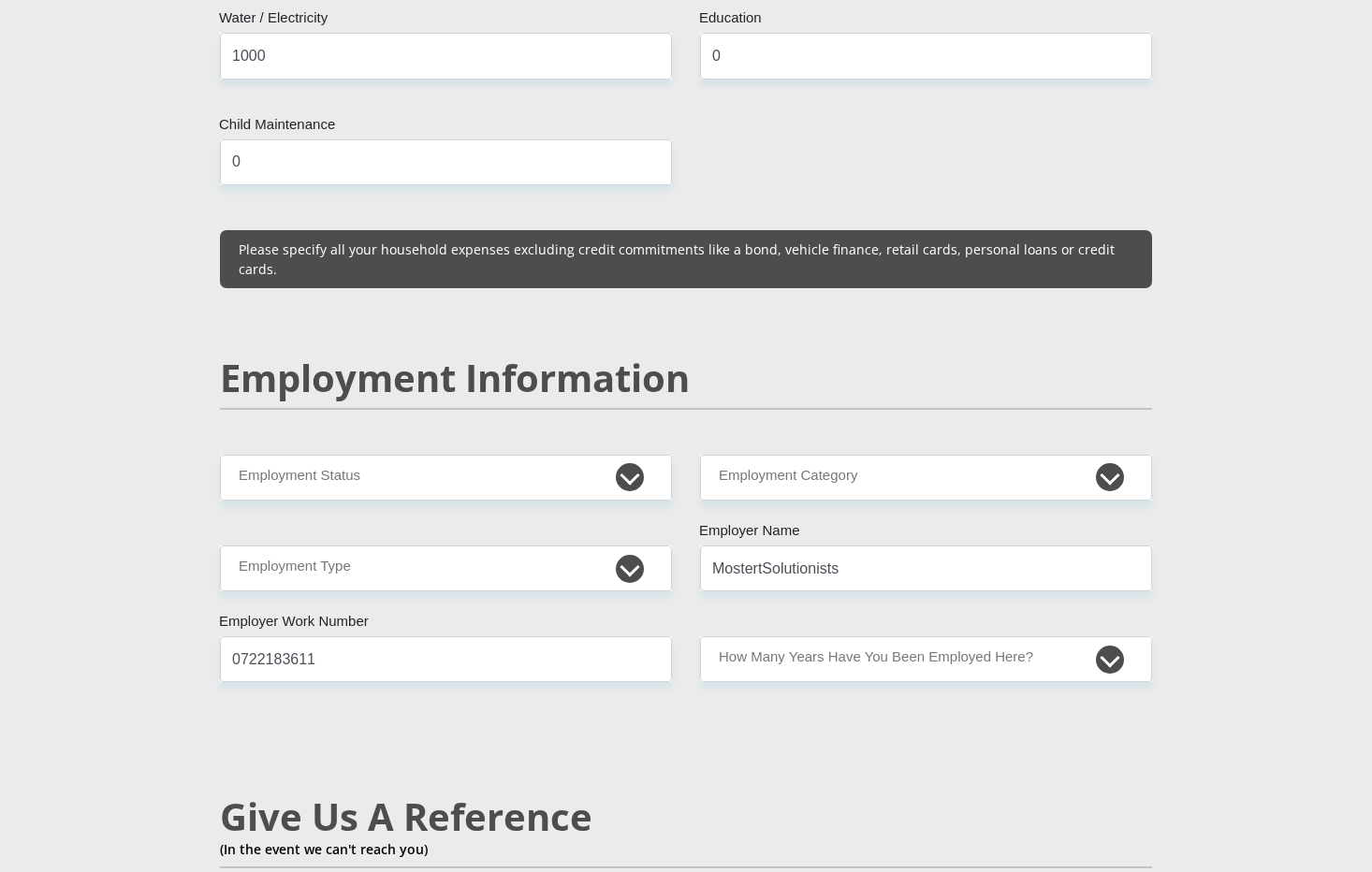
scroll to position [2552, 0]
click at [586, 454] on select "Permanent/Full-time Part-time/Casual Contract Worker Self-Employed Housewife Re…" at bounding box center [445, 477] width 452 height 46
select select "1"
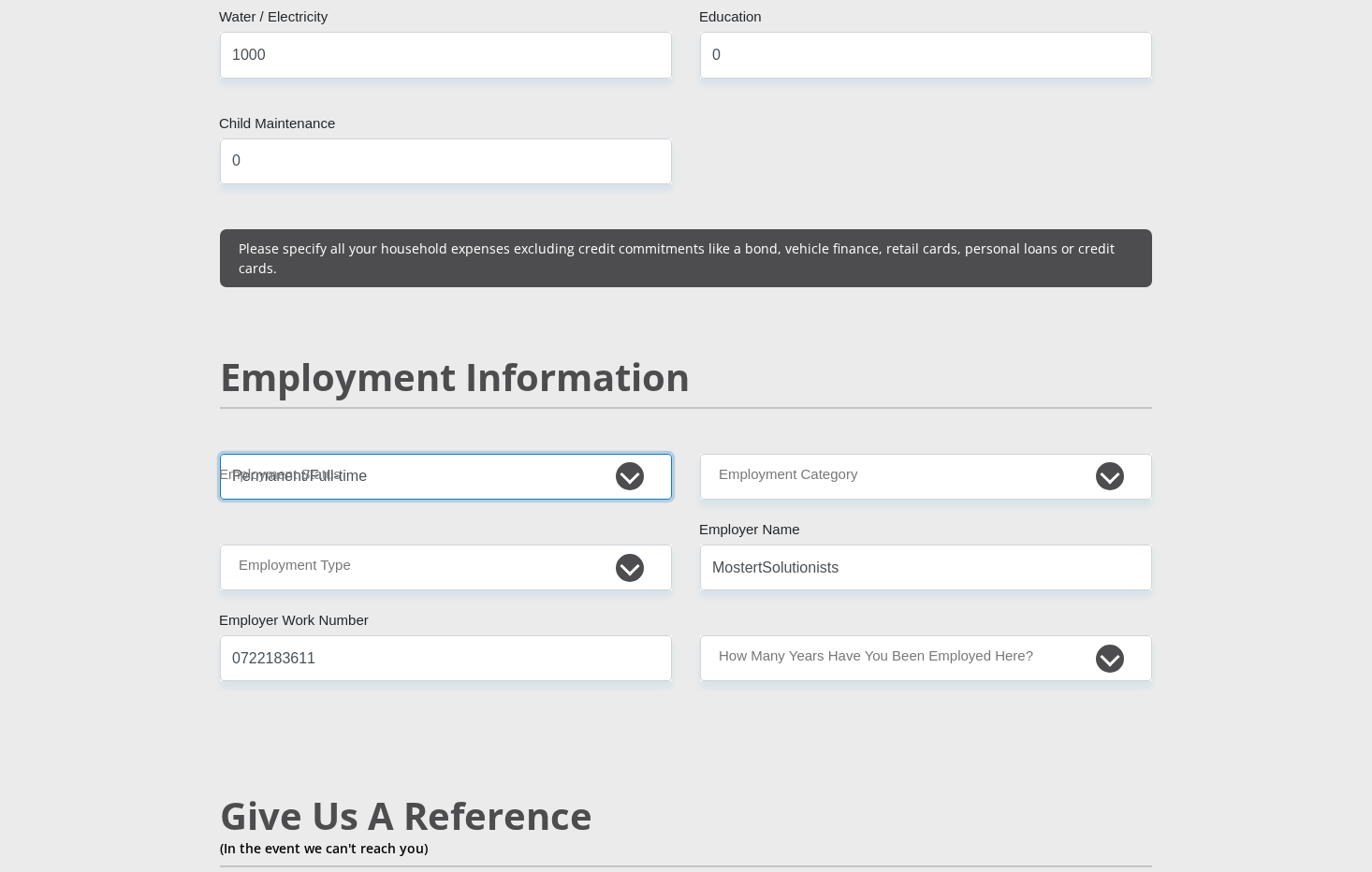
click at [220, 454] on select "Permanent/Full-time Part-time/Casual Contract Worker Self-Employed Housewife Re…" at bounding box center [445, 477] width 452 height 46
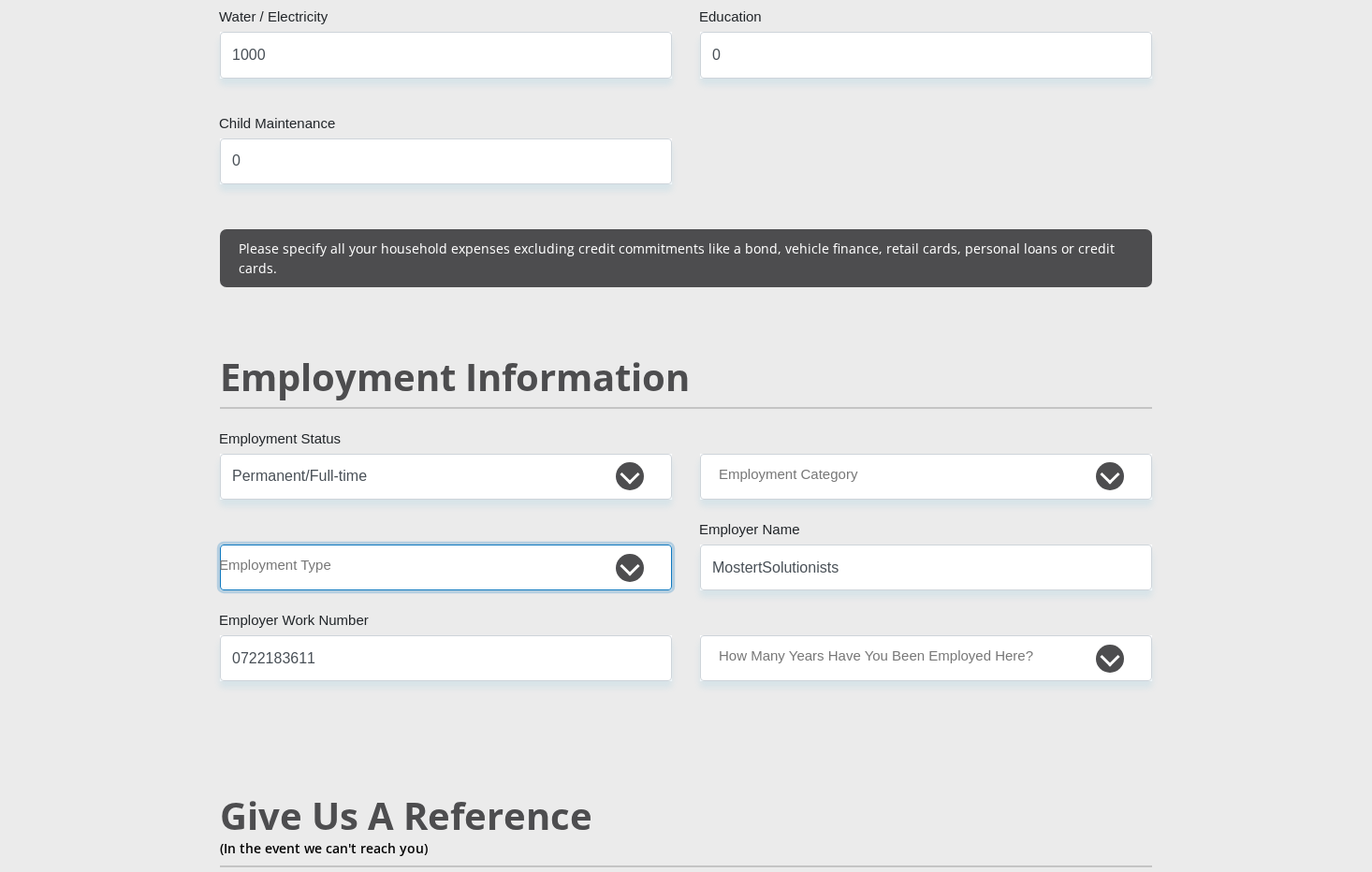
click at [576, 545] on select "College/Lecturer Craft Seller Creative Driver Executive Farmer Forces - Non Com…" at bounding box center [445, 567] width 452 height 46
select select "Non Licenced Professional"
click at [220, 545] on select "College/Lecturer Craft Seller Creative Driver Executive Farmer Forces - Non Com…" at bounding box center [445, 567] width 452 height 46
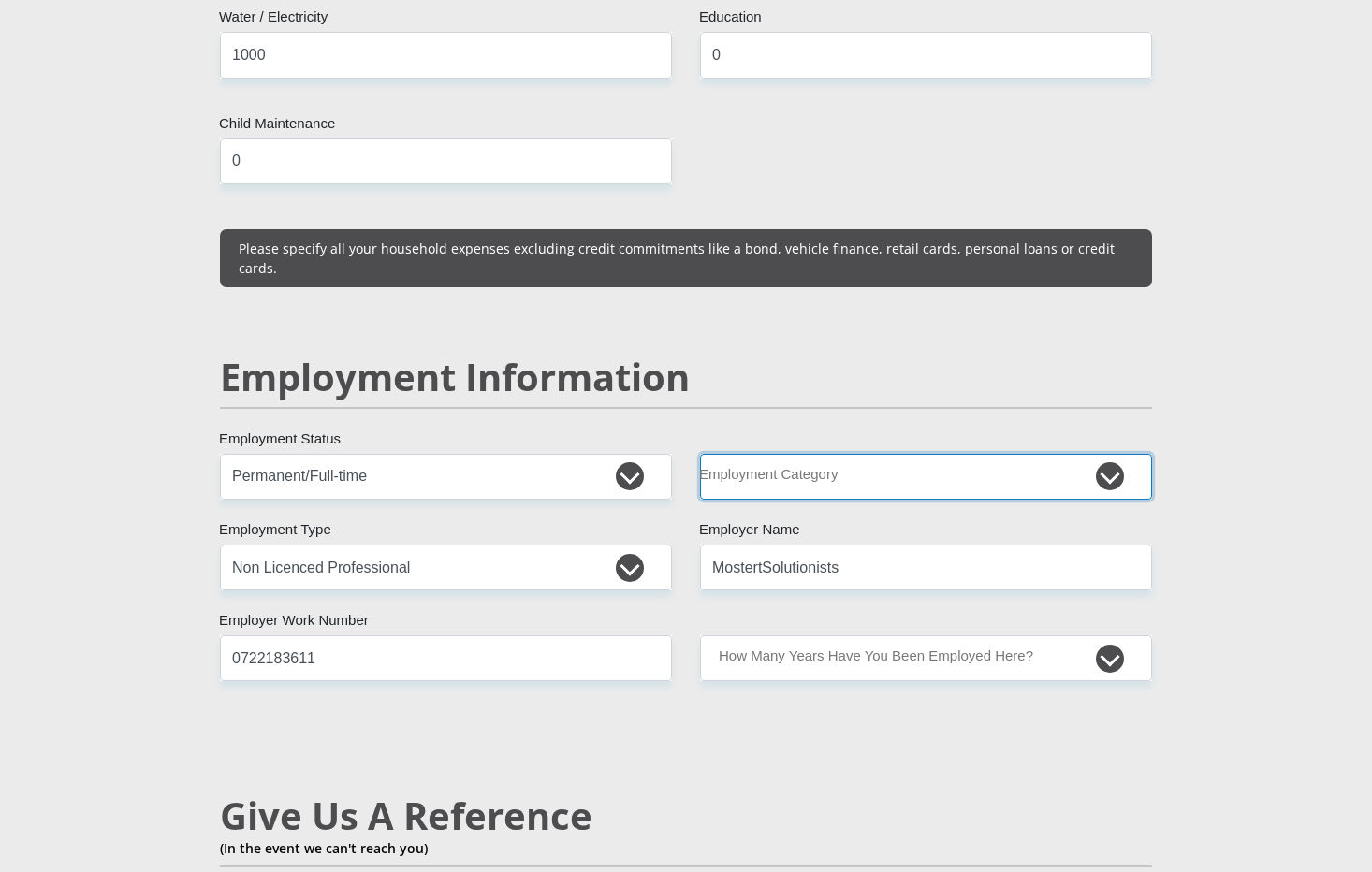
click at [742, 454] on select "AGRICULTURE ALCOHOL & TOBACCO CONSTRUCTION MATERIALS METALLURGY EQUIPMENT FOR R…" at bounding box center [926, 477] width 452 height 46
select select "9"
click at [700, 454] on select "AGRICULTURE ALCOHOL & TOBACCO CONSTRUCTION MATERIALS METALLURGY EQUIPMENT FOR R…" at bounding box center [926, 477] width 452 height 46
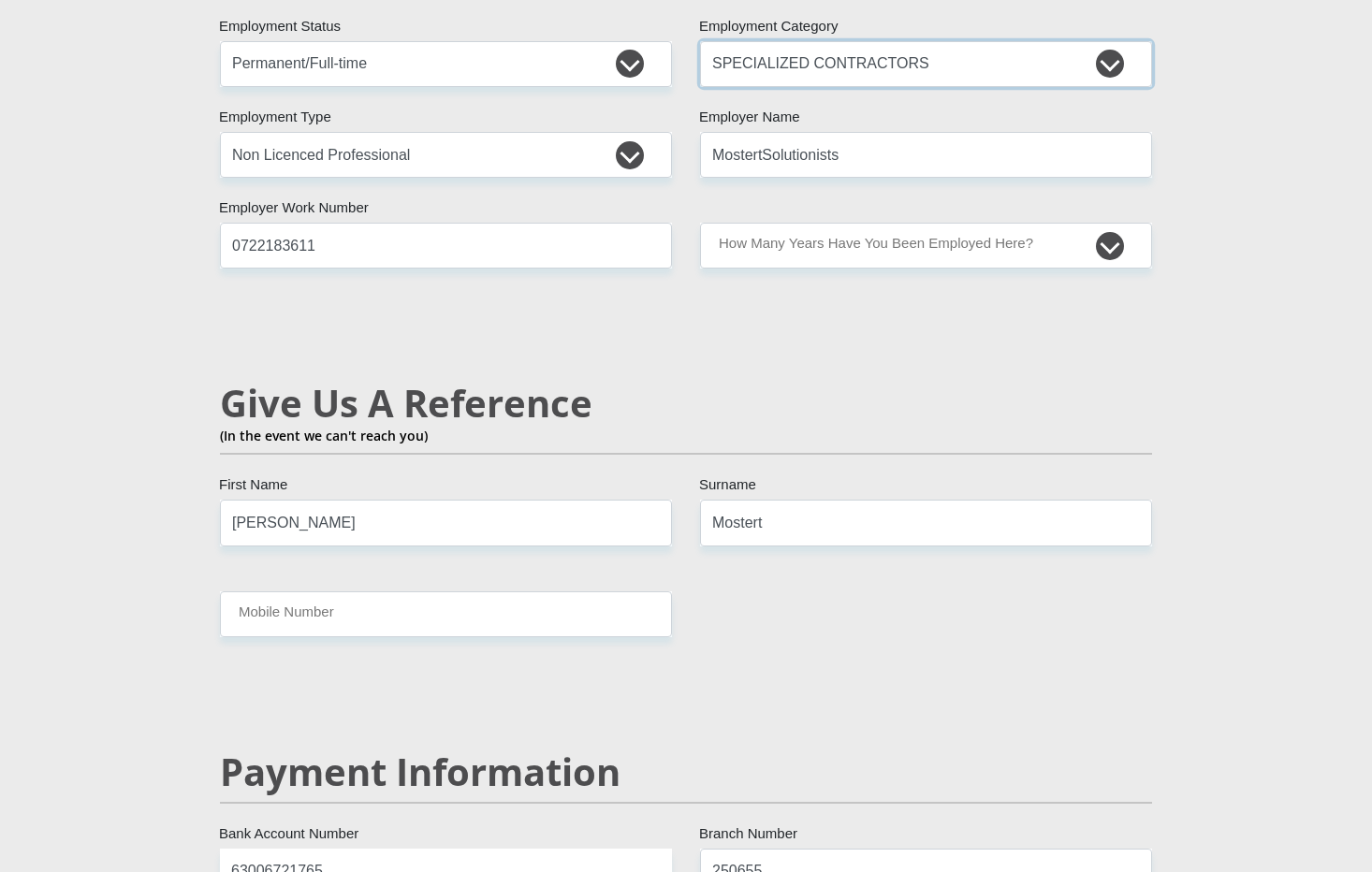
scroll to position [2965, 0]
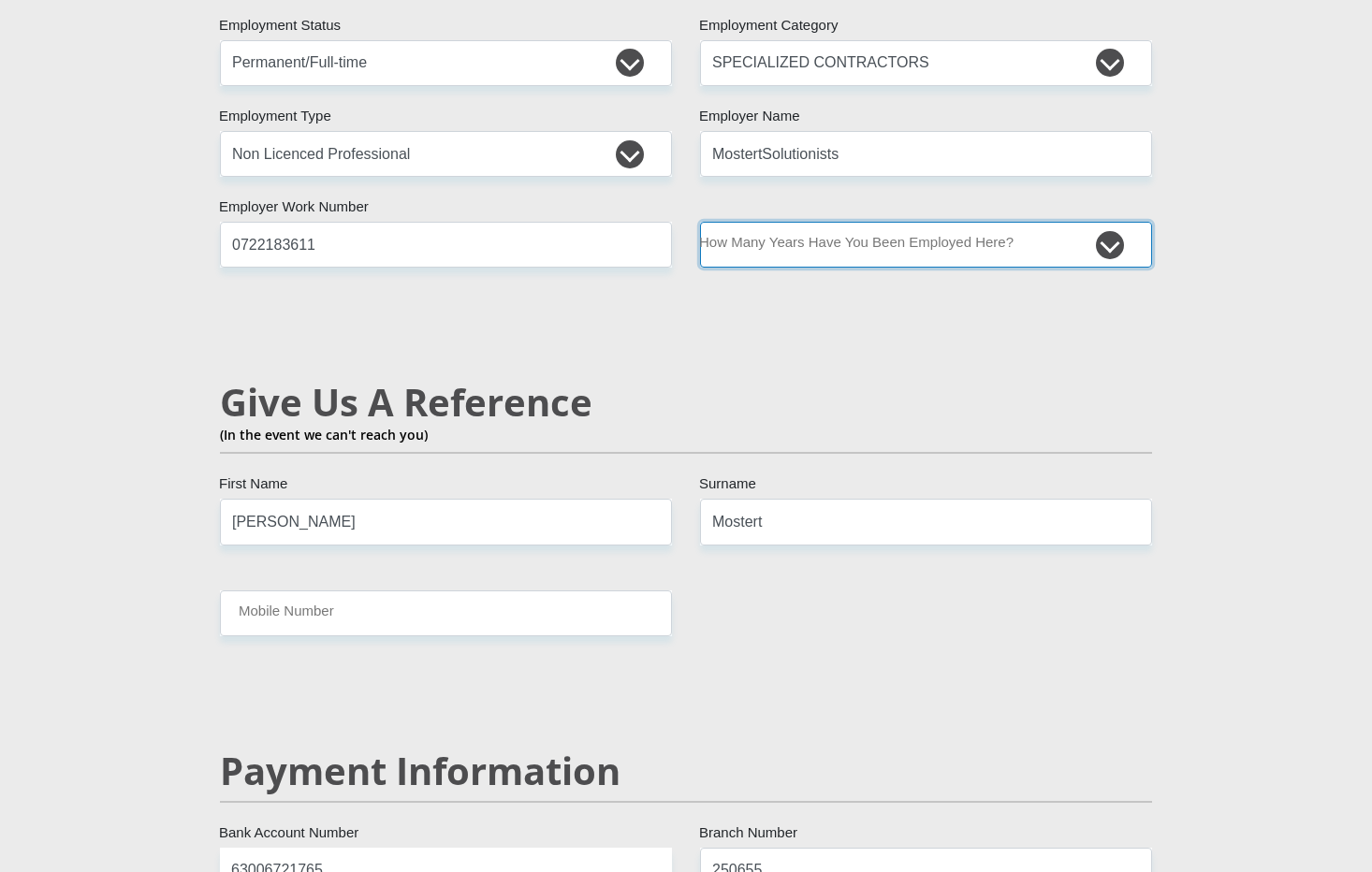
click at [833, 222] on select "less than 1 year 1-3 years 3-5 years 5+ years" at bounding box center [926, 244] width 452 height 46
select select "24"
click at [700, 222] on select "less than 1 year 1-3 years 3-5 years 5+ years" at bounding box center [926, 244] width 452 height 46
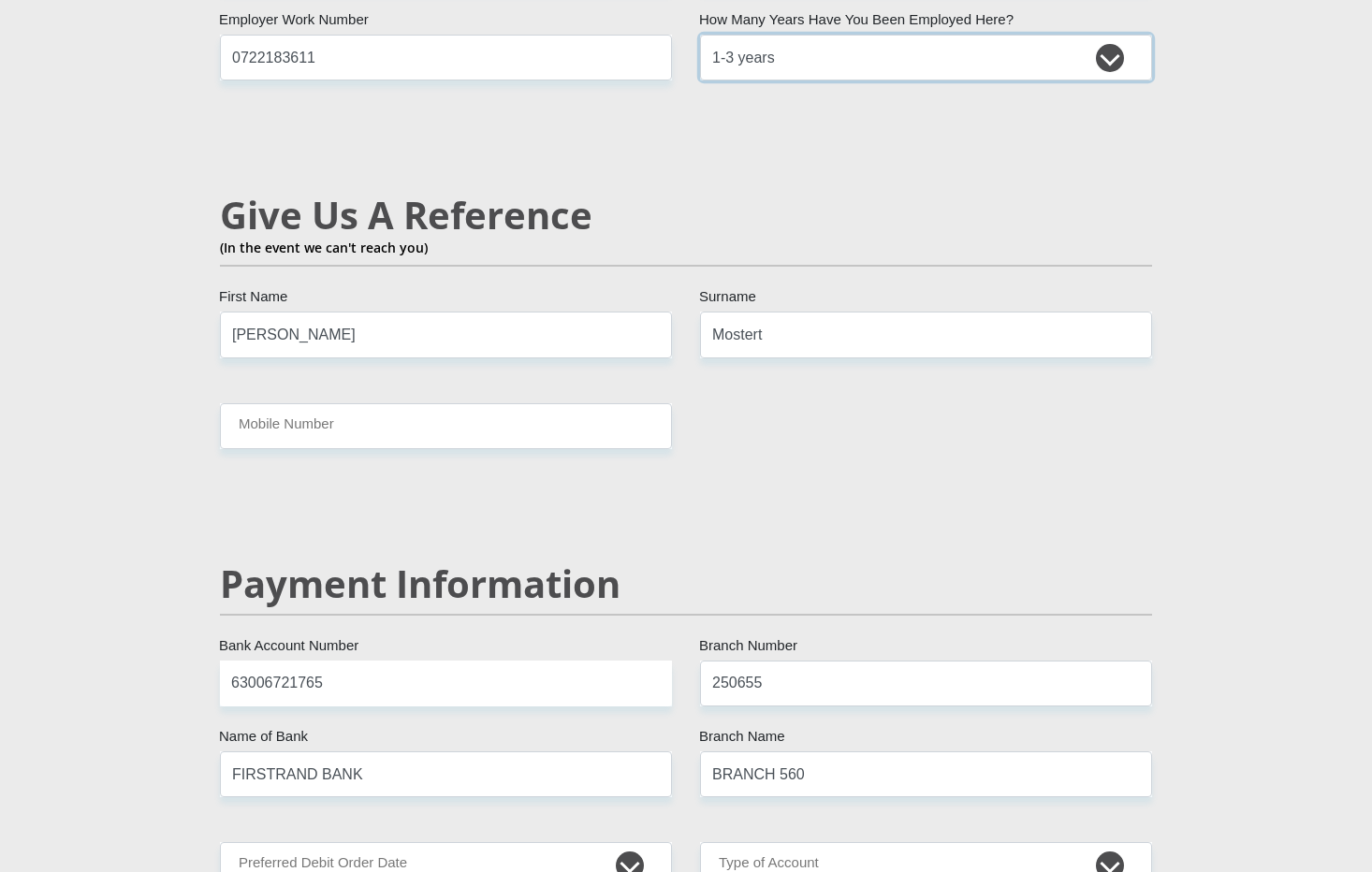
scroll to position [3153, 0]
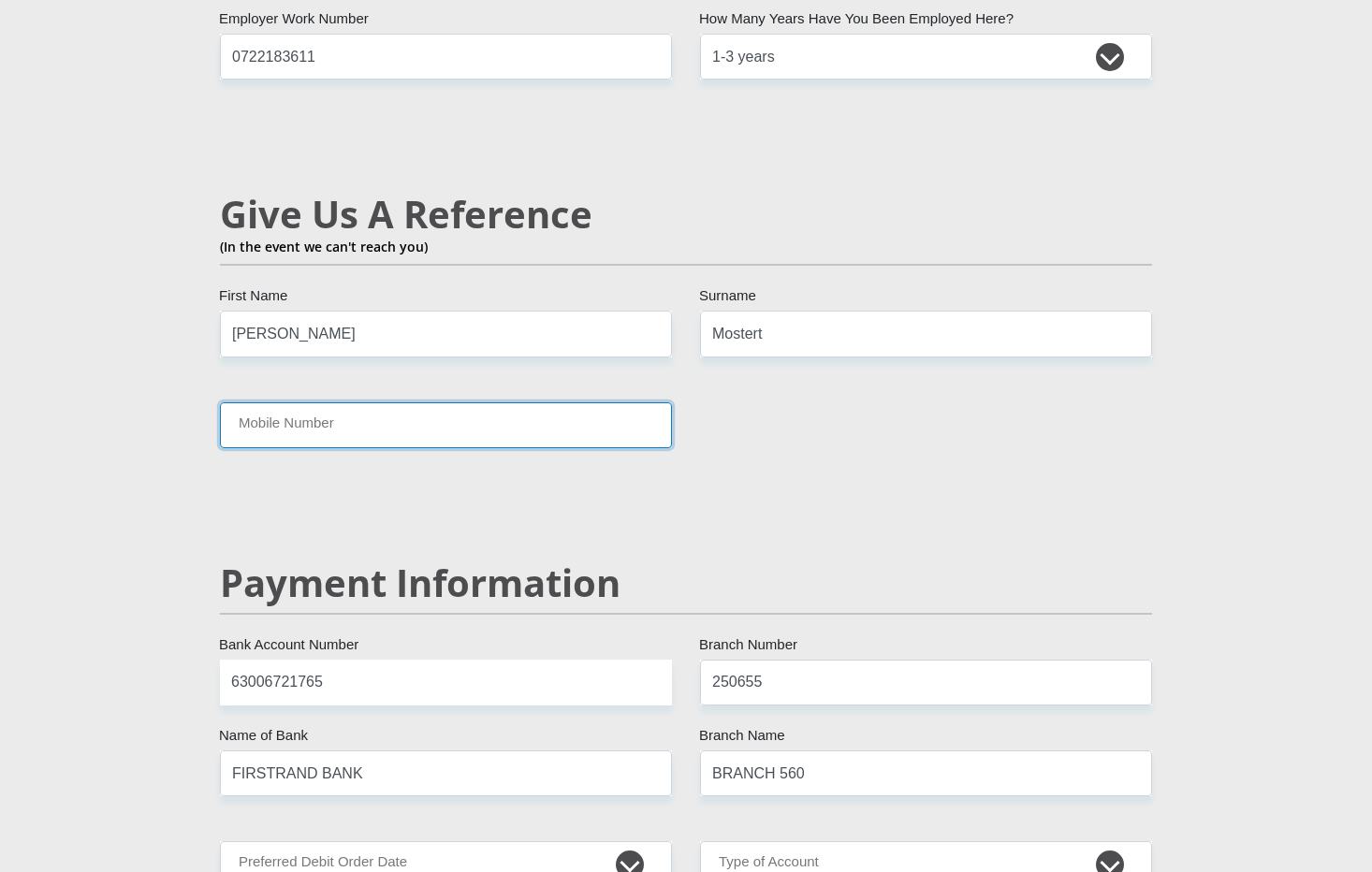
click at [537, 402] on input "Mobile Number" at bounding box center [445, 425] width 452 height 46
type input "0722183611"
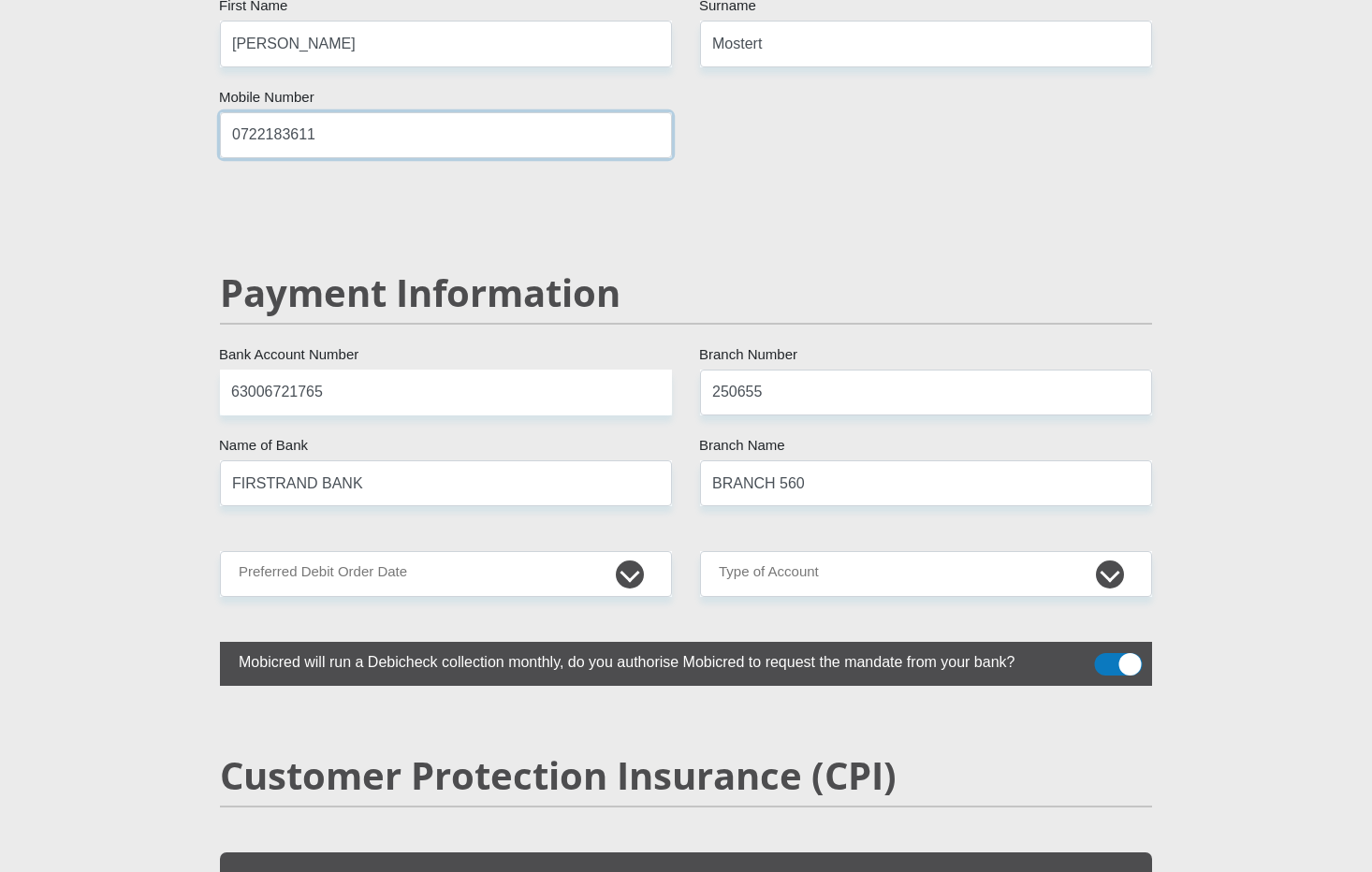
scroll to position [3426, 0]
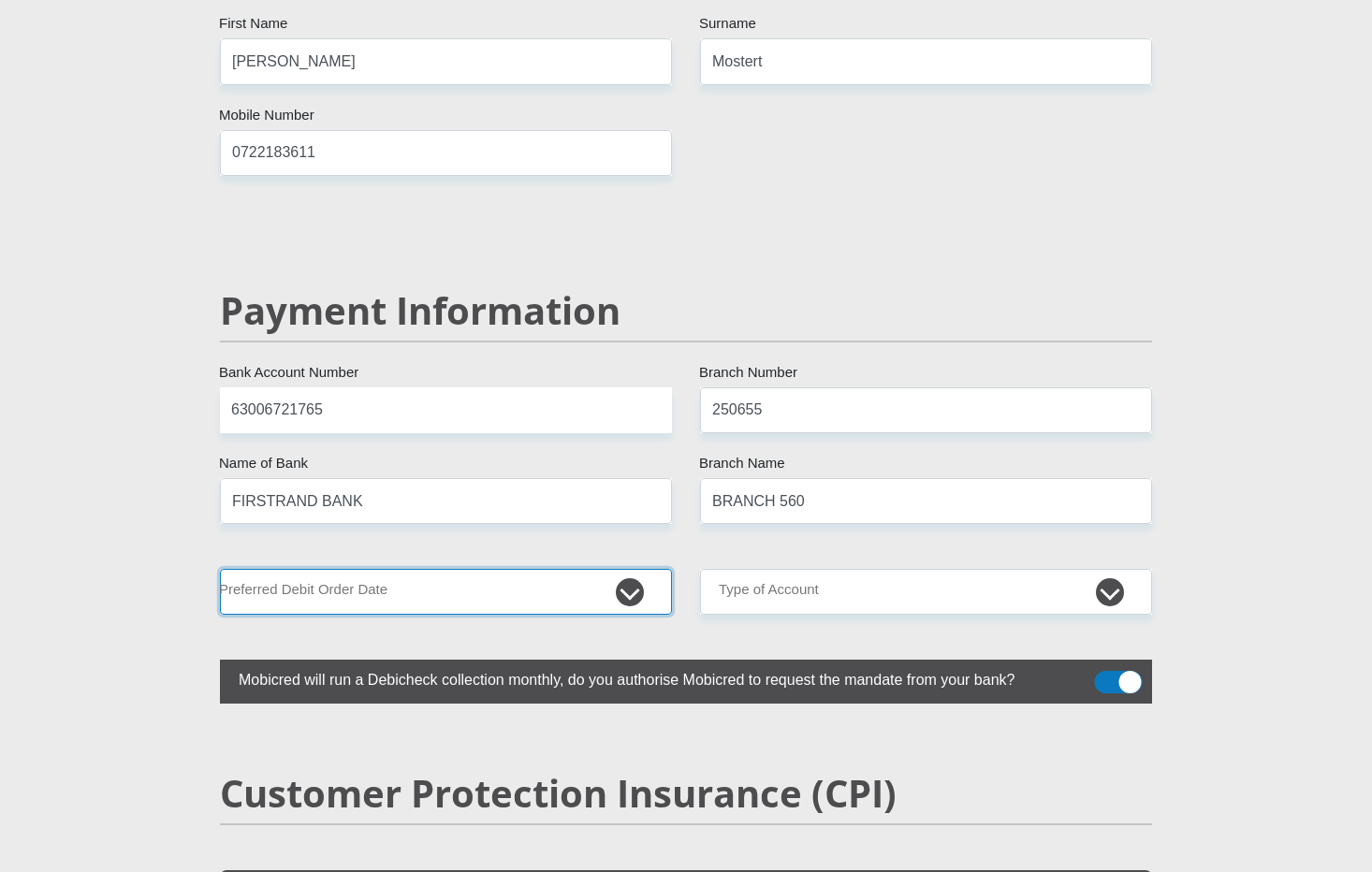
click at [613, 569] on select "1st 2nd 3rd 4th 5th 7th 18th 19th 20th 21st 22nd 23rd 24th 25th 26th 27th 28th …" at bounding box center [445, 592] width 452 height 46
select select "2"
click at [220, 569] on select "1st 2nd 3rd 4th 5th 7th 18th 19th 20th 21st 22nd 23rd 24th 25th 26th 27th 28th …" at bounding box center [445, 592] width 452 height 46
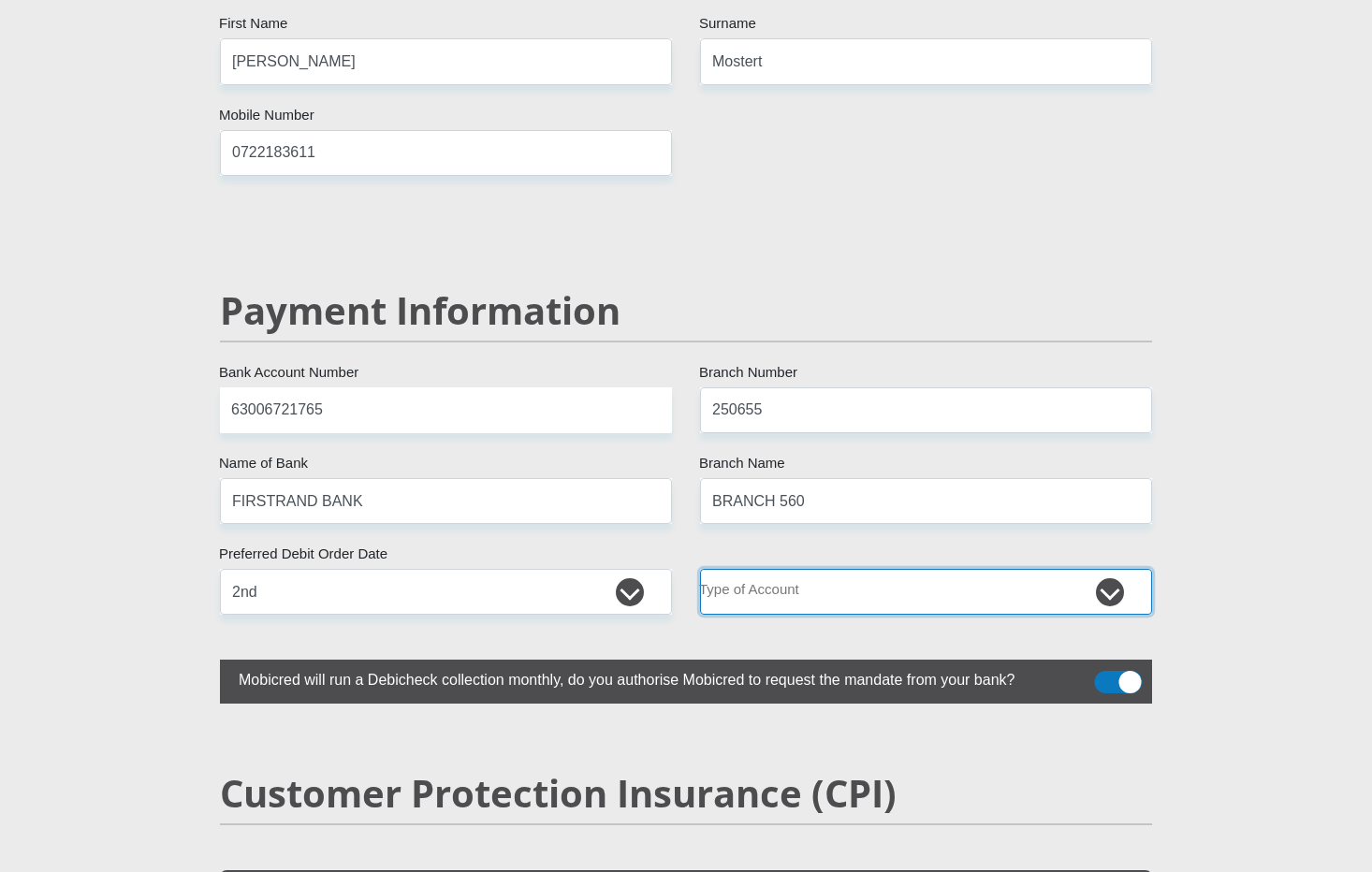
click at [824, 569] on select "Cheque Savings" at bounding box center [926, 592] width 452 height 46
select select "CUR"
click at [700, 569] on select "Cheque Savings" at bounding box center [926, 592] width 452 height 46
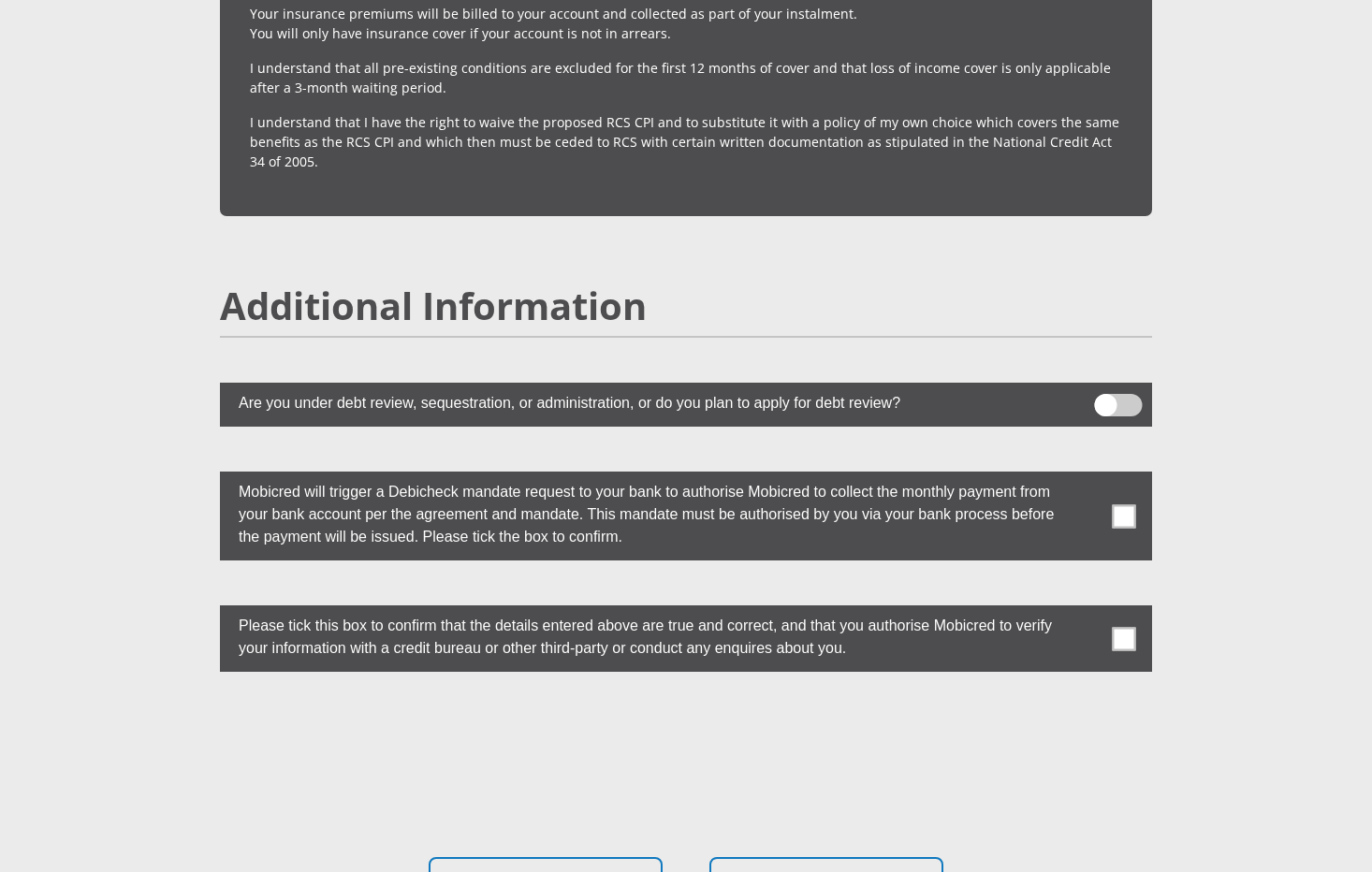
scroll to position [4866, 0]
click at [1130, 504] on span at bounding box center [1124, 515] width 24 height 24
click at [1086, 476] on input "checkbox" at bounding box center [1086, 476] width 0 height 0
click at [1125, 627] on span at bounding box center [1124, 638] width 24 height 24
click at [1086, 610] on input "checkbox" at bounding box center [1086, 610] width 0 height 0
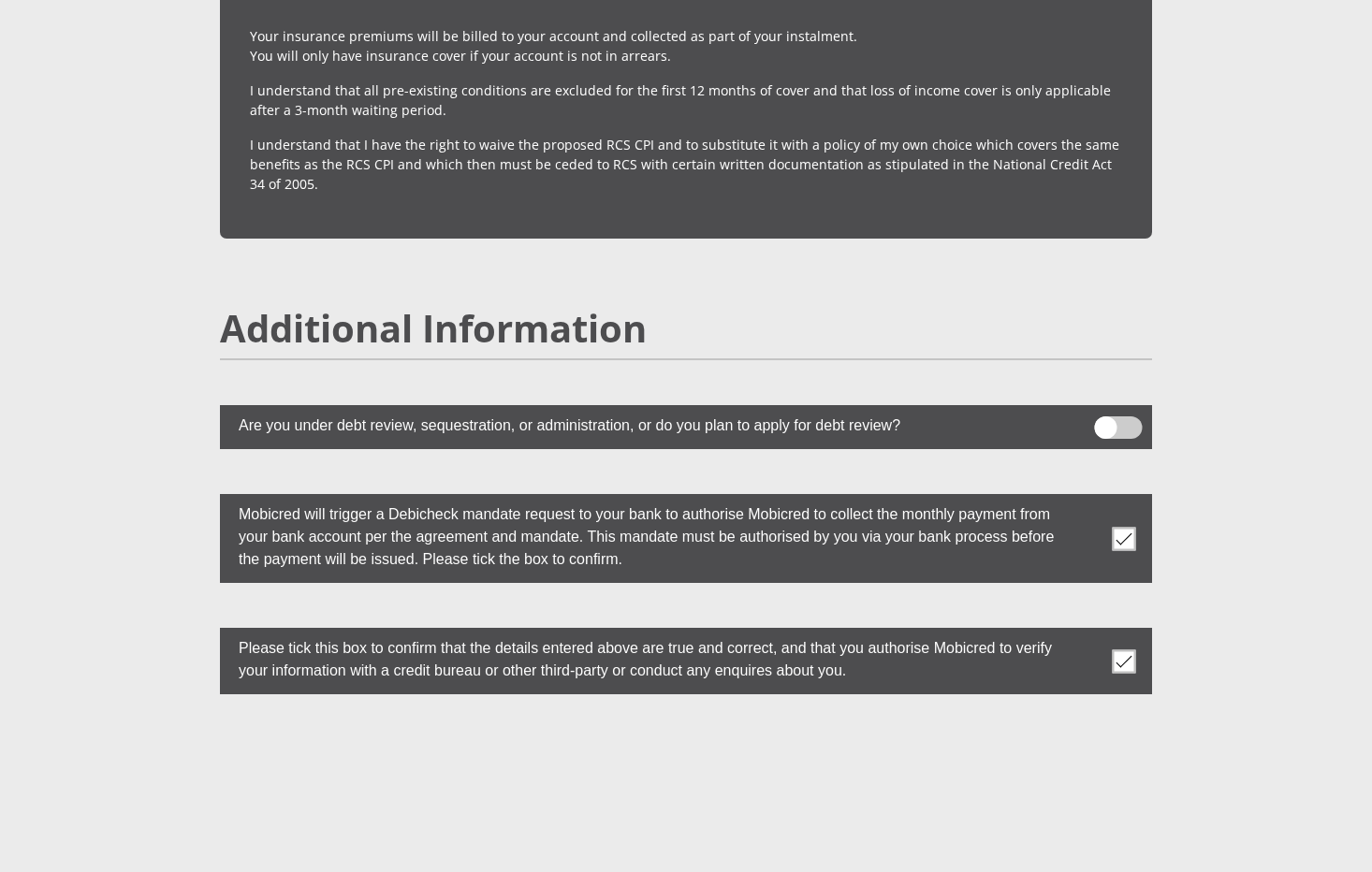
scroll to position [5086, 0]
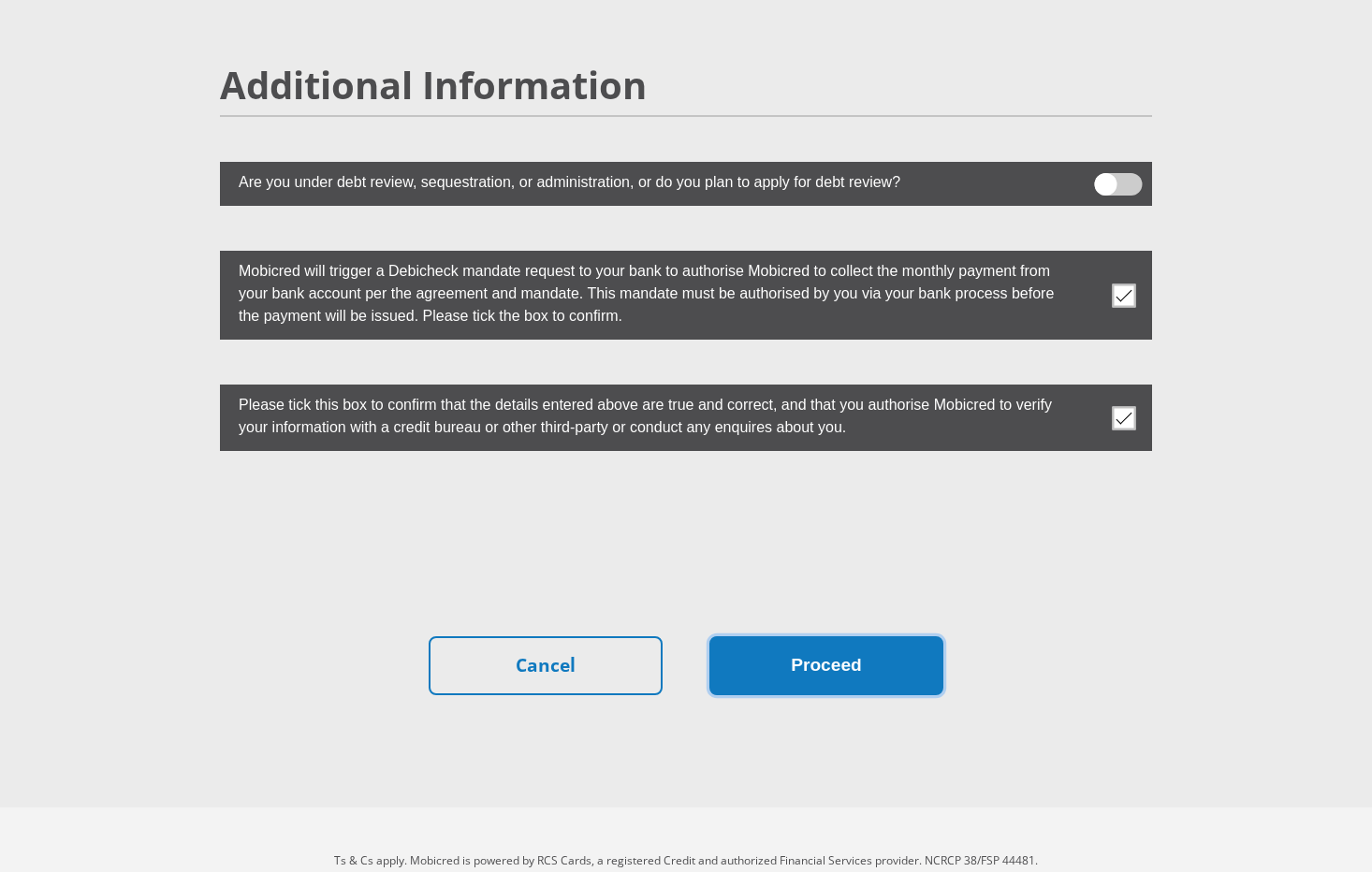
click at [845, 648] on button "Proceed" at bounding box center [827, 665] width 234 height 59
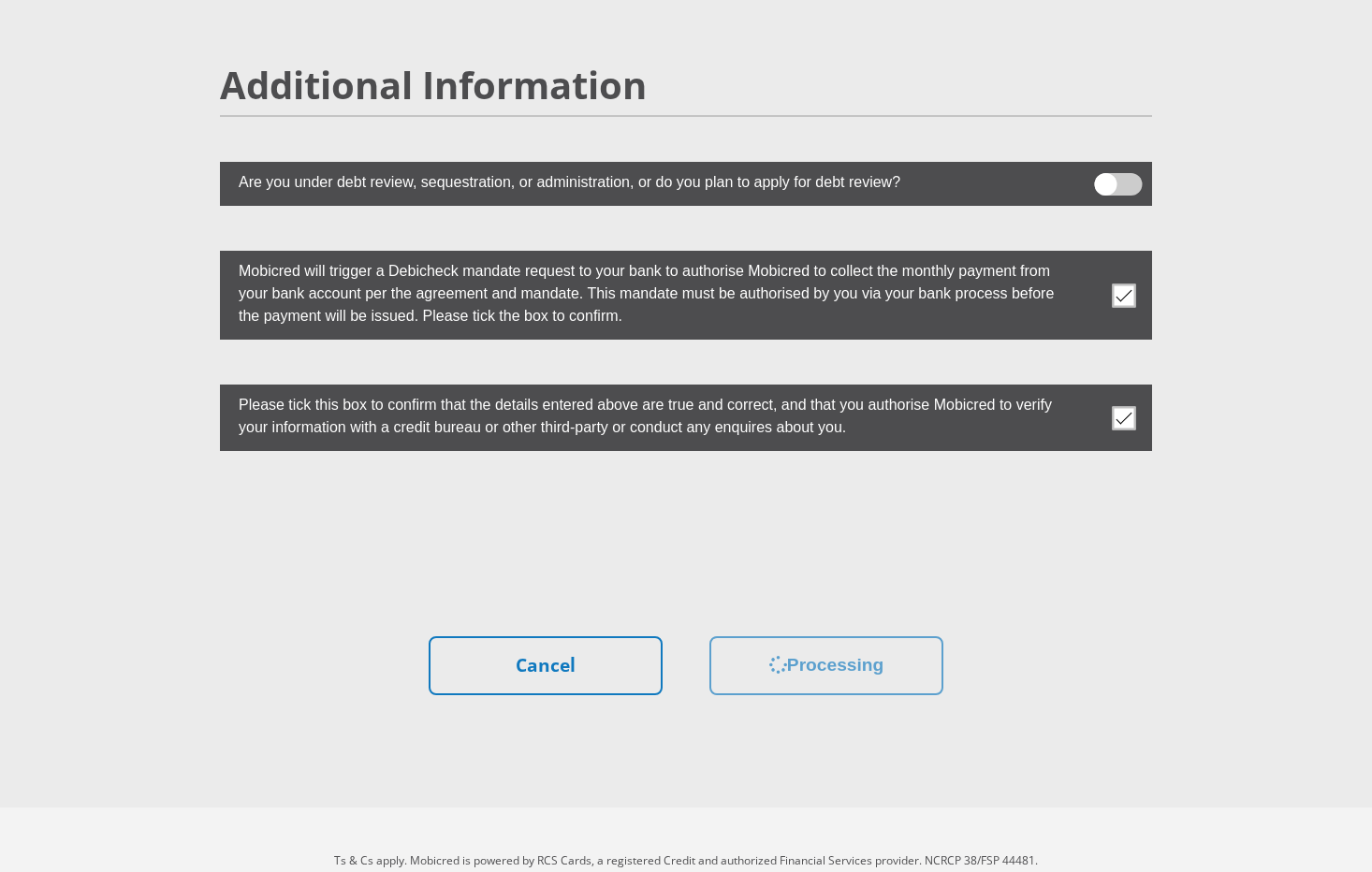
scroll to position [0, 0]
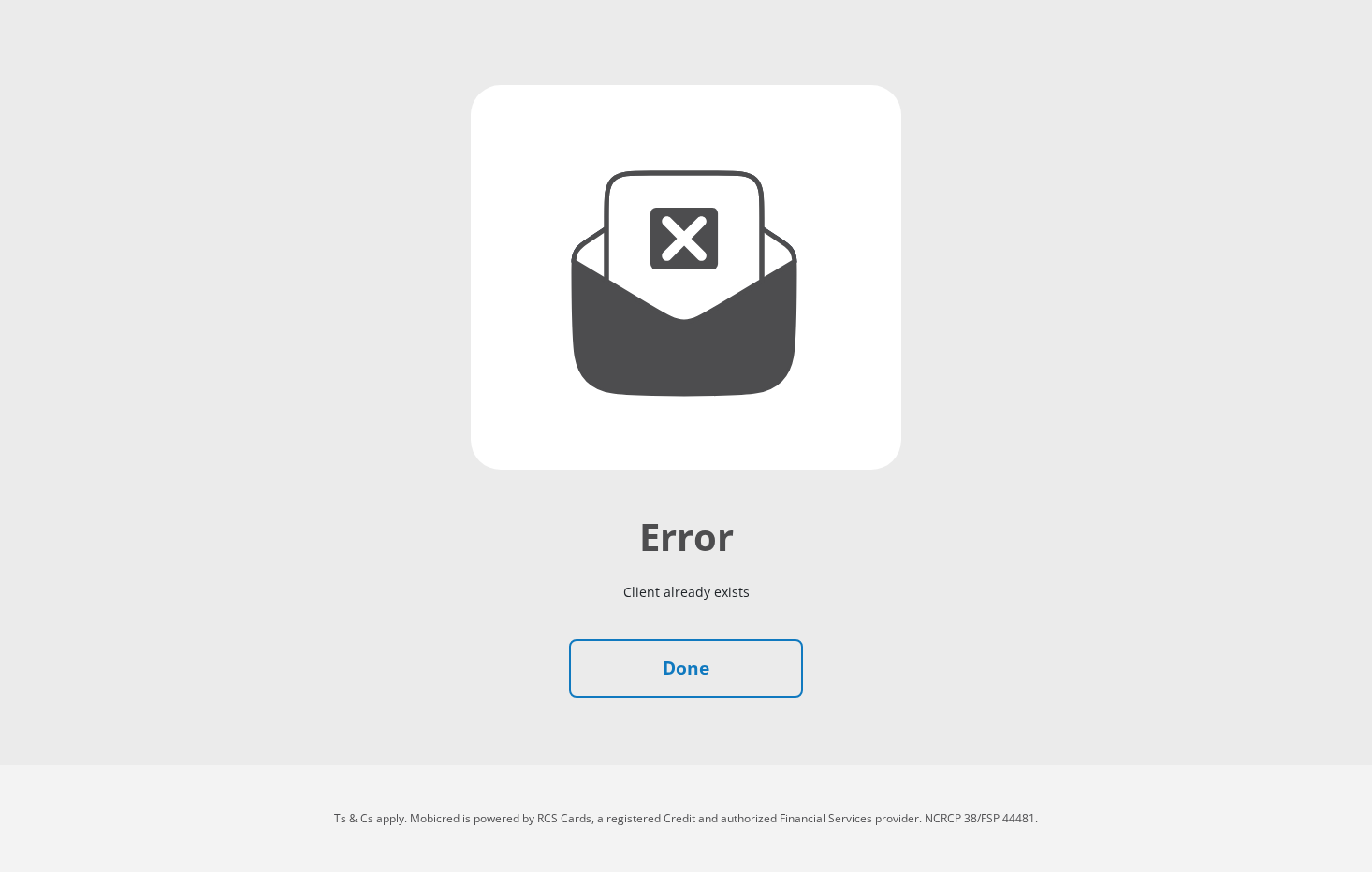
scroll to position [105, 0]
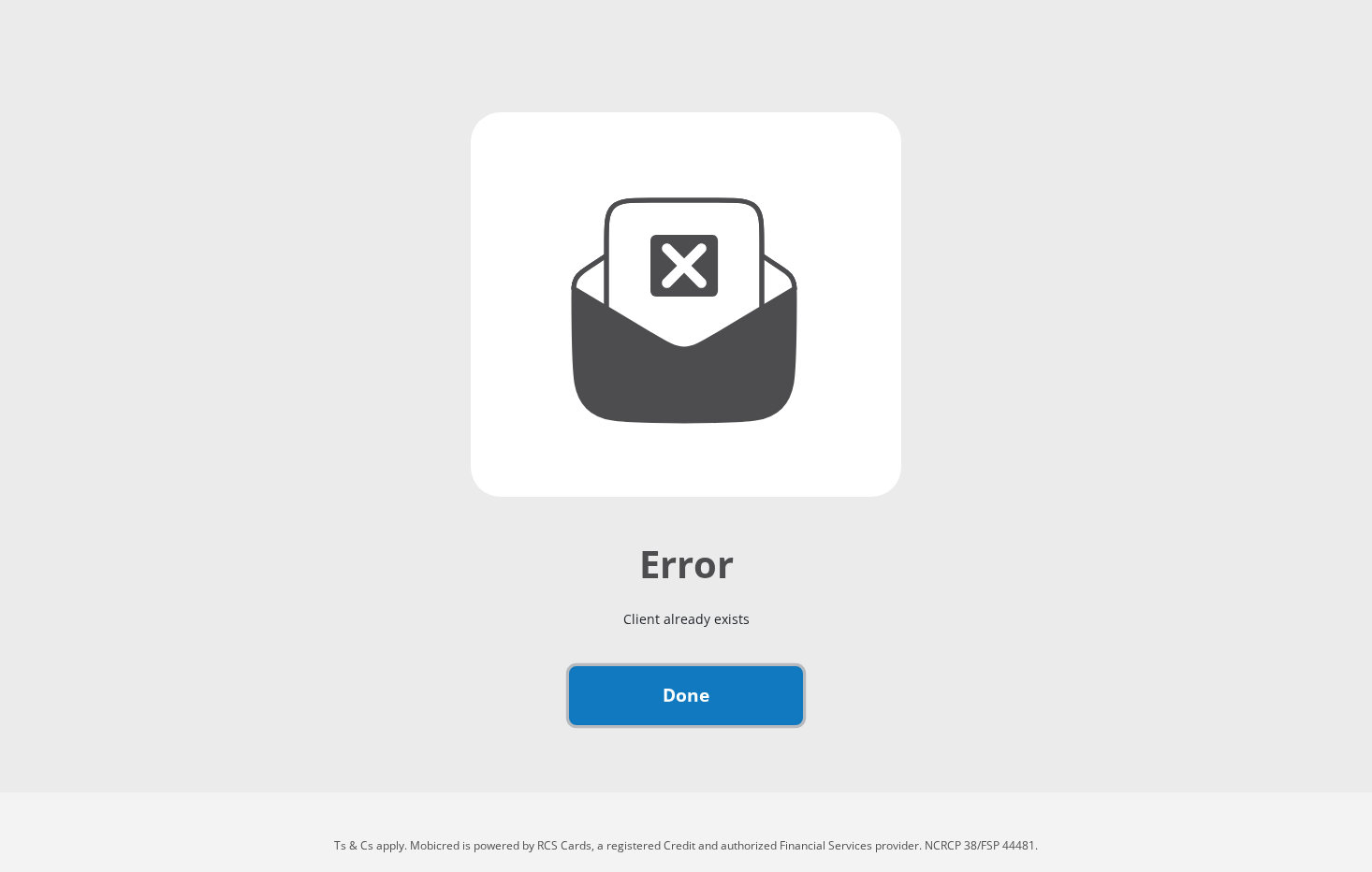
click at [633, 699] on link "Done" at bounding box center [686, 696] width 234 height 59
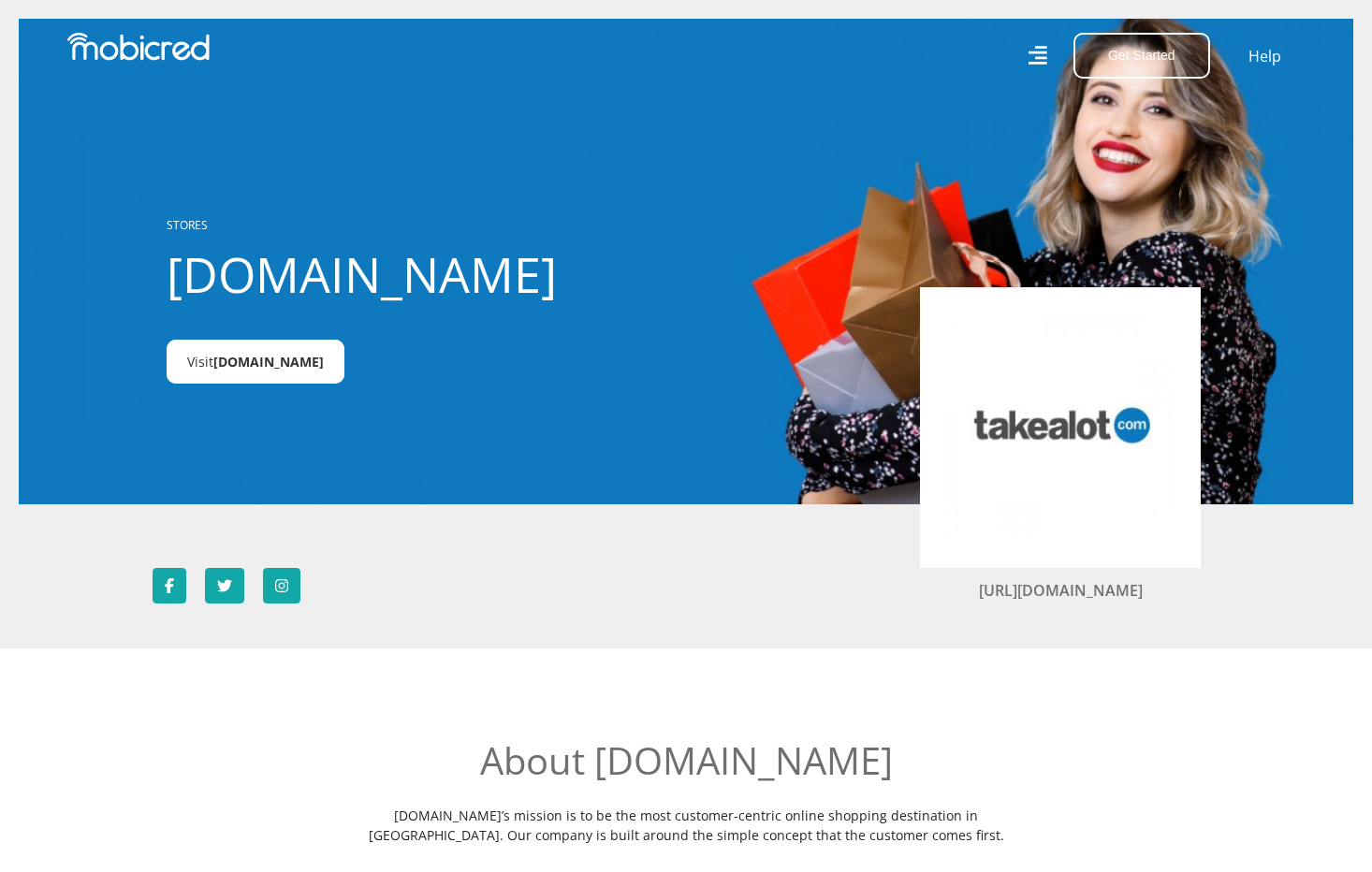
click at [300, 372] on link "Visit Takealot.credit" at bounding box center [256, 361] width 177 height 44
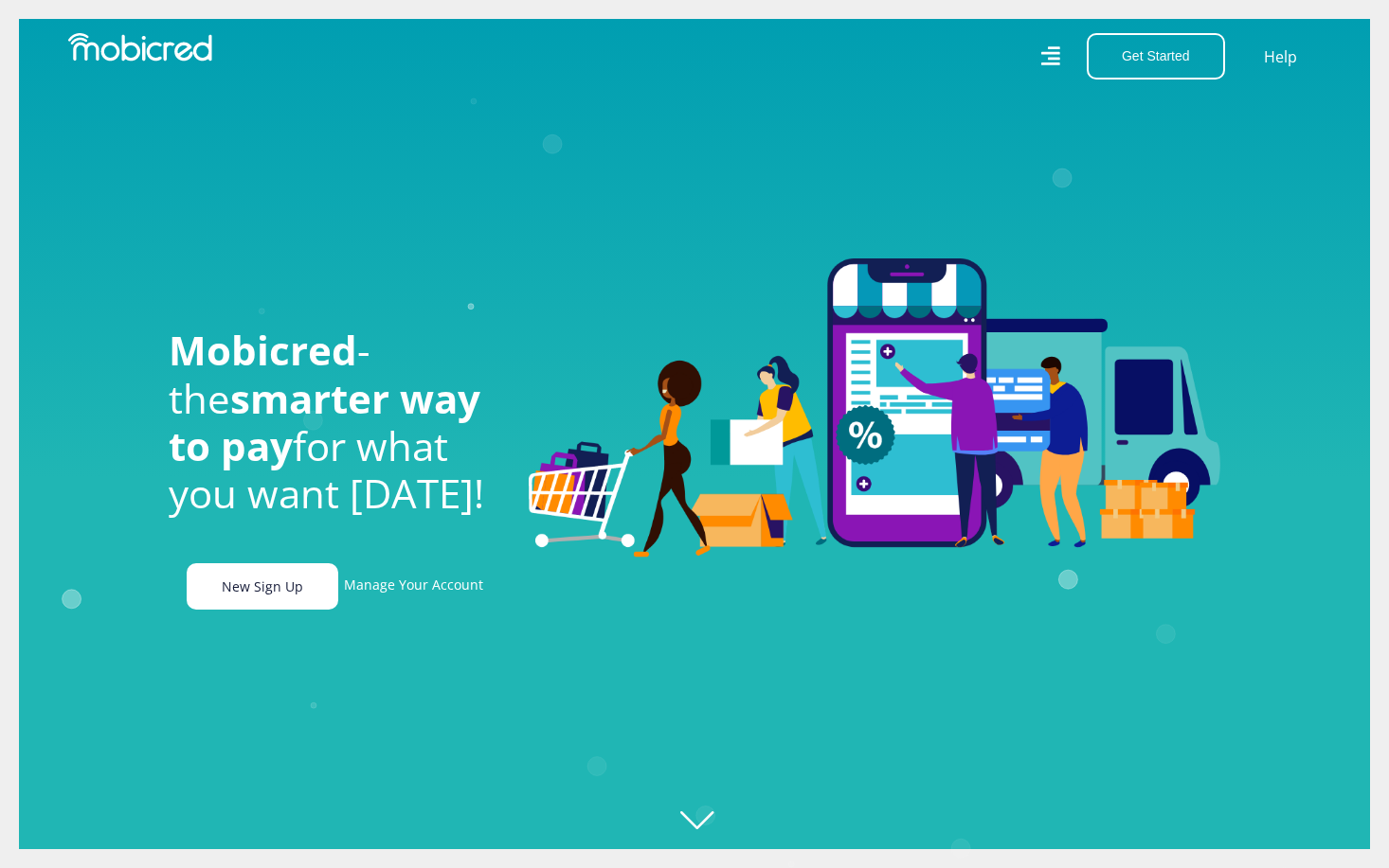
scroll to position [0, 1350]
click at [301, 595] on link "New Sign Up" at bounding box center [262, 586] width 152 height 47
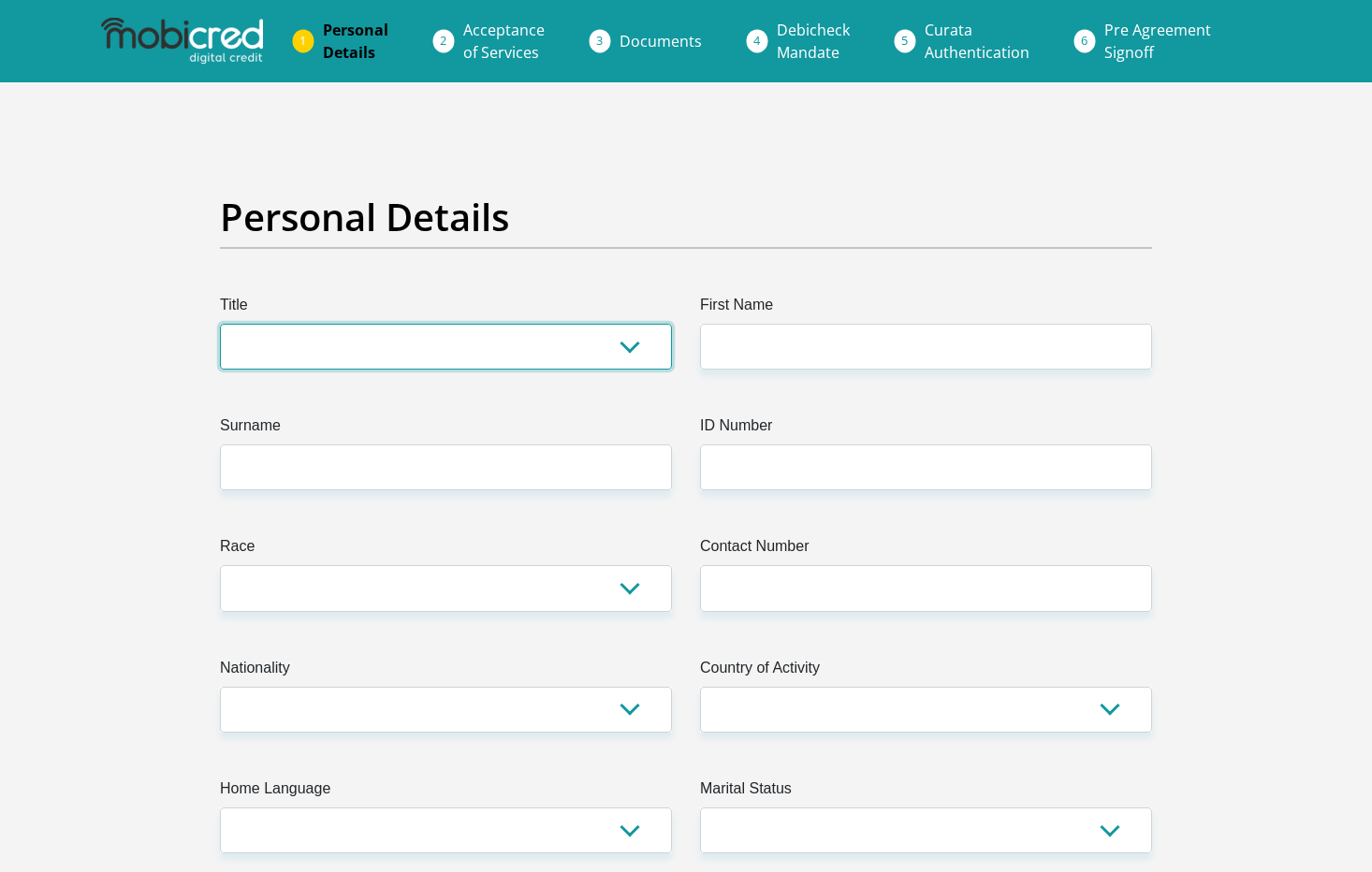
click at [373, 353] on select "Mr Ms Mrs Dr [PERSON_NAME]" at bounding box center [445, 346] width 452 height 46
select select "Mr"
click at [220, 324] on select "Mr Ms Mrs Dr [PERSON_NAME]" at bounding box center [445, 346] width 452 height 46
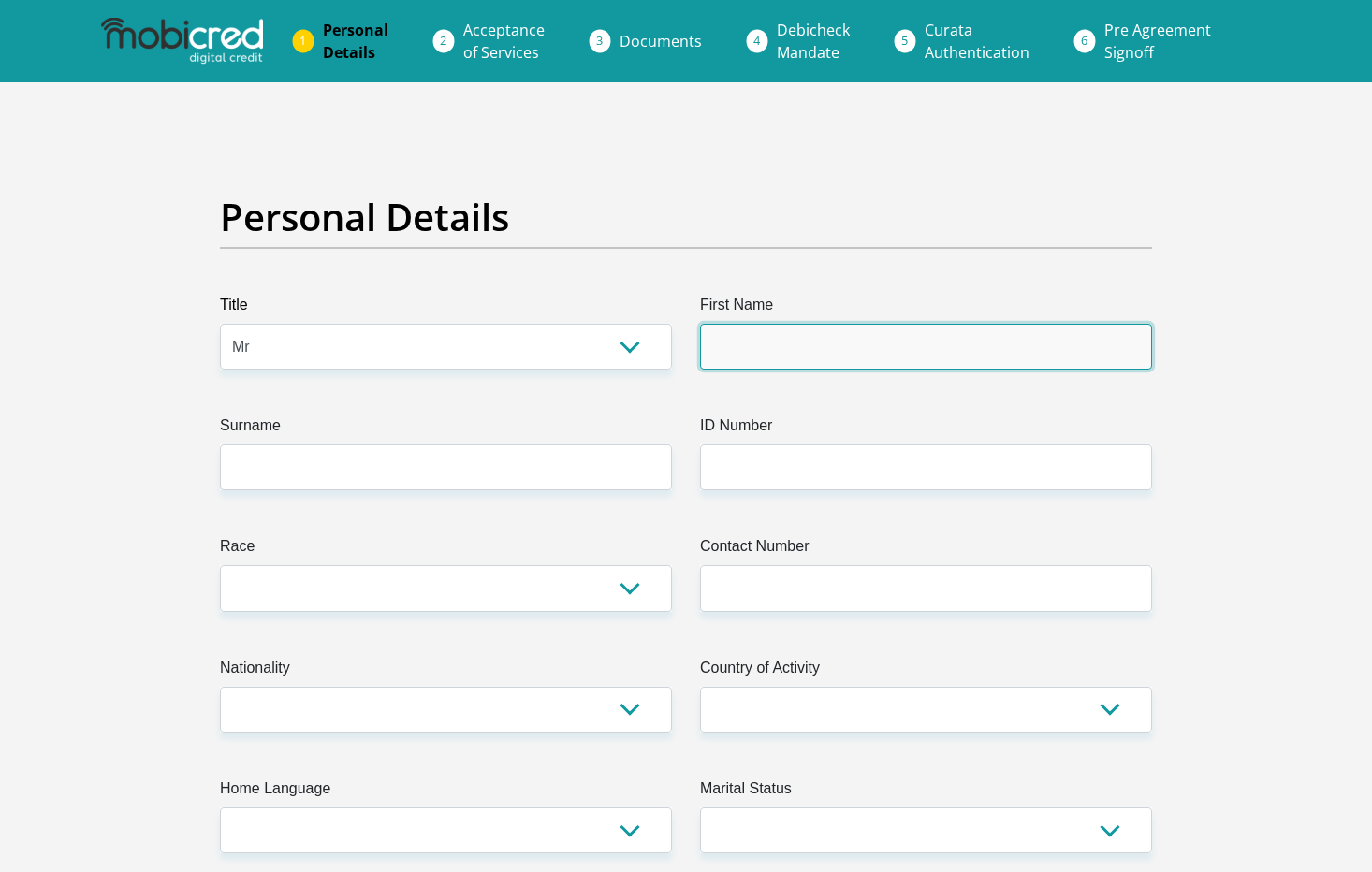
click at [773, 340] on input "First Name" at bounding box center [926, 346] width 452 height 46
type input "[PERSON_NAME]"
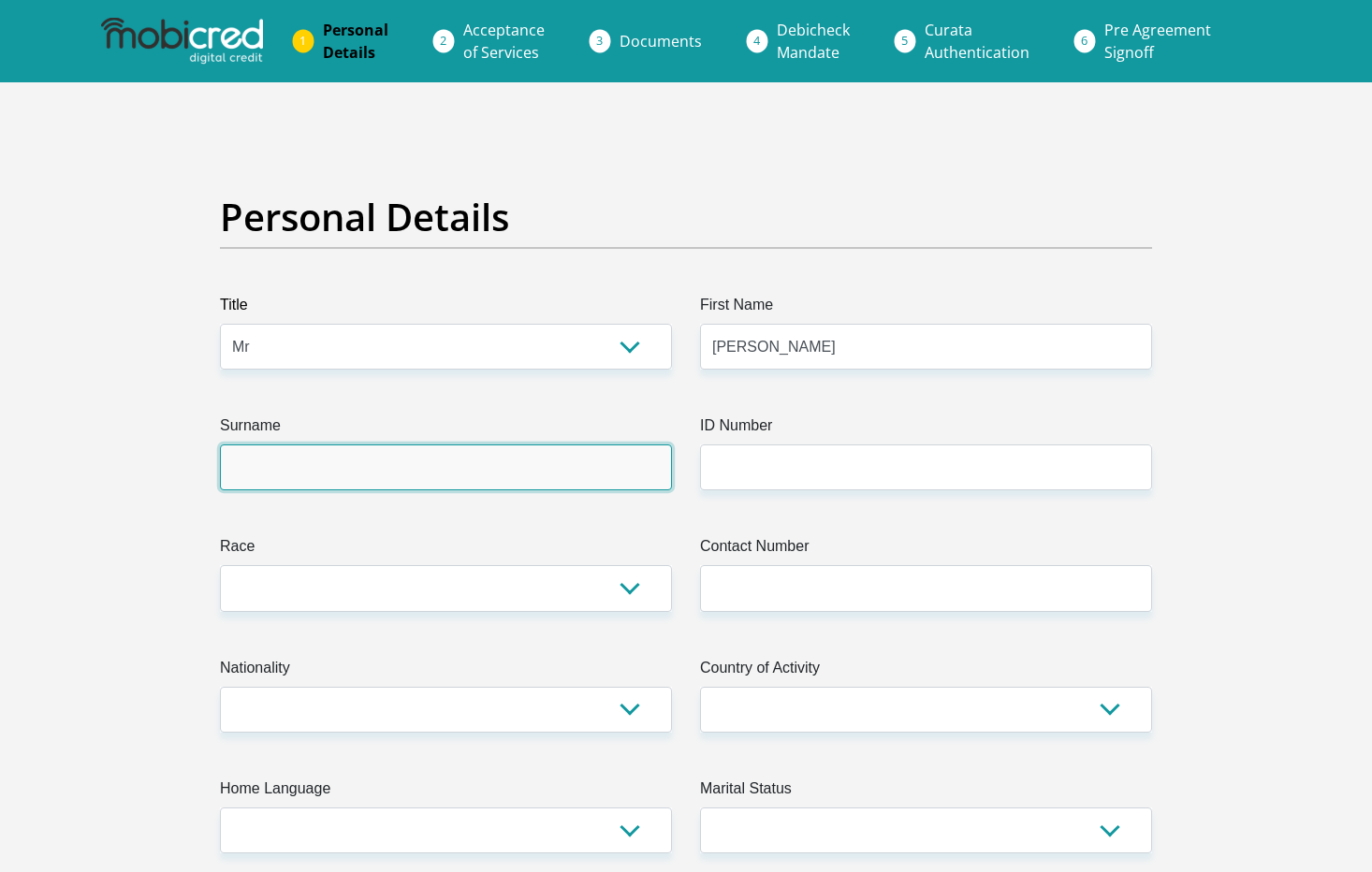
type input "Mostert"
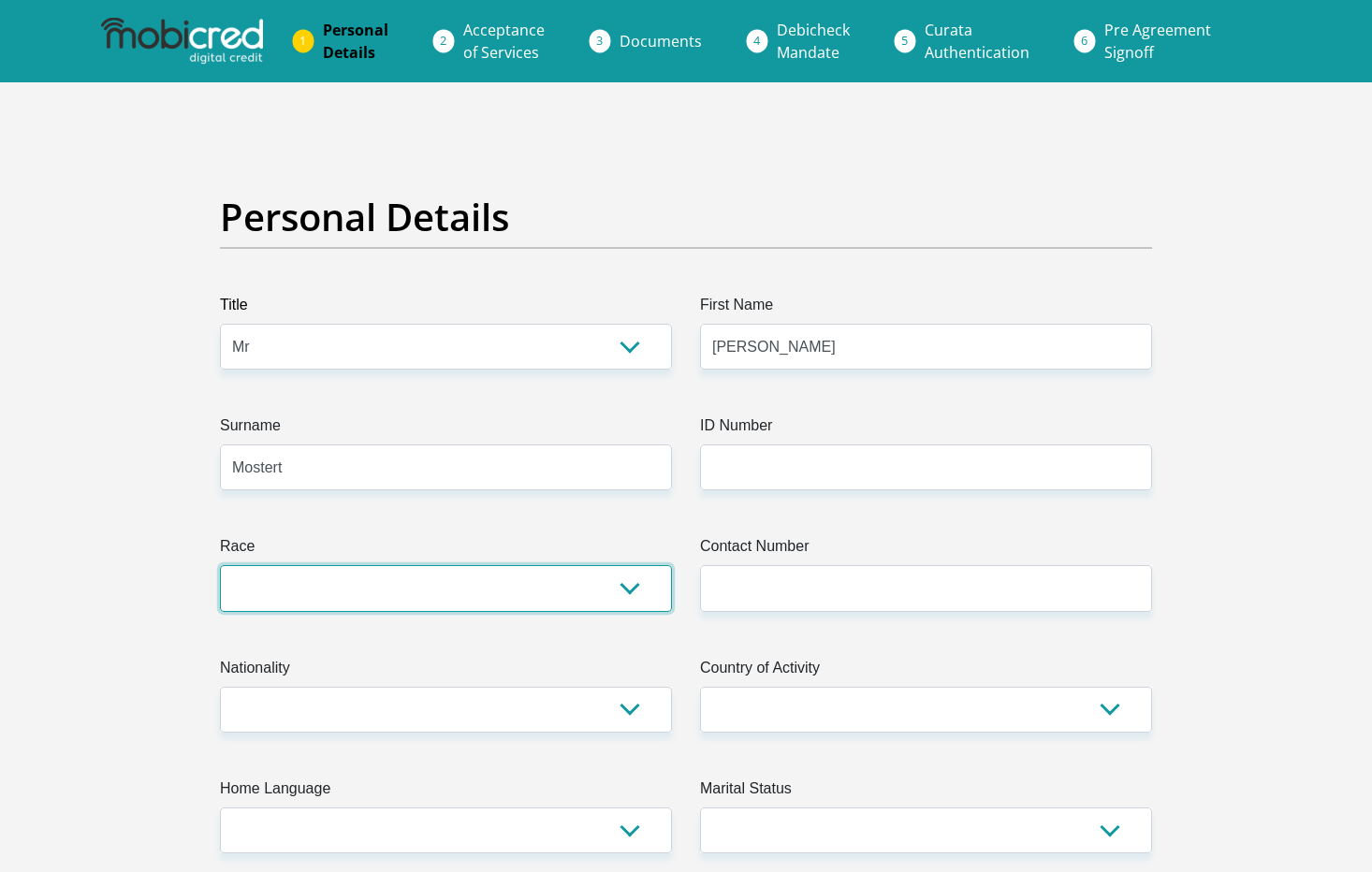
select select "2"
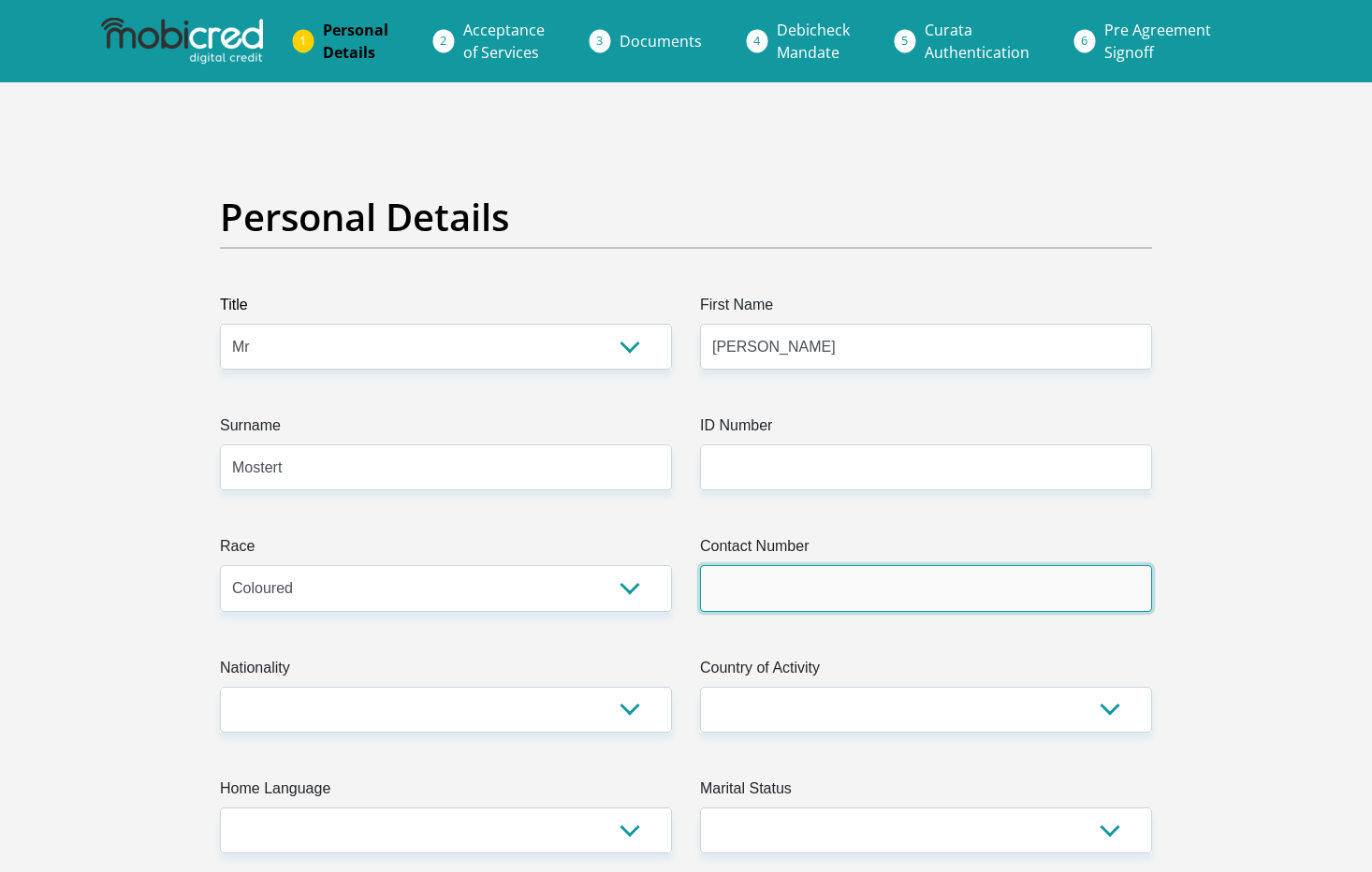
type input "0662308496"
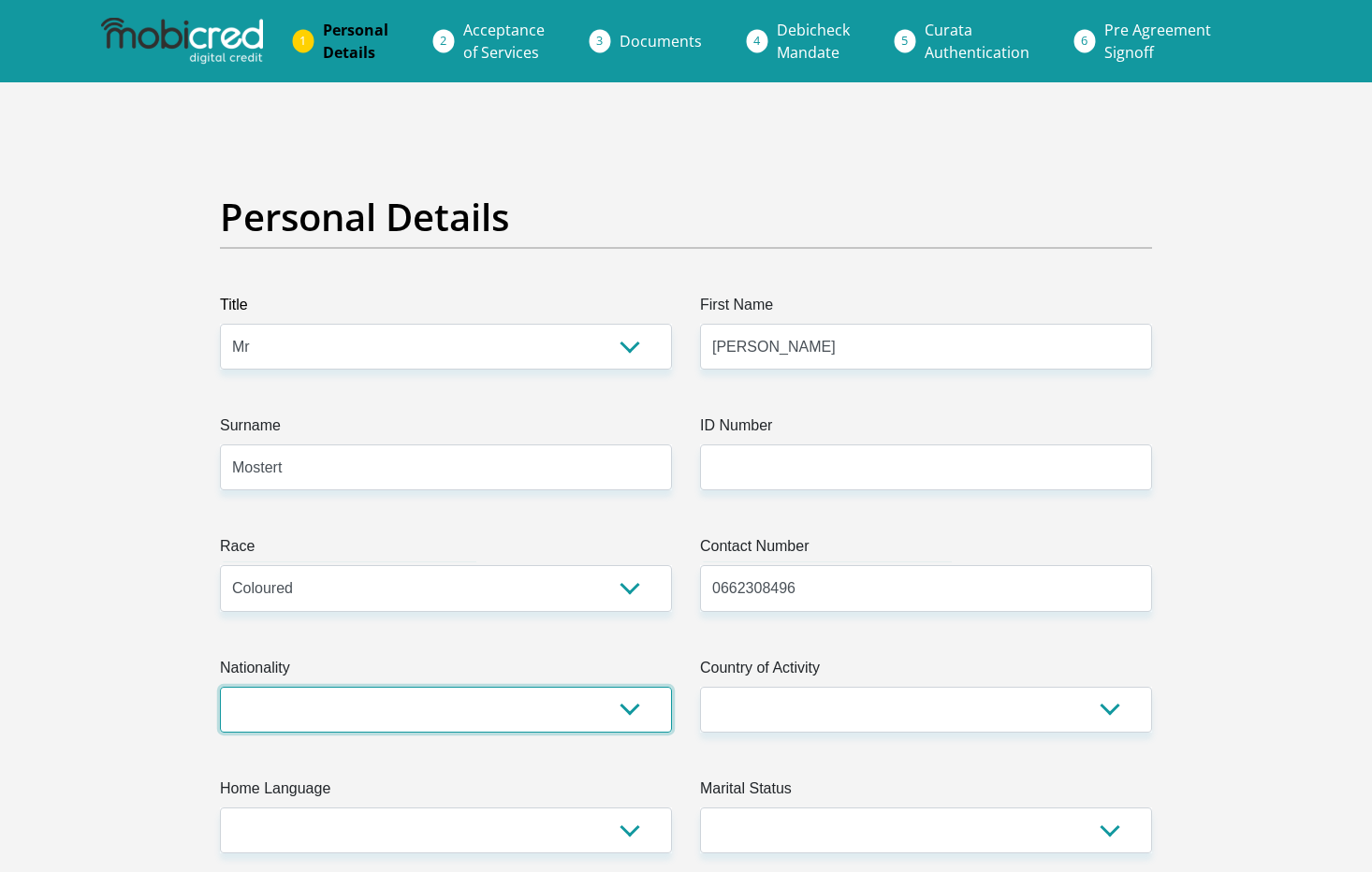
select select "ZAF"
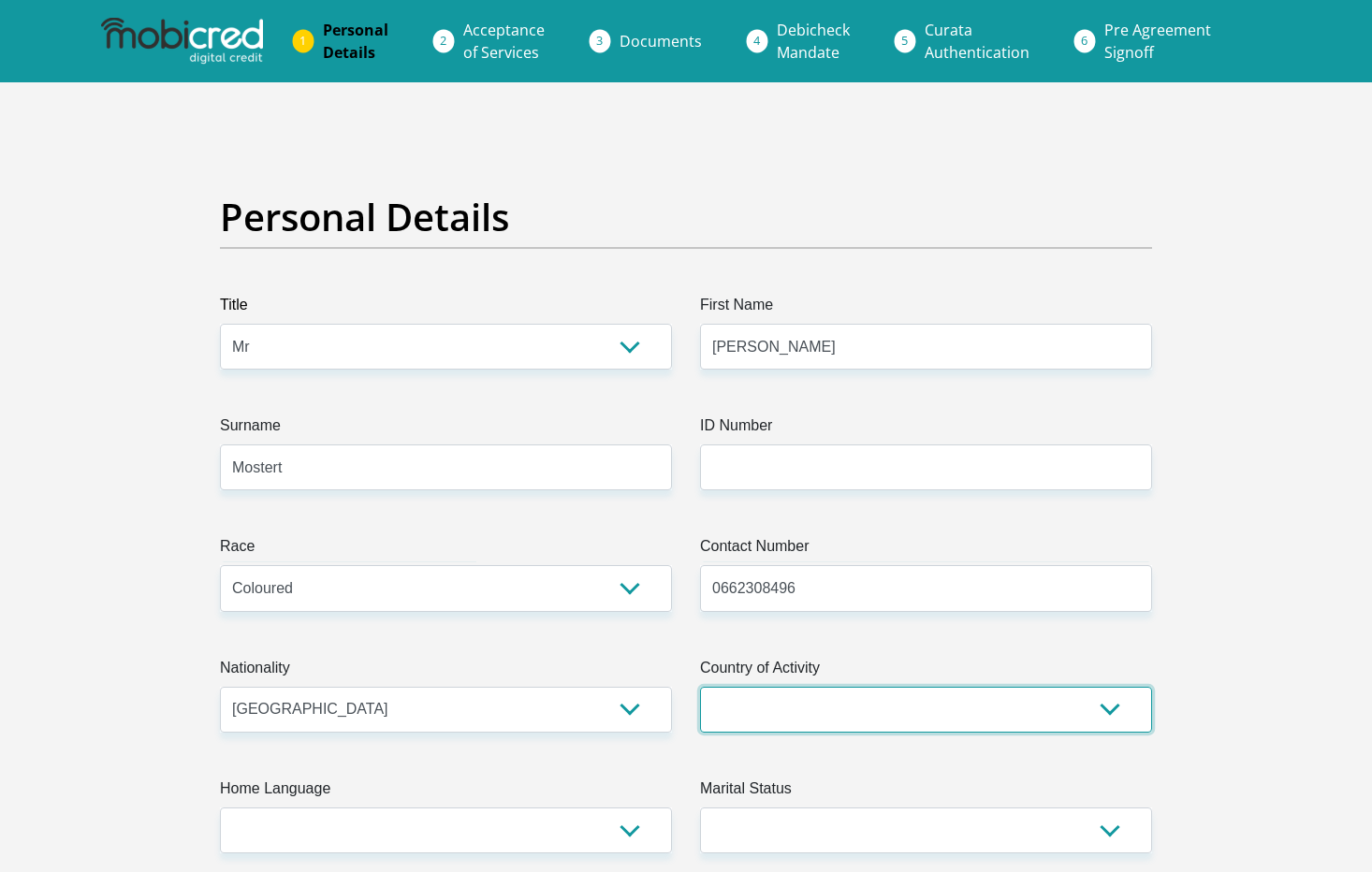
select select "ZAF"
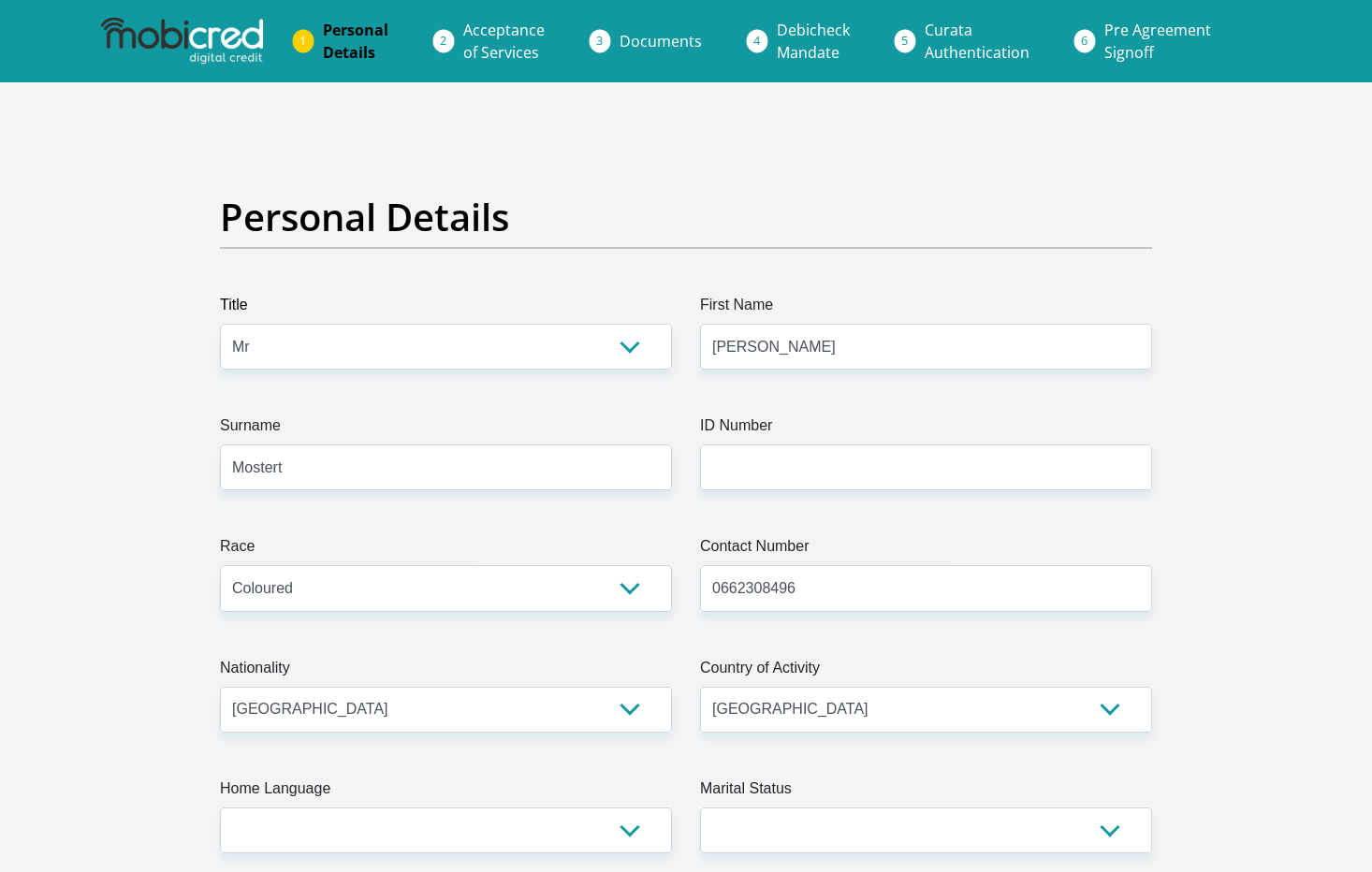
type input "[STREET_ADDRESS],"
type input "Bloubosrand"
type input "Bloubosrand, [GEOGRAPHIC_DATA]"
type input "Randburg"
type input "2188"
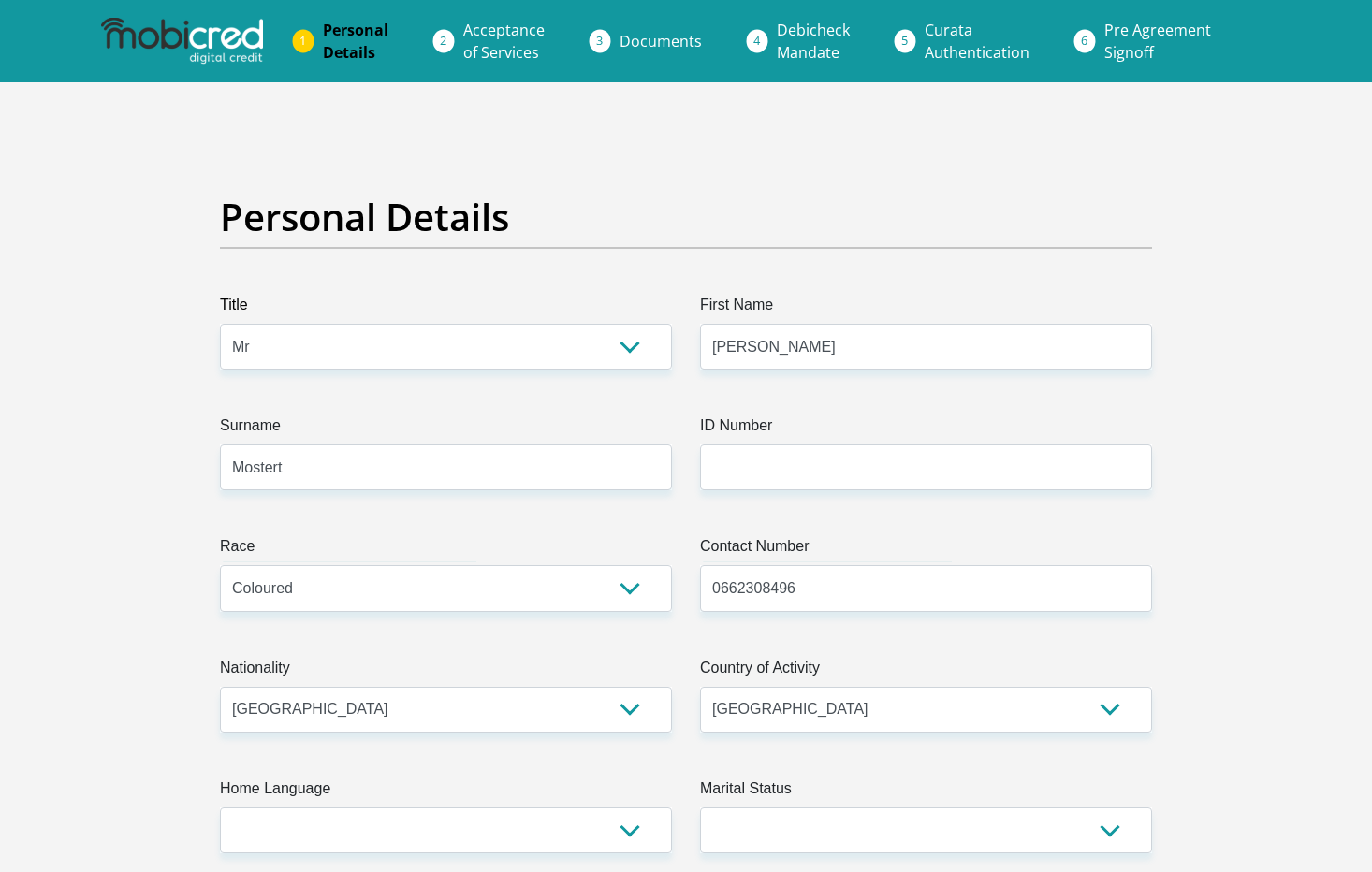
select select "Gauteng"
type input "Seankmostert@gmail.com"
type input "Claire@1999"
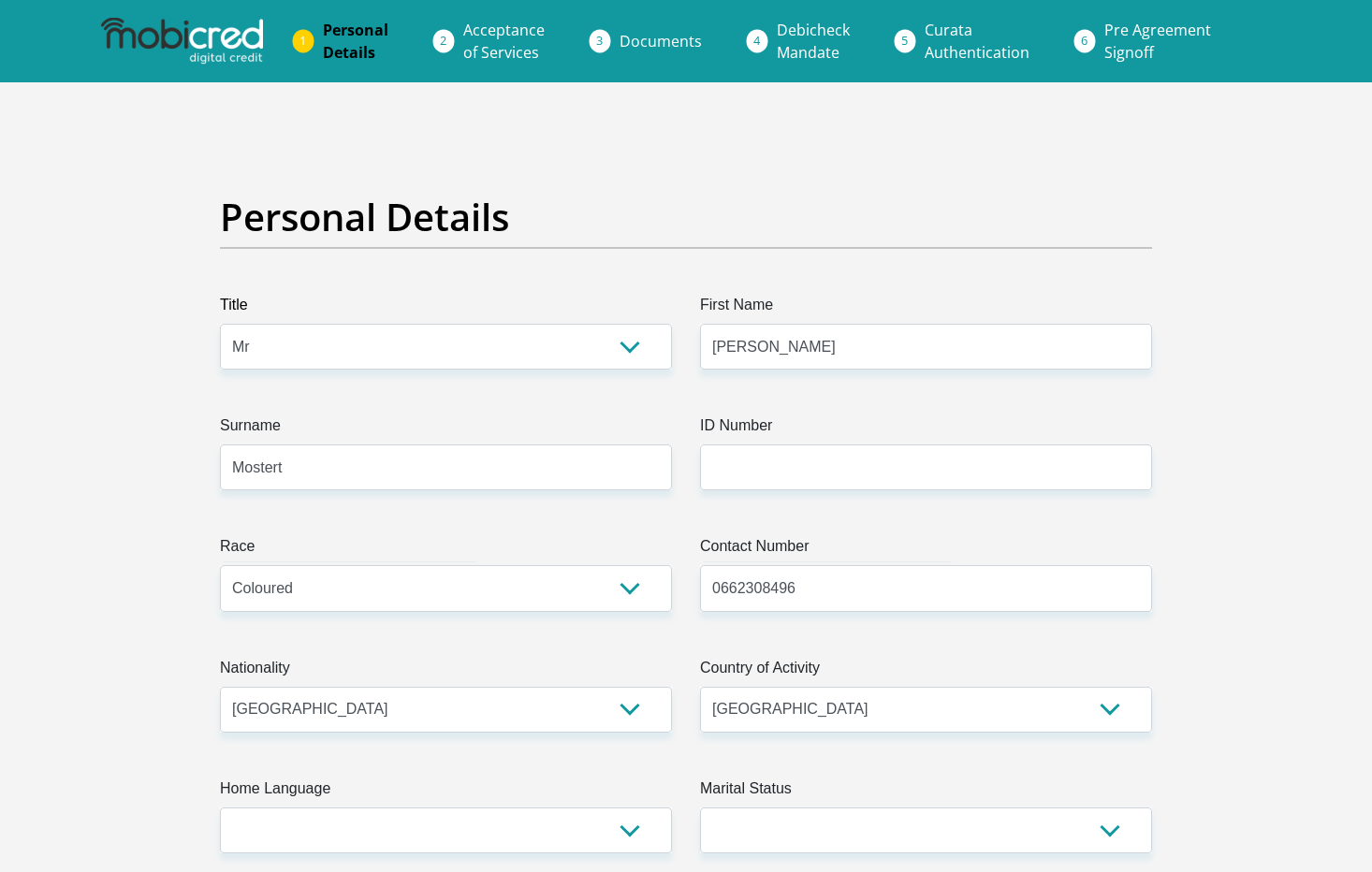
type input "34500"
type input "28188"
type input "0"
type input "4000"
type input "6500"
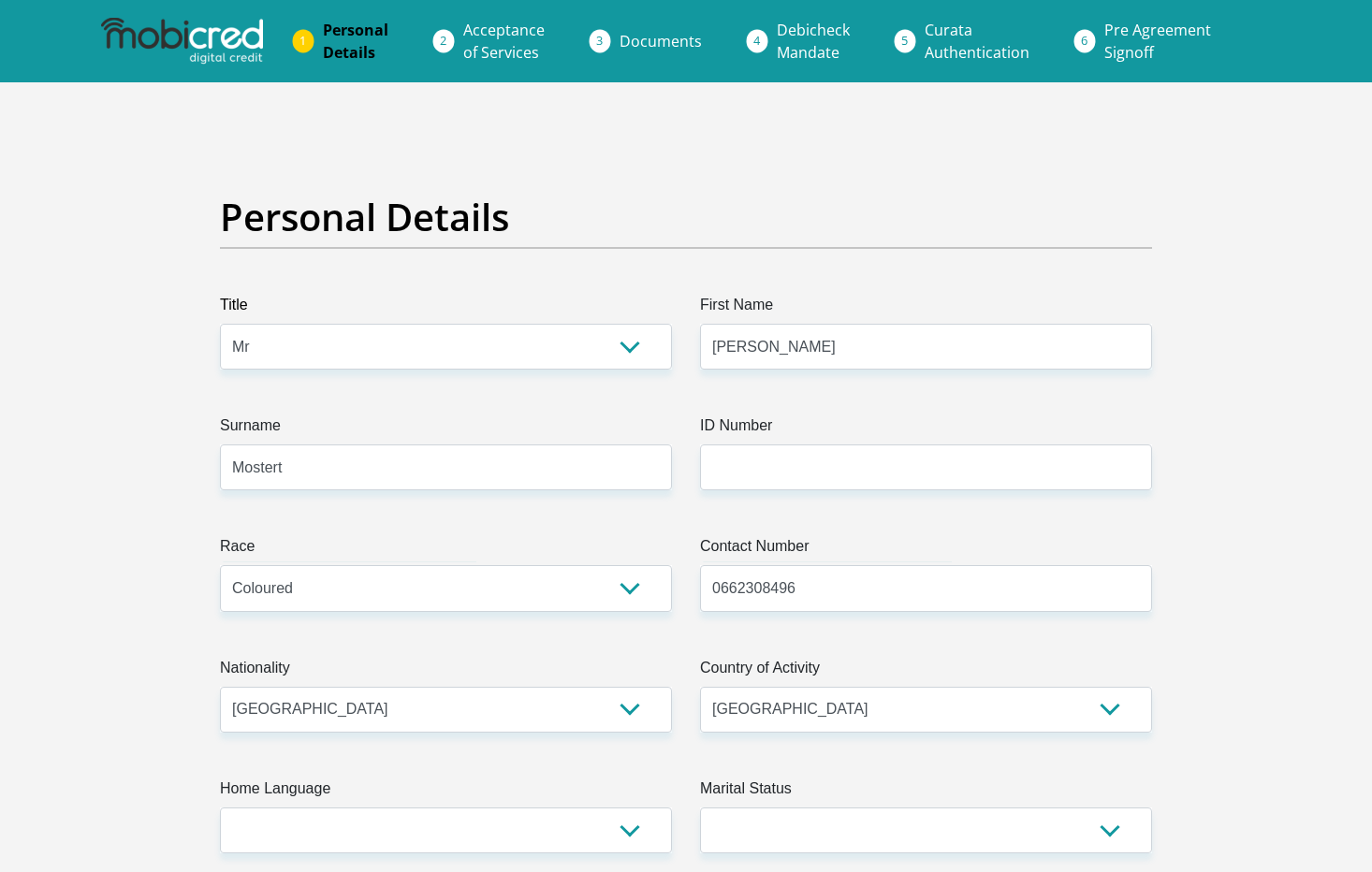
type input "0"
type input "1000"
type input "0"
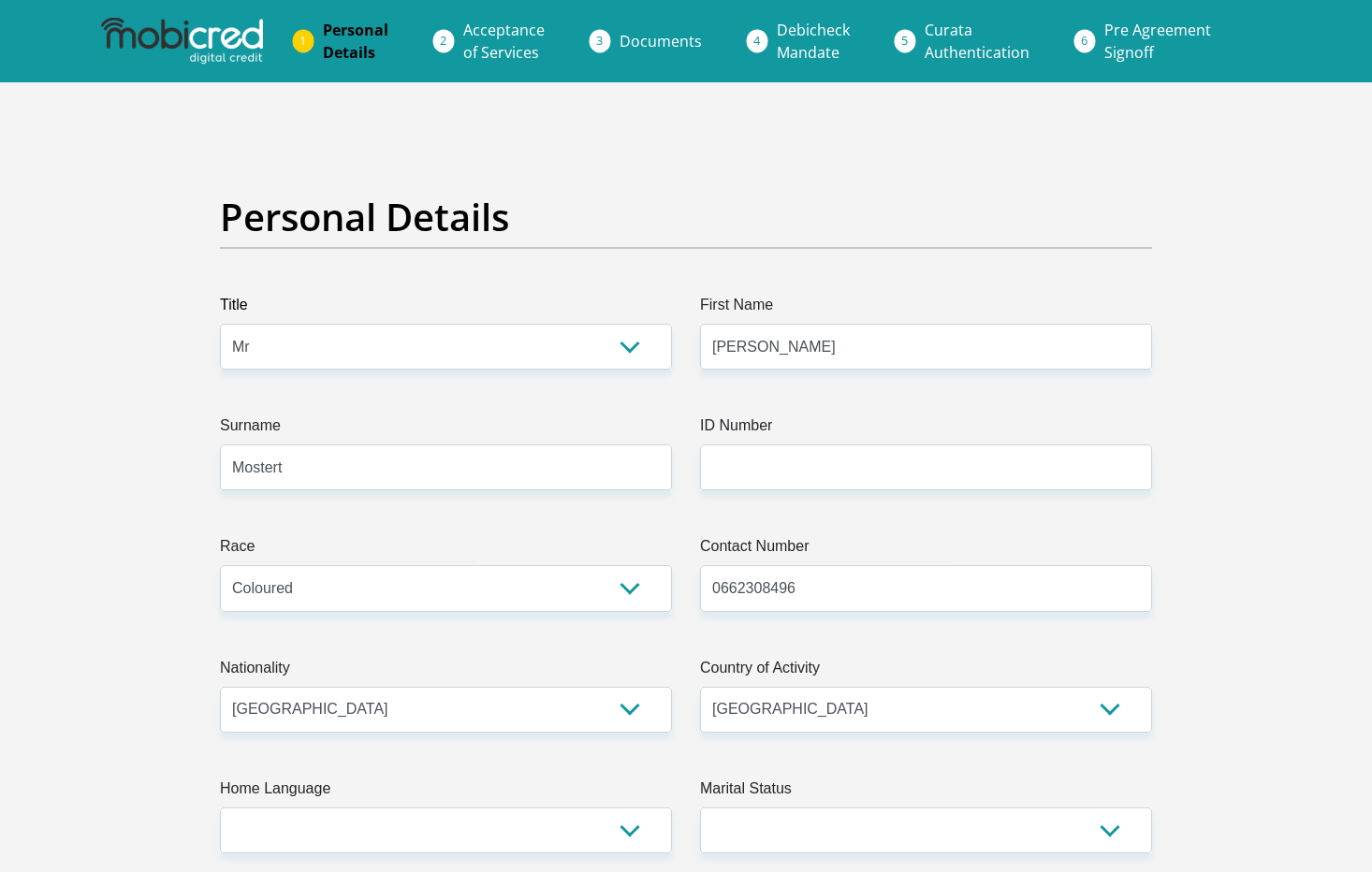
type input "MostertSolutionists"
type input "0722183611"
type input "Lance"
type input "Mostert"
type input "6200"
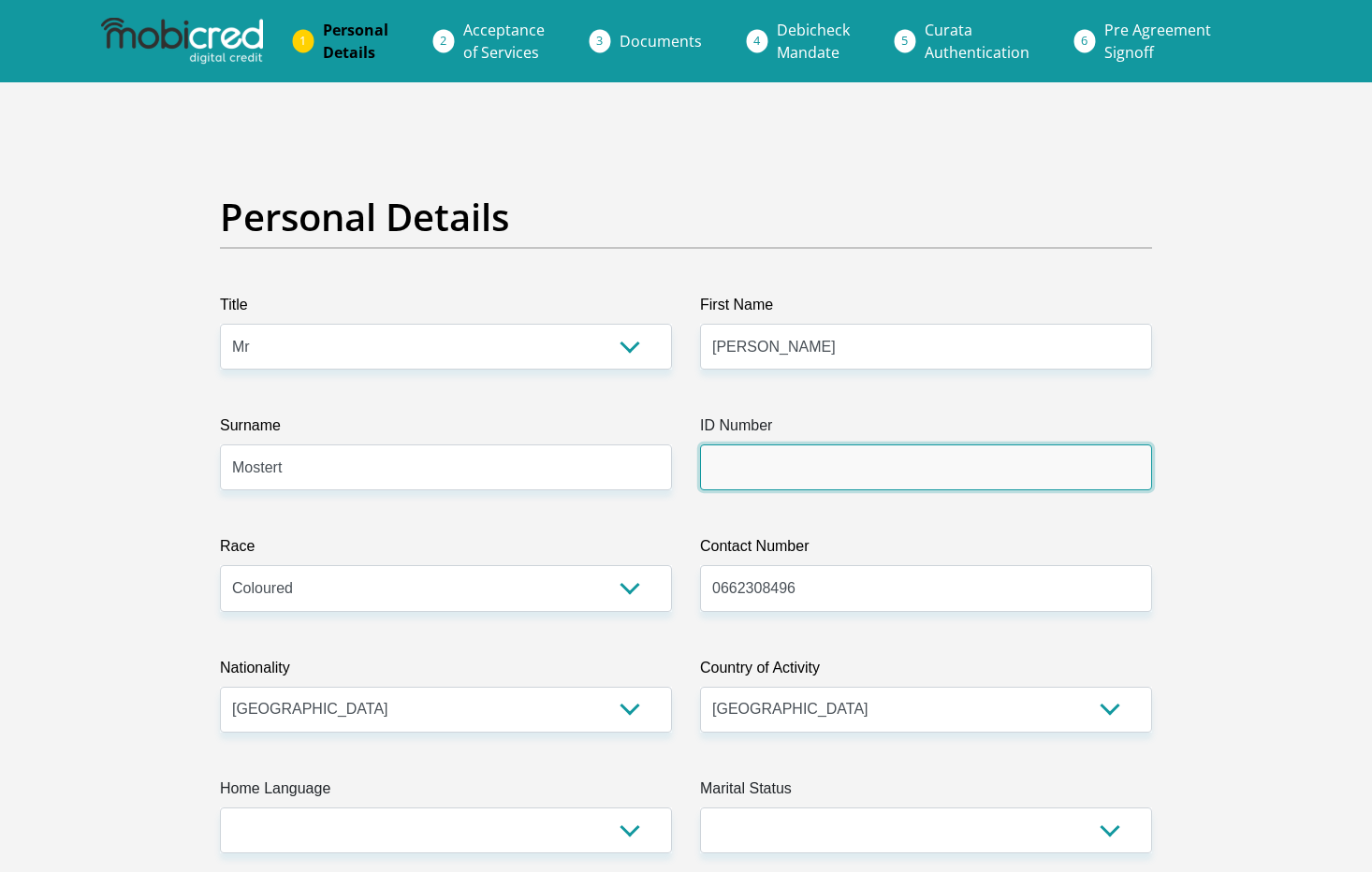
click at [756, 455] on input "ID Number" at bounding box center [926, 467] width 452 height 46
type input "9912065050087"
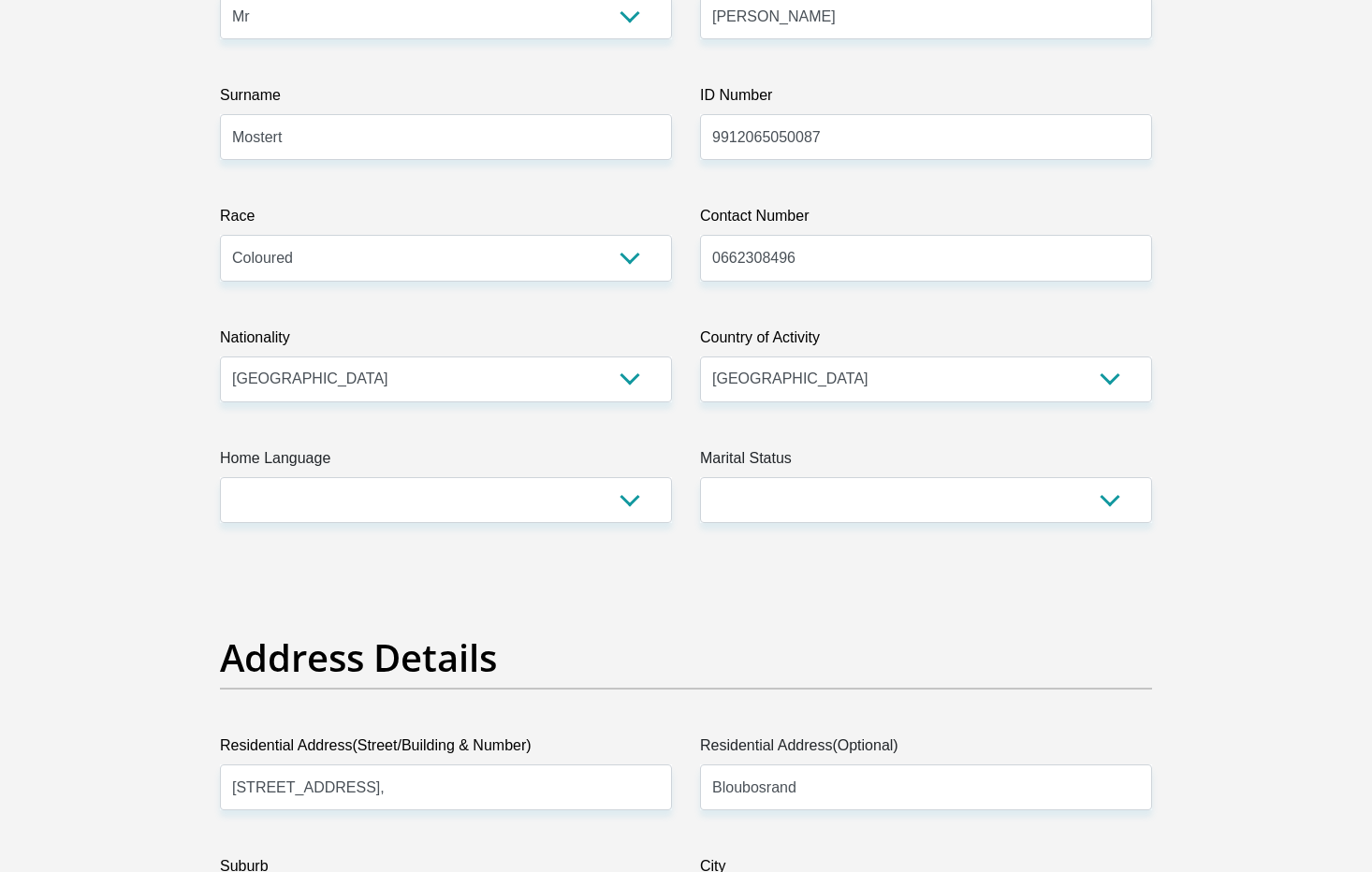
scroll to position [332, 0]
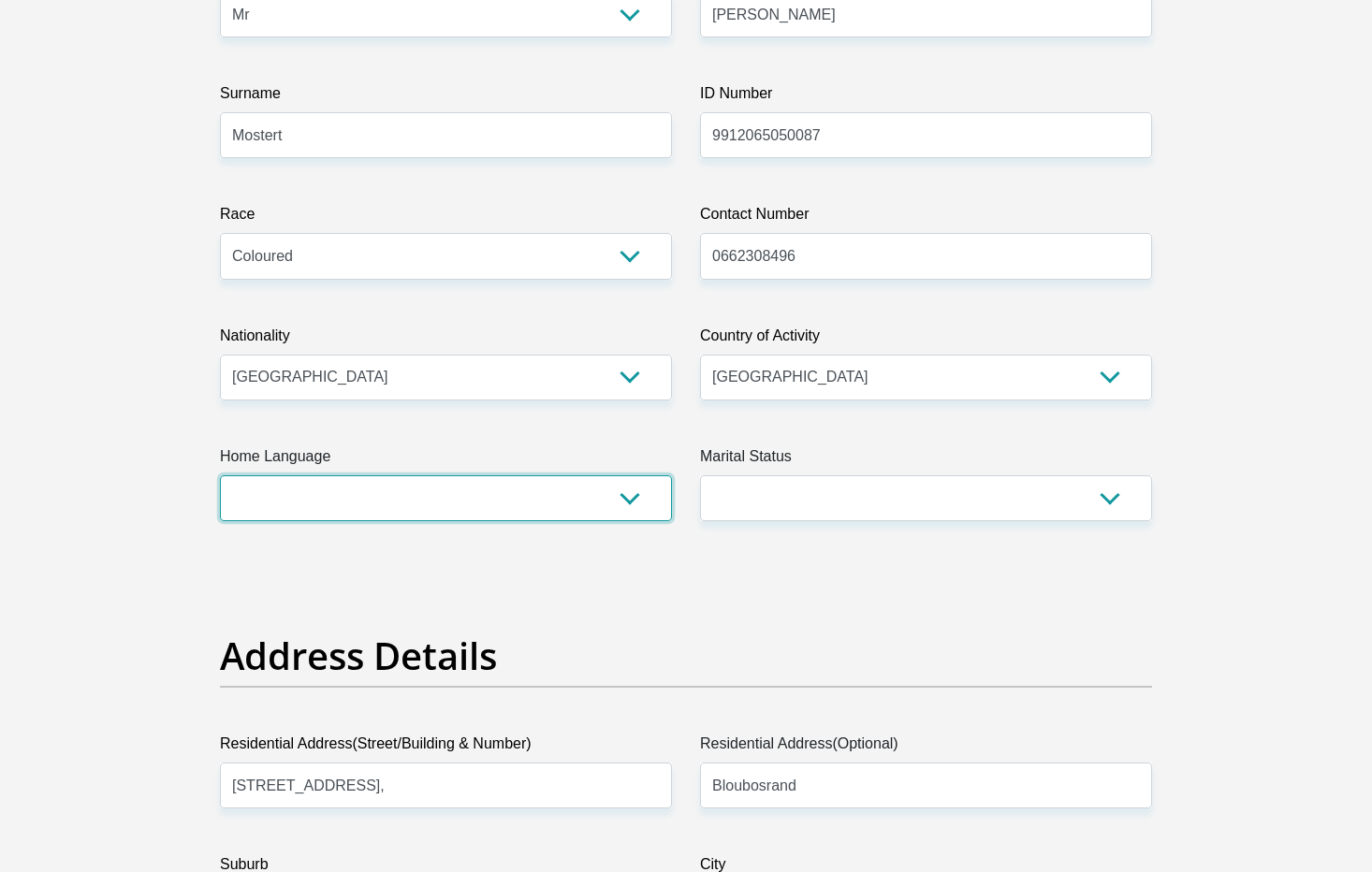
click at [623, 506] on select "Afrikaans English Sepedi South Ndebele Southern Sotho Swati Tsonga Tswana Venda…" at bounding box center [445, 498] width 452 height 46
select select "eng"
click at [220, 476] on select "Afrikaans English Sepedi South Ndebele Southern Sotho Swati Tsonga Tswana Venda…" at bounding box center [445, 498] width 452 height 46
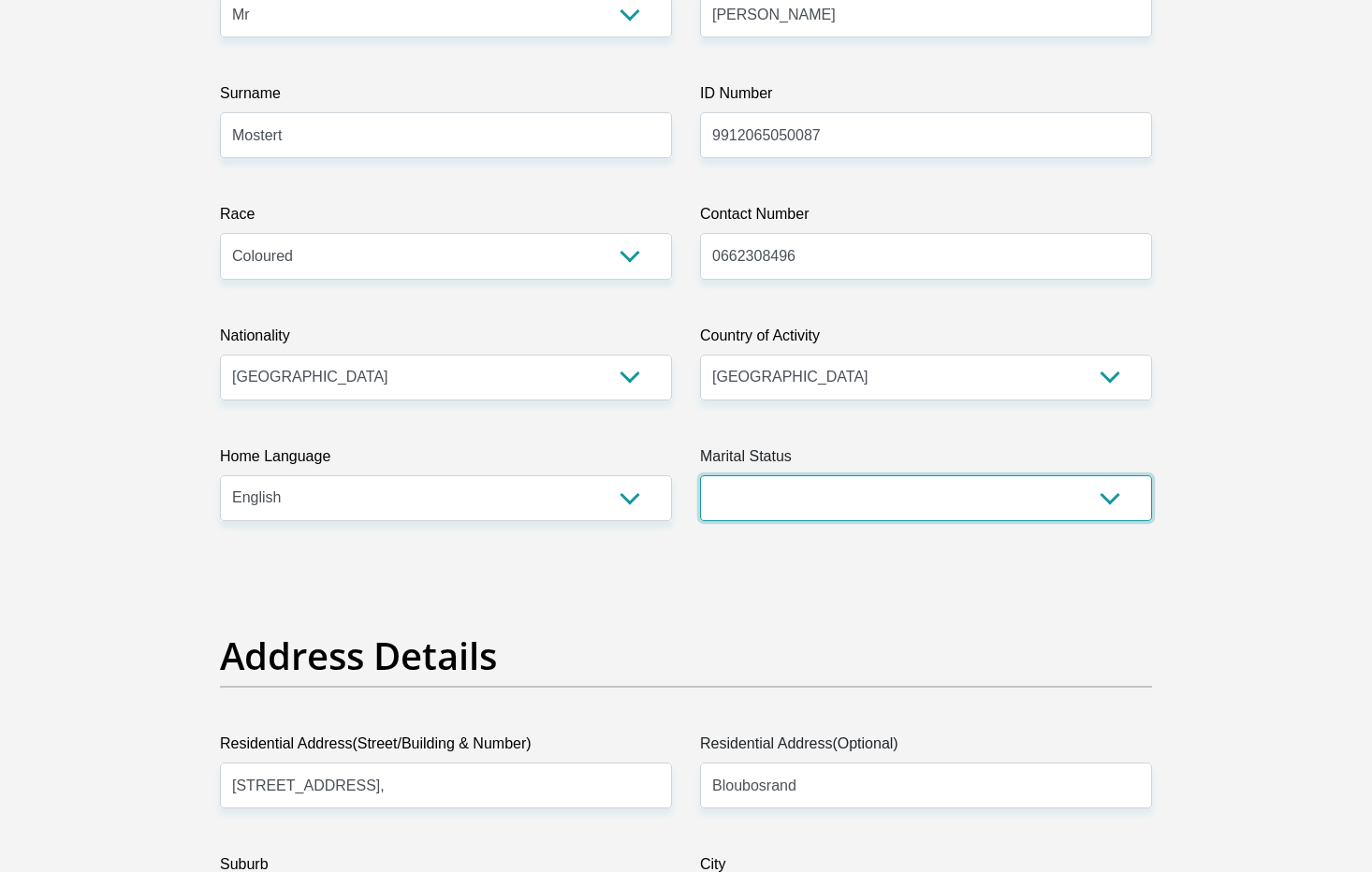
click at [831, 484] on select "Married ANC Single Divorced Widowed Married COP or Customary Law" at bounding box center [926, 498] width 452 height 46
select select "2"
click at [700, 476] on select "Married ANC Single Divorced Widowed Married COP or Customary Law" at bounding box center [926, 498] width 452 height 46
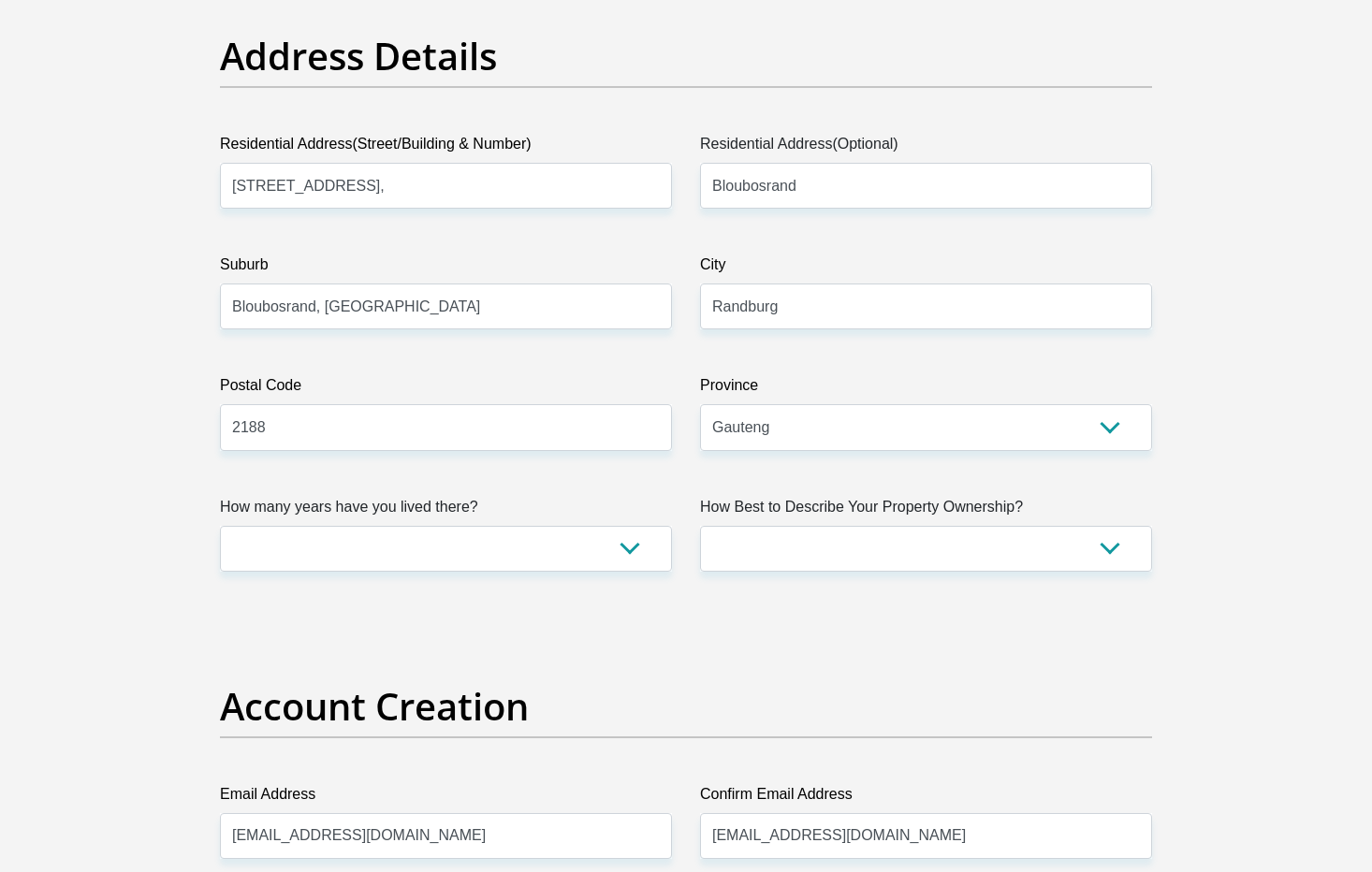
scroll to position [935, 0]
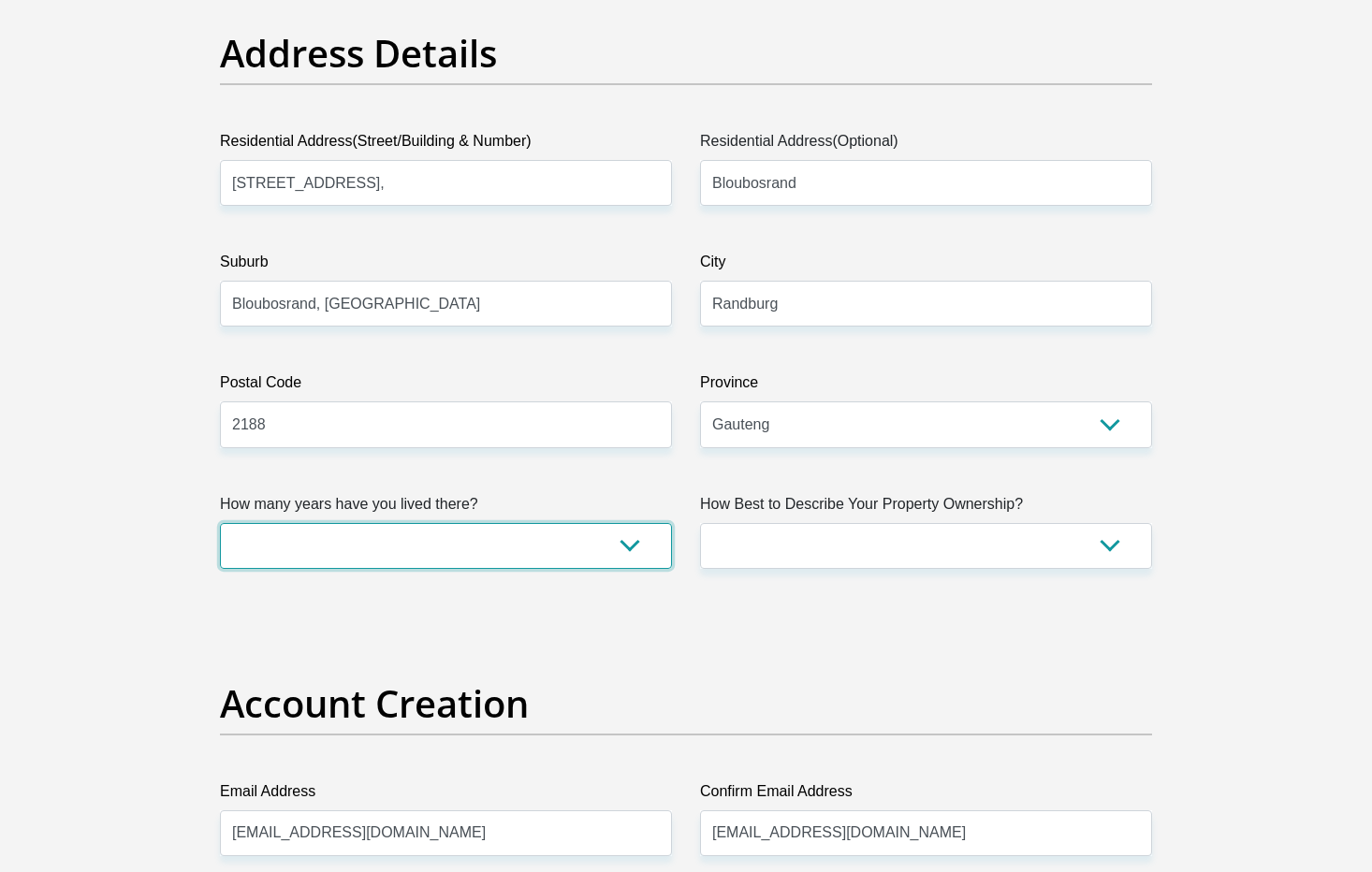
click at [624, 543] on select "less than 1 year 1-3 years 3-5 years 5+ years" at bounding box center [445, 545] width 452 height 46
select select "2"
click at [220, 523] on select "less than 1 year 1-3 years 3-5 years 5+ years" at bounding box center [445, 545] width 452 height 46
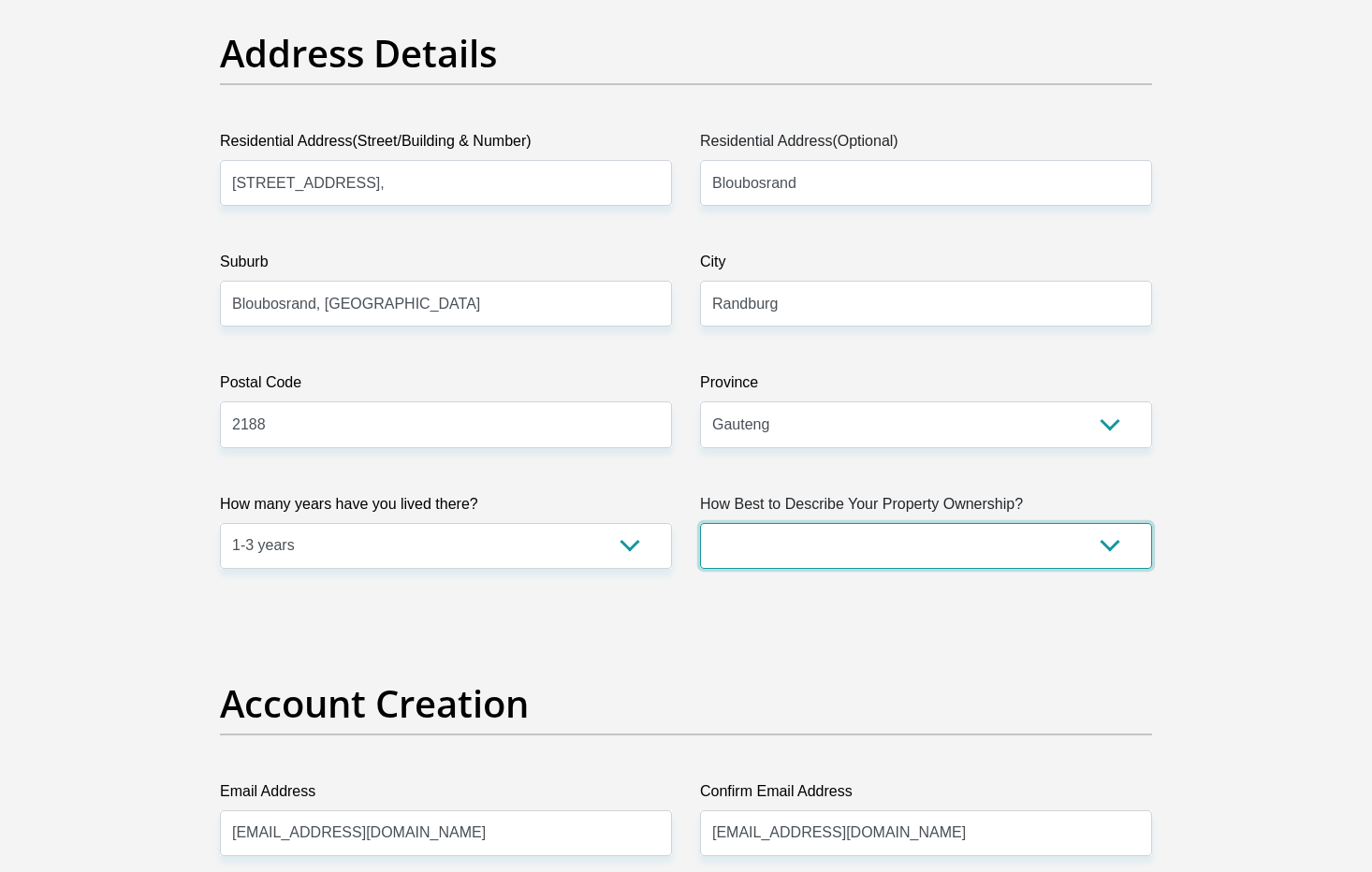
click at [879, 545] on select "Owned Rented Family Owned Company Dwelling" at bounding box center [926, 545] width 452 height 46
select select "parents"
click at [700, 523] on select "Owned Rented Family Owned Company Dwelling" at bounding box center [926, 545] width 452 height 46
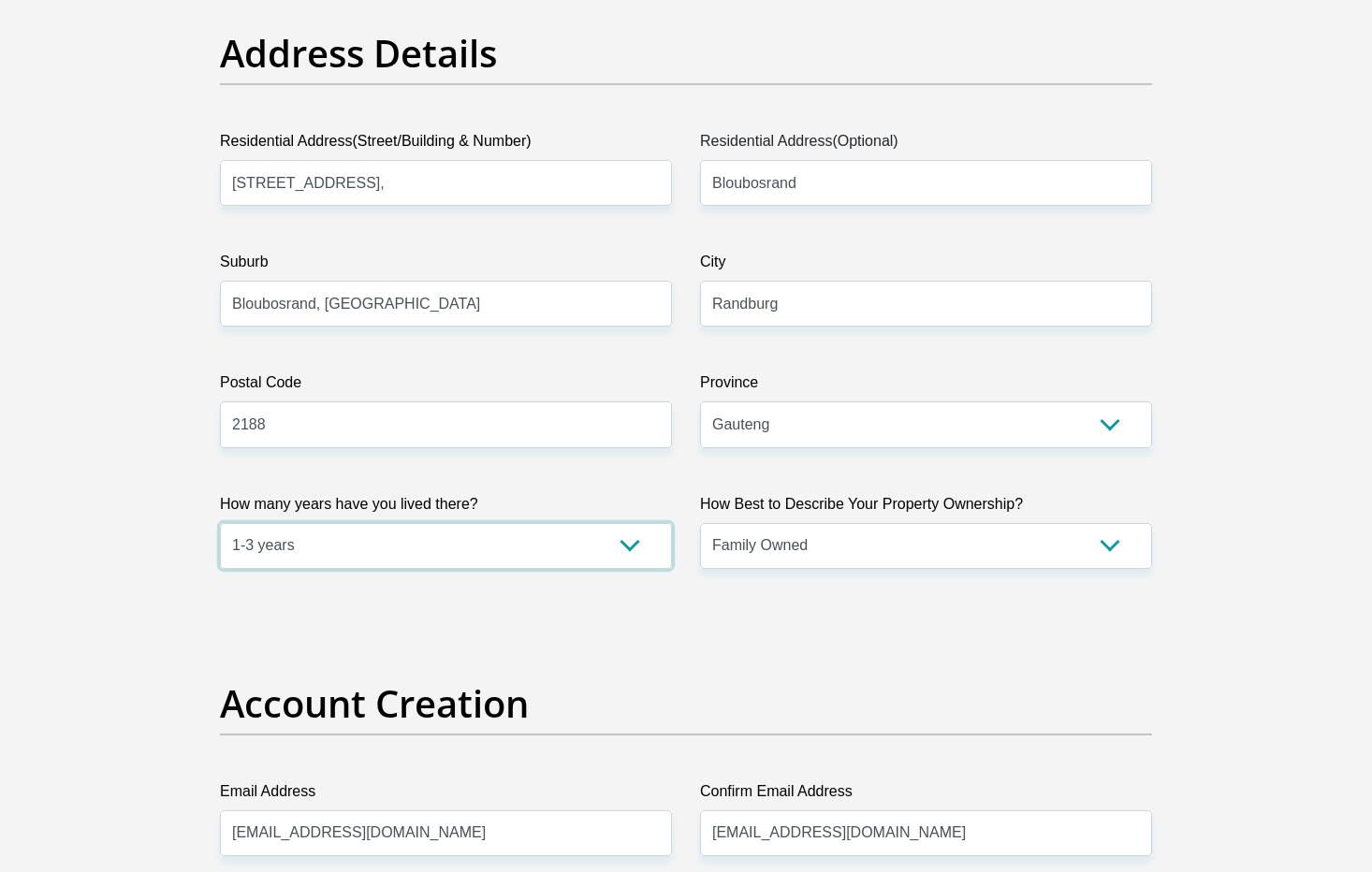
drag, startPoint x: 594, startPoint y: 540, endPoint x: 433, endPoint y: 685, distance: 216.7
select select "5"
click at [220, 523] on select "less than 1 year 1-3 years 3-5 years 5+ years" at bounding box center [445, 545] width 452 height 46
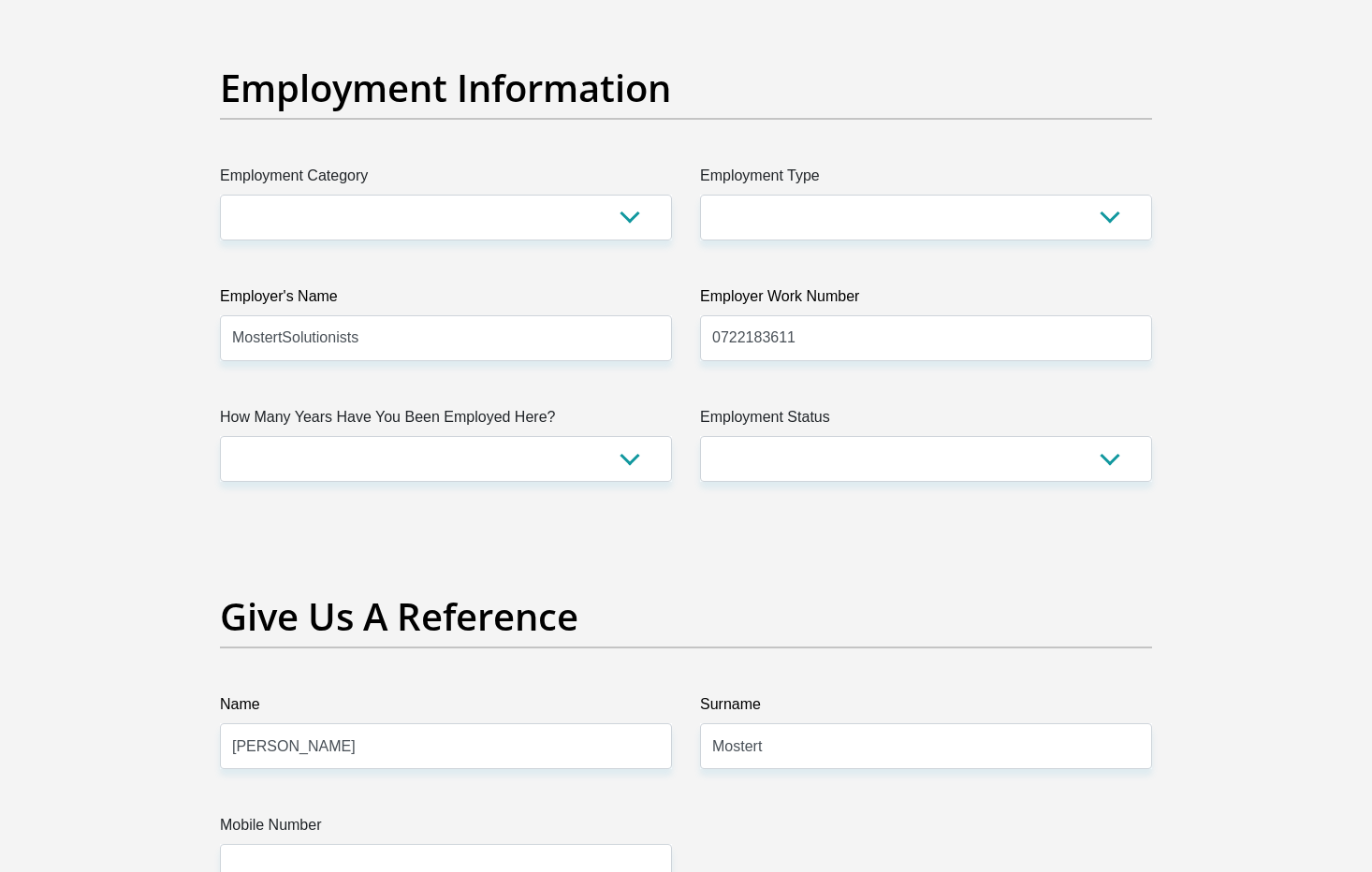
scroll to position [3351, 0]
click at [635, 209] on select "AGRICULTURE ALCOHOL & TOBACCO CONSTRUCTION MATERIALS METALLURGY EQUIPMENT FOR R…" at bounding box center [445, 216] width 452 height 46
click at [795, 214] on select "College/Lecturer Craft Seller Creative Driver Executive Farmer Forces - Non Com…" at bounding box center [926, 216] width 452 height 46
select select "Non Licenced Professional"
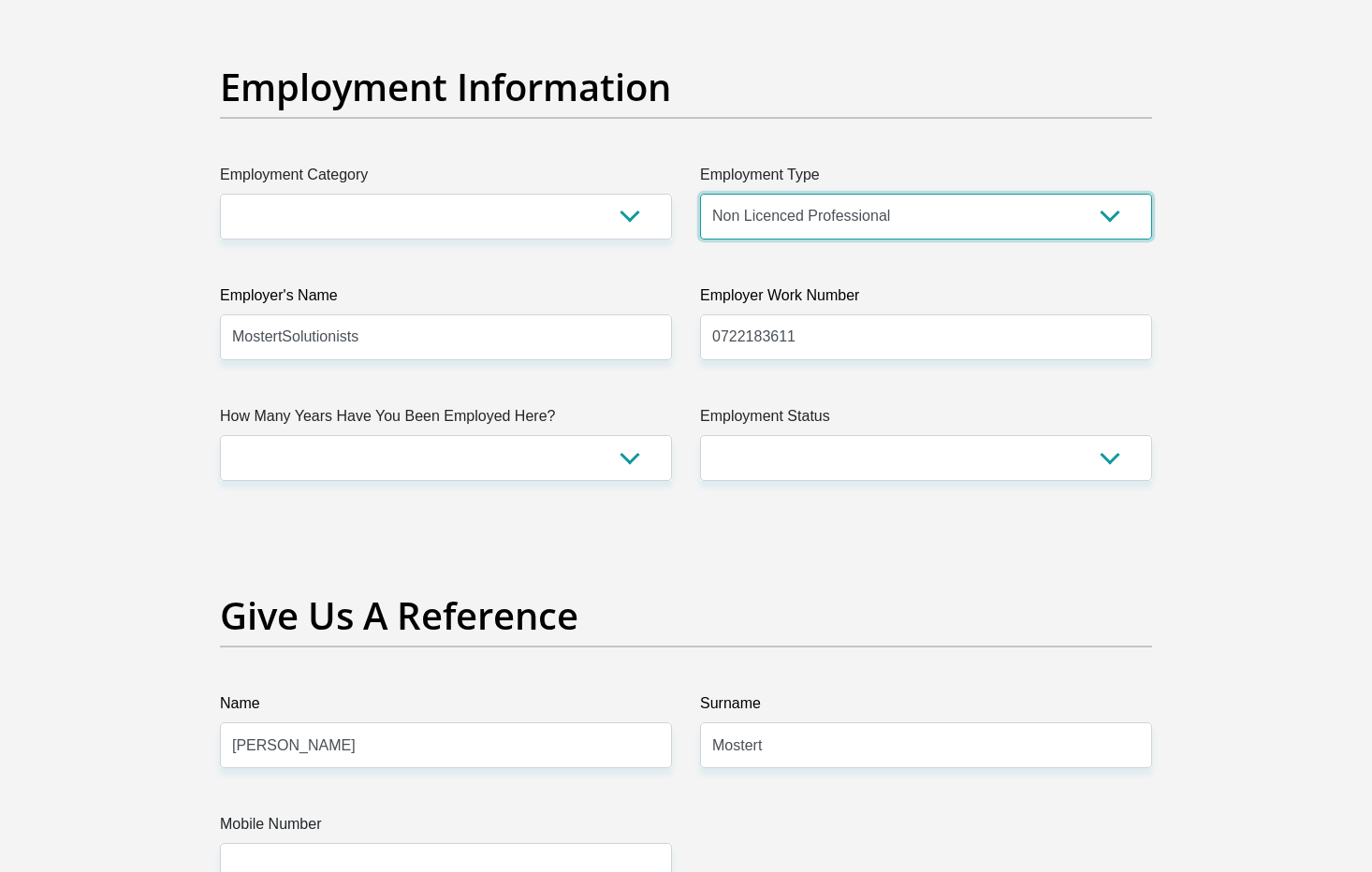
click at [700, 193] on select "College/Lecturer Craft Seller Creative Driver Executive Farmer Forces - Non Com…" at bounding box center [926, 216] width 452 height 46
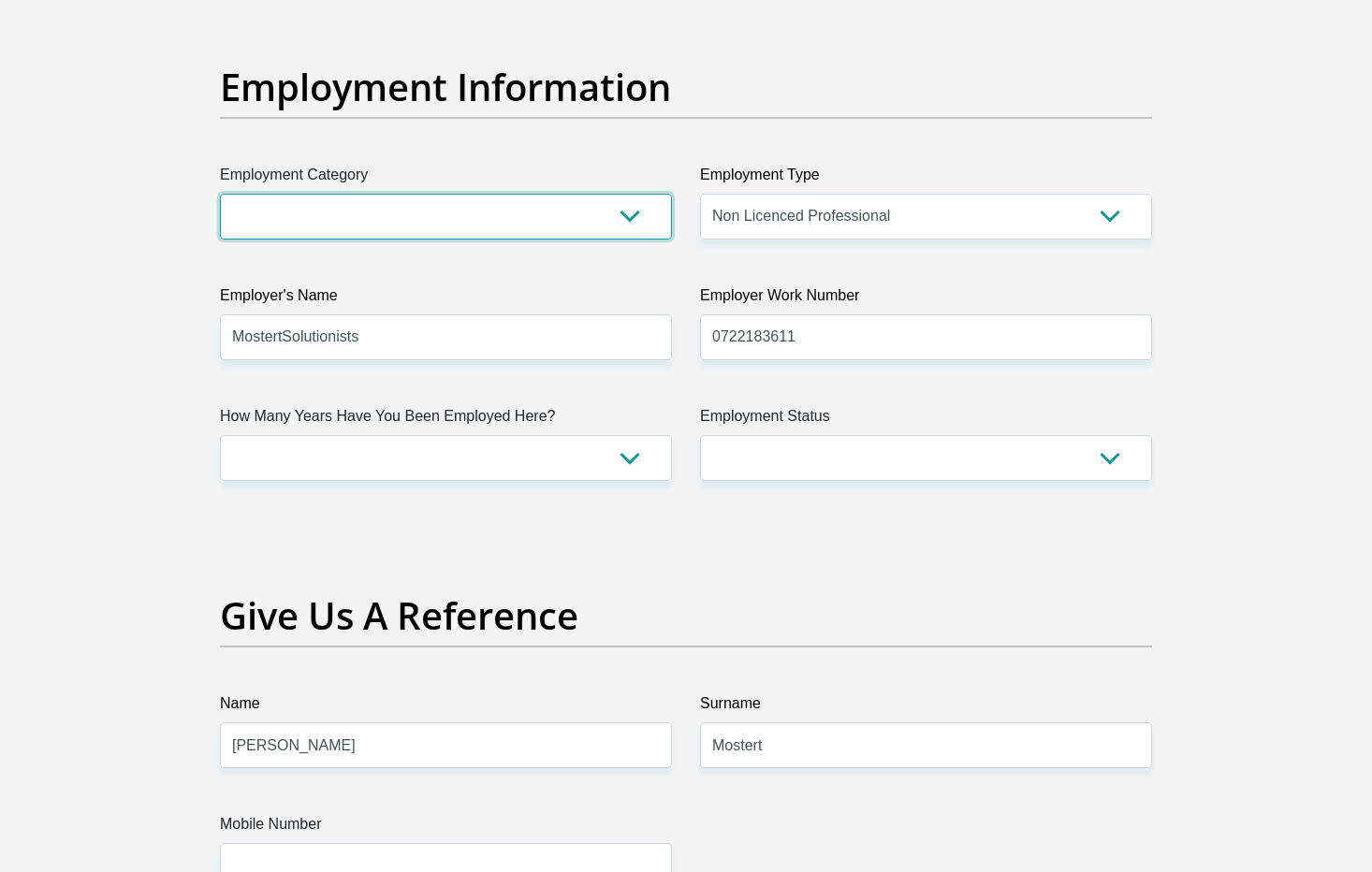
click at [609, 197] on select "AGRICULTURE ALCOHOL & TOBACCO CONSTRUCTION MATERIALS METALLURGY EQUIPMENT FOR R…" at bounding box center [445, 216] width 452 height 46
select select "9"
click at [220, 193] on select "AGRICULTURE ALCOHOL & TOBACCO CONSTRUCTION MATERIALS METALLURGY EQUIPMENT FOR R…" at bounding box center [445, 216] width 452 height 46
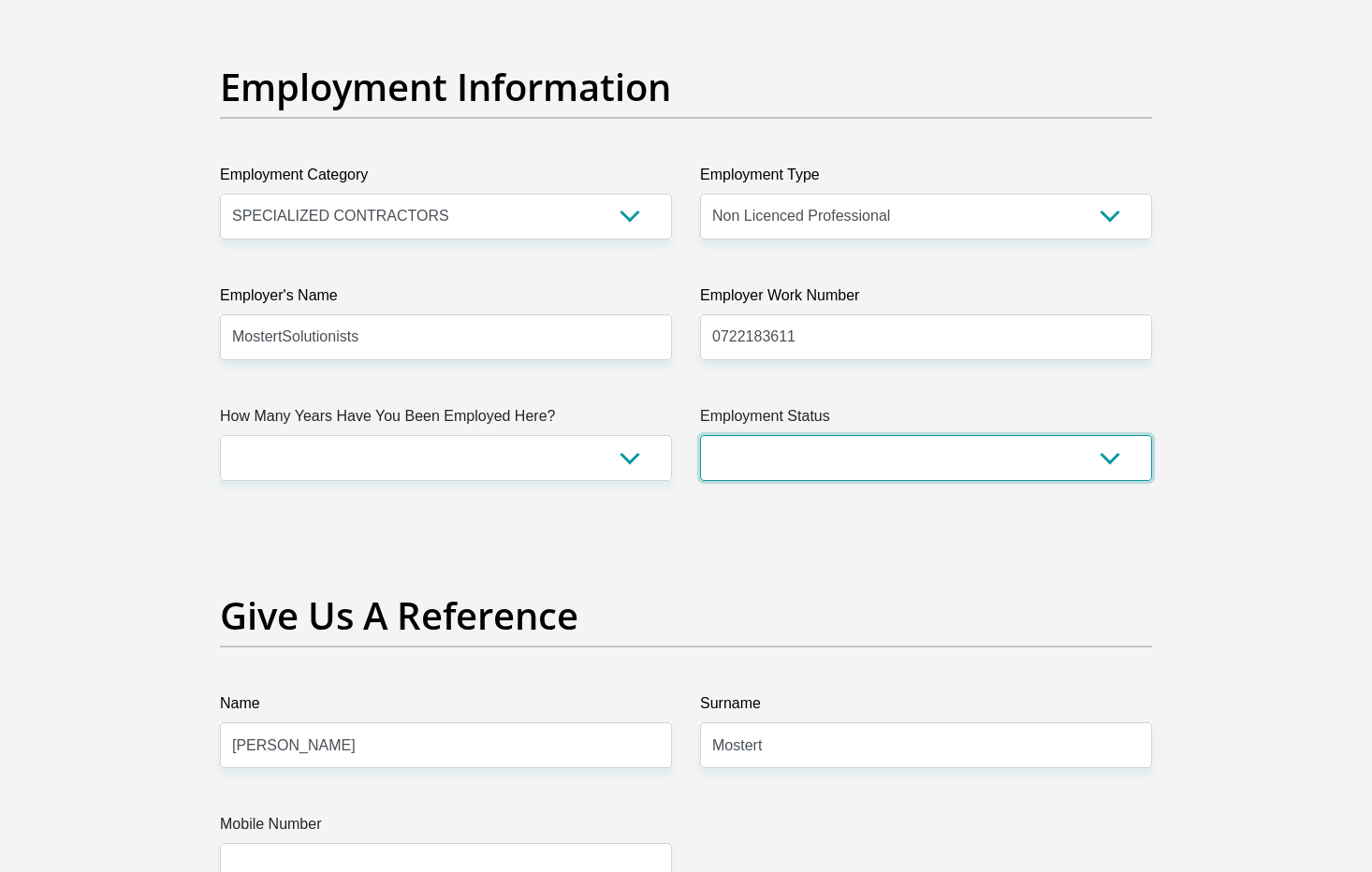
click at [762, 459] on select "Permanent/Full-time Part-time/Casual Contract Worker Self-Employed Housewife Re…" at bounding box center [926, 458] width 452 height 46
select select "1"
click at [700, 435] on select "Permanent/Full-time Part-time/Casual Contract Worker Self-Employed Housewife Re…" at bounding box center [926, 458] width 452 height 46
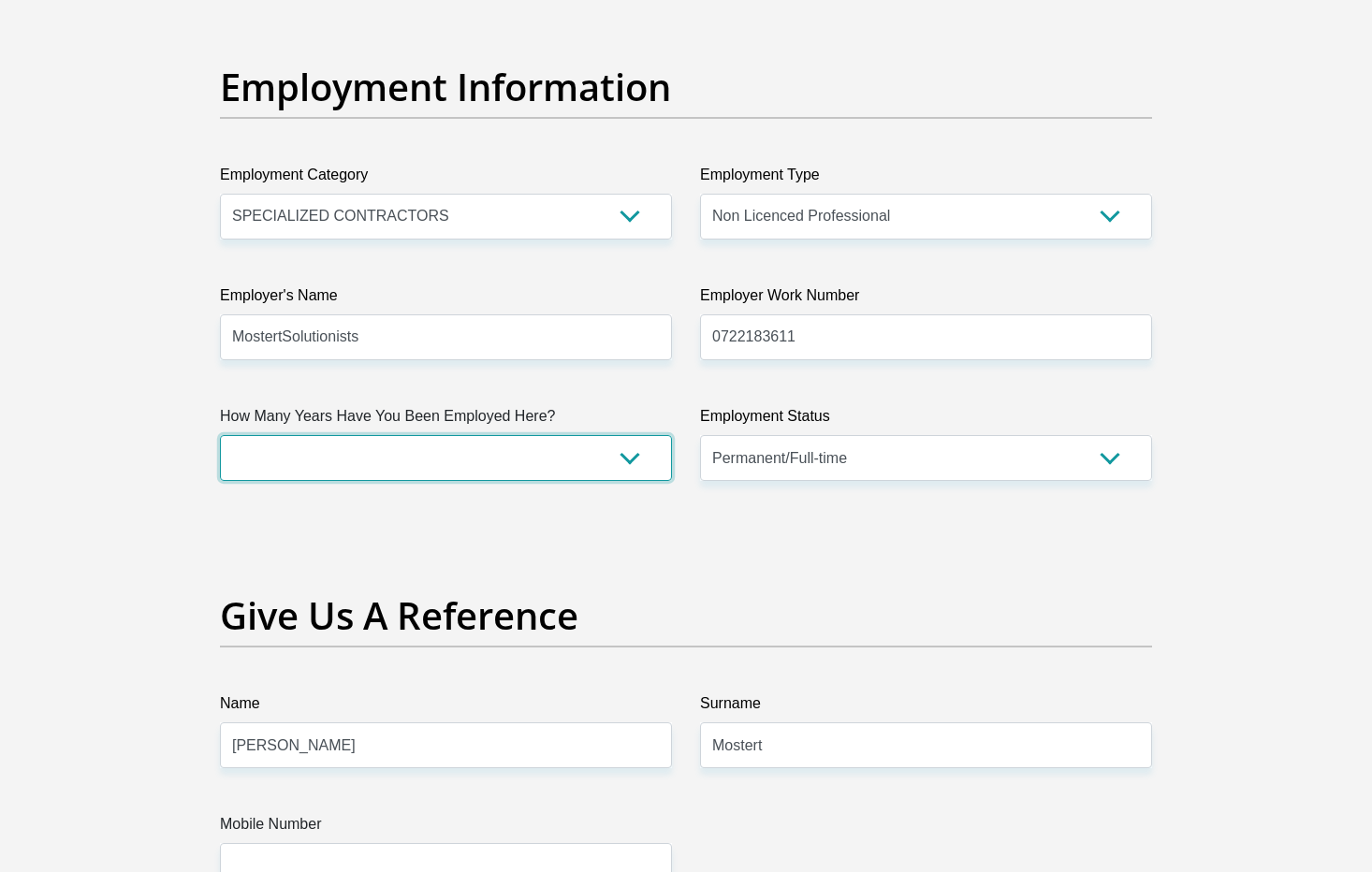
click at [617, 457] on select "less than 1 year 1-3 years 3-5 years 5+ years" at bounding box center [445, 458] width 452 height 46
select select "24"
click at [220, 435] on select "less than 1 year 1-3 years 3-5 years 5+ years" at bounding box center [445, 458] width 452 height 46
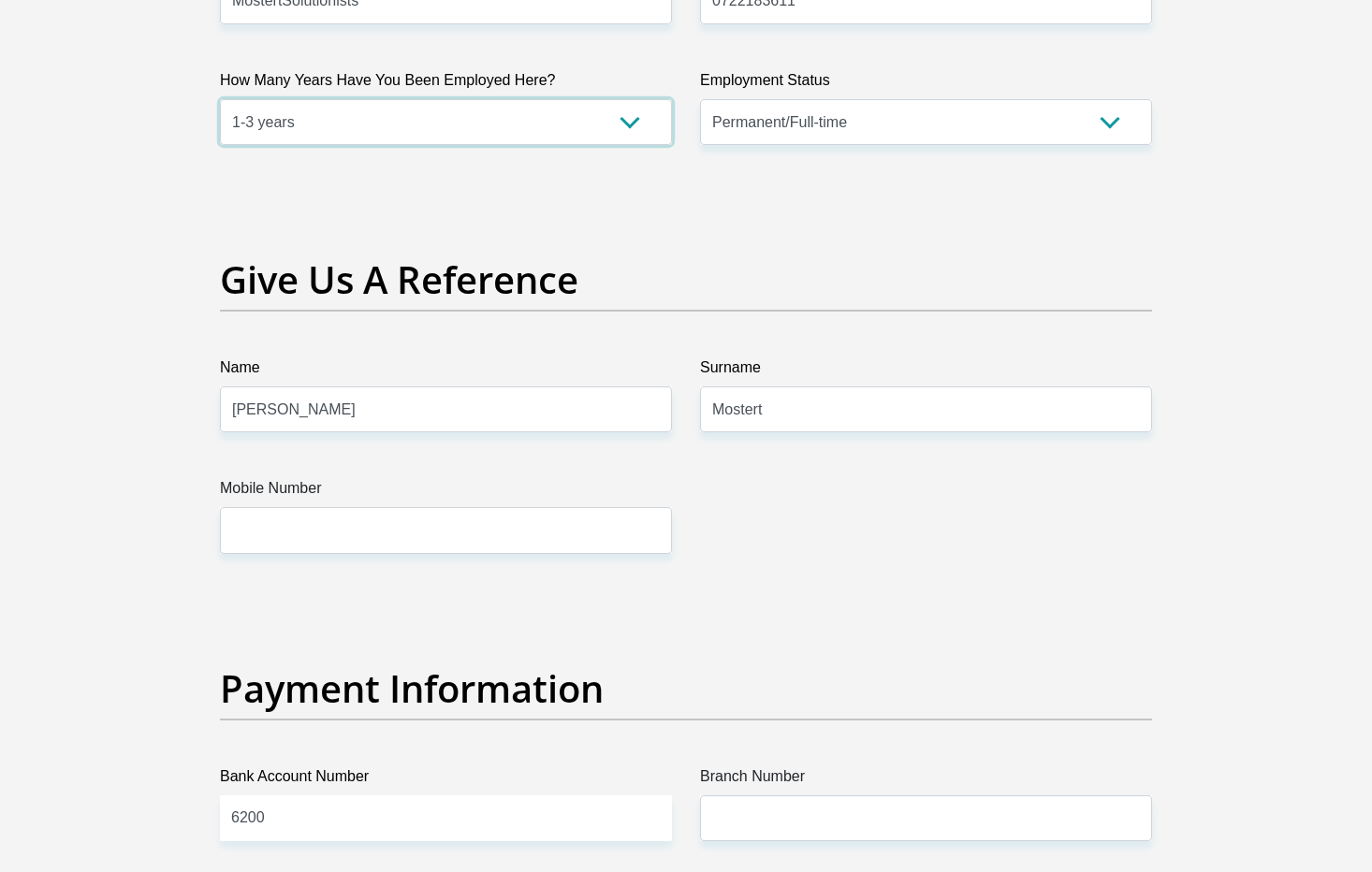
scroll to position [3688, 0]
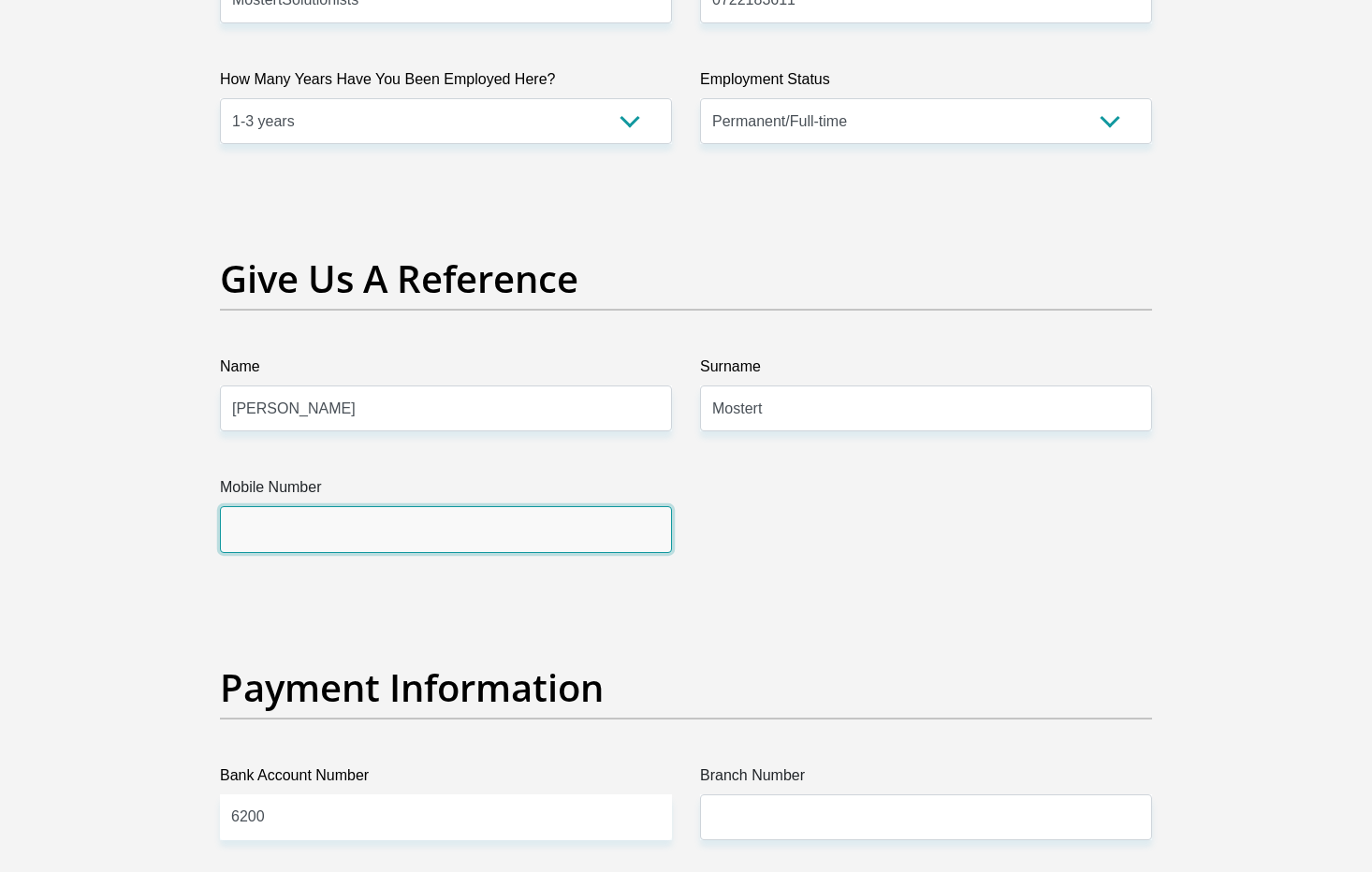
click at [549, 520] on input "Mobile Number" at bounding box center [445, 529] width 452 height 46
type input "0722183611"
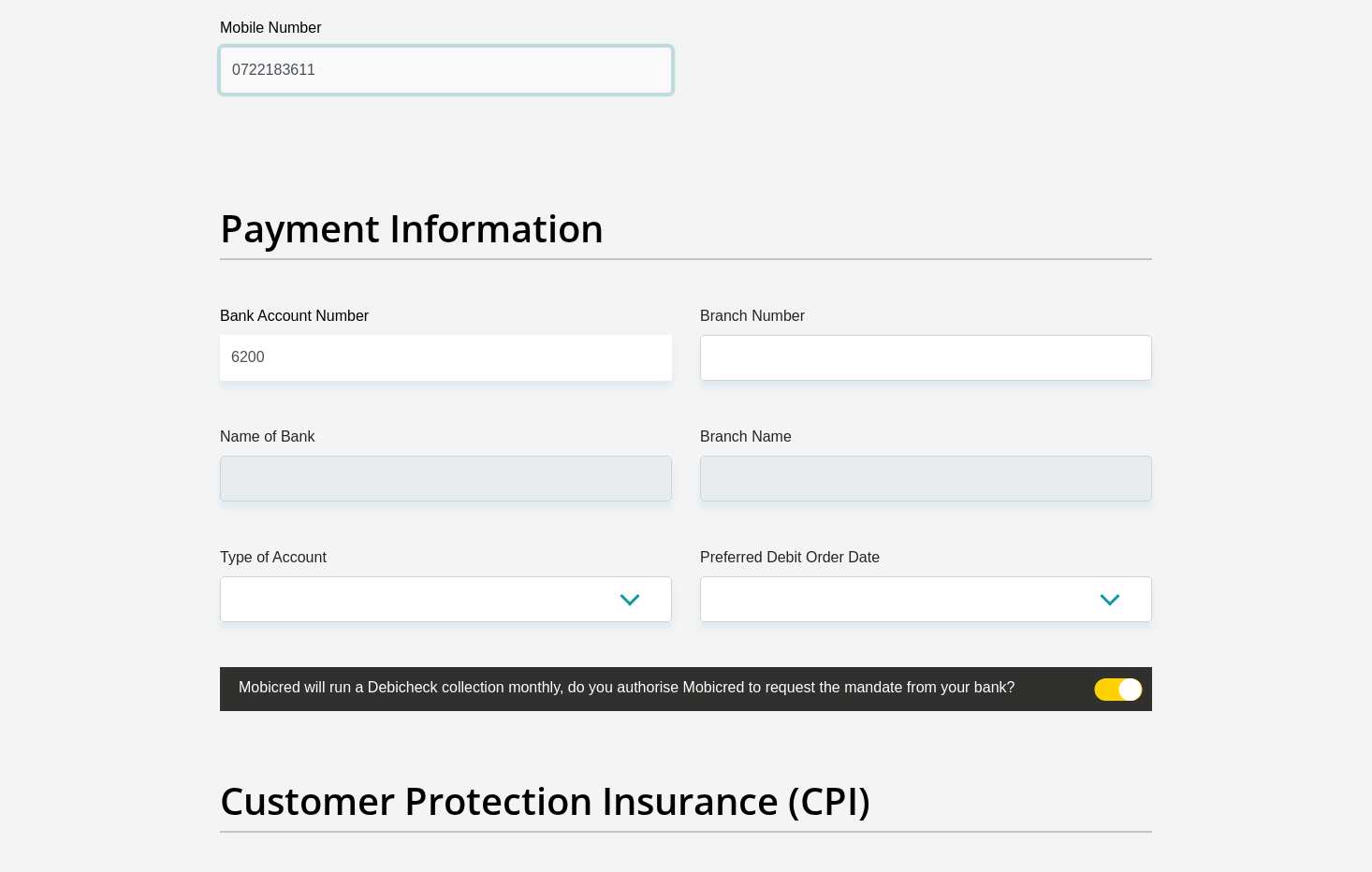
scroll to position [4149, 0]
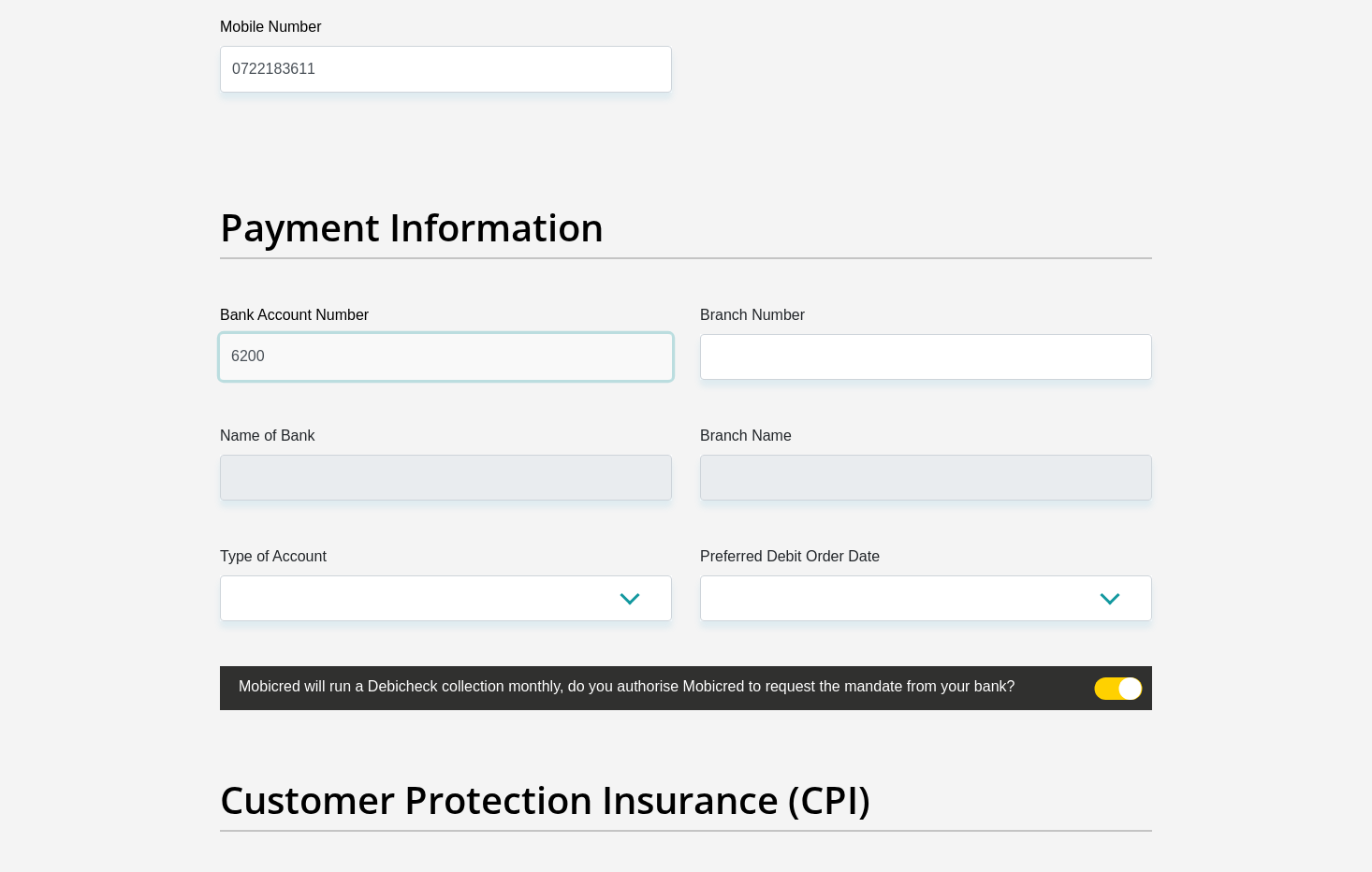
click at [644, 337] on input "6200" at bounding box center [445, 357] width 452 height 46
type input "6"
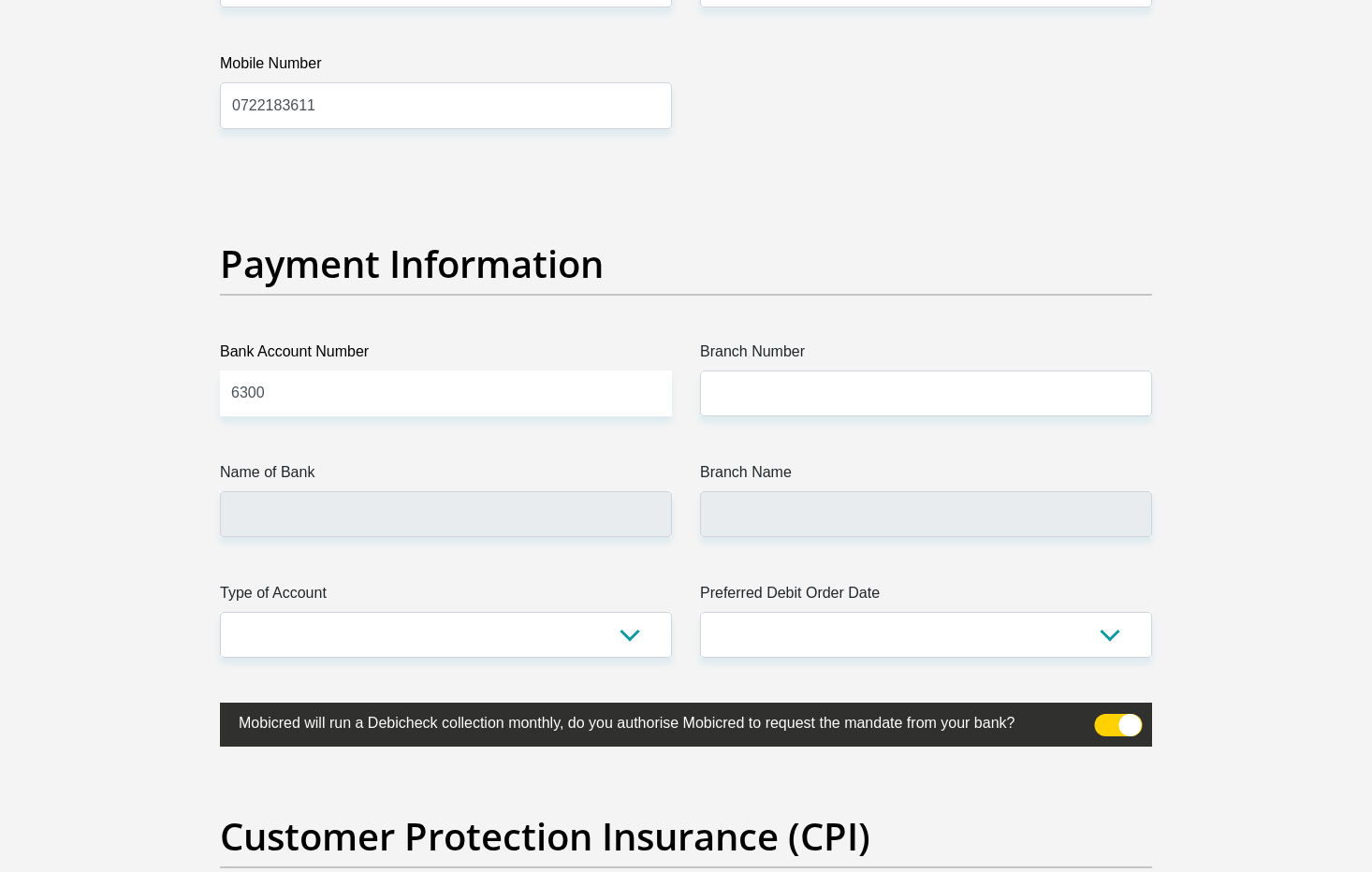
scroll to position [4117, 0]
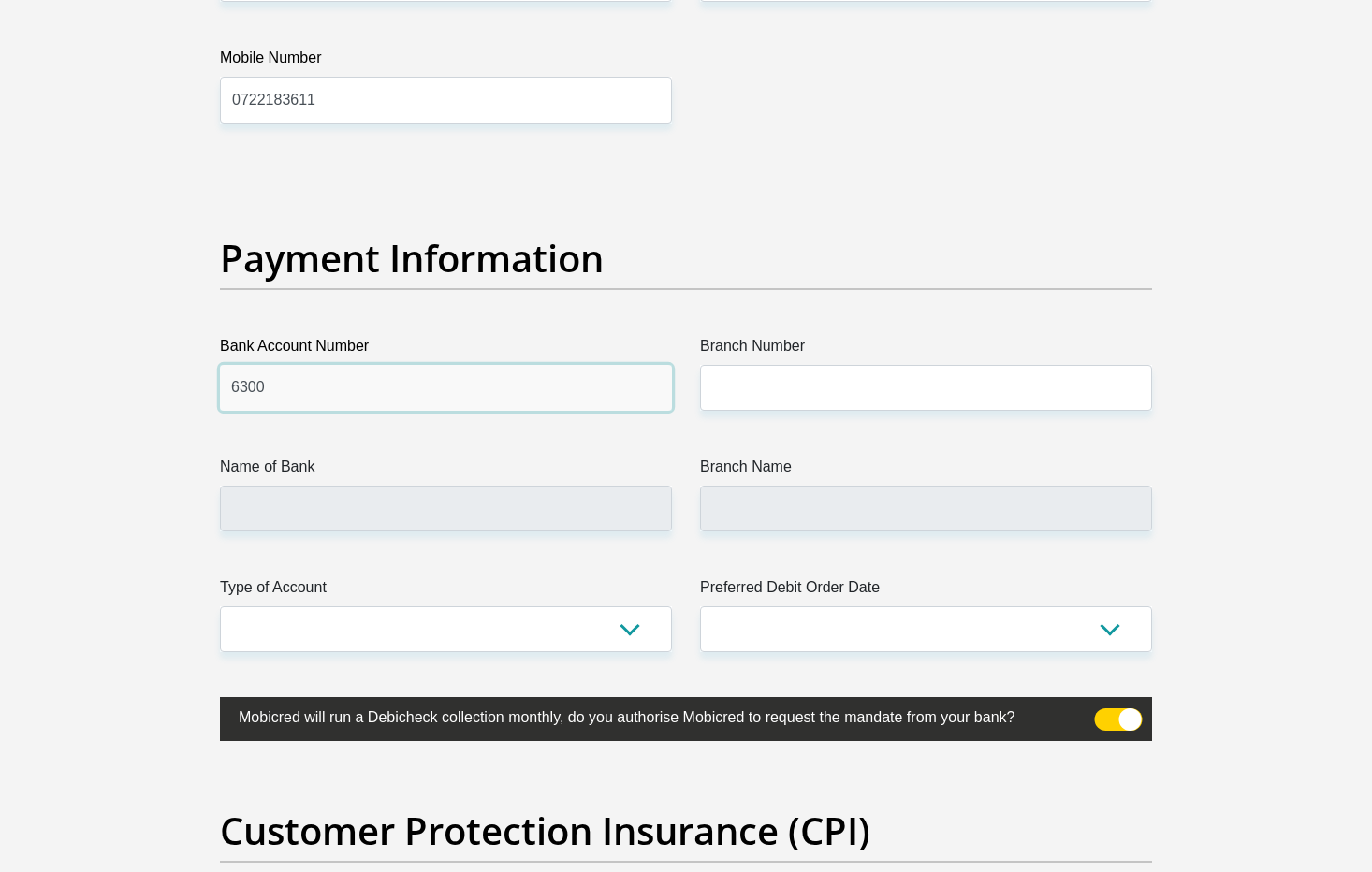
click at [358, 385] on input "6300" at bounding box center [445, 388] width 452 height 46
type input "63006721765"
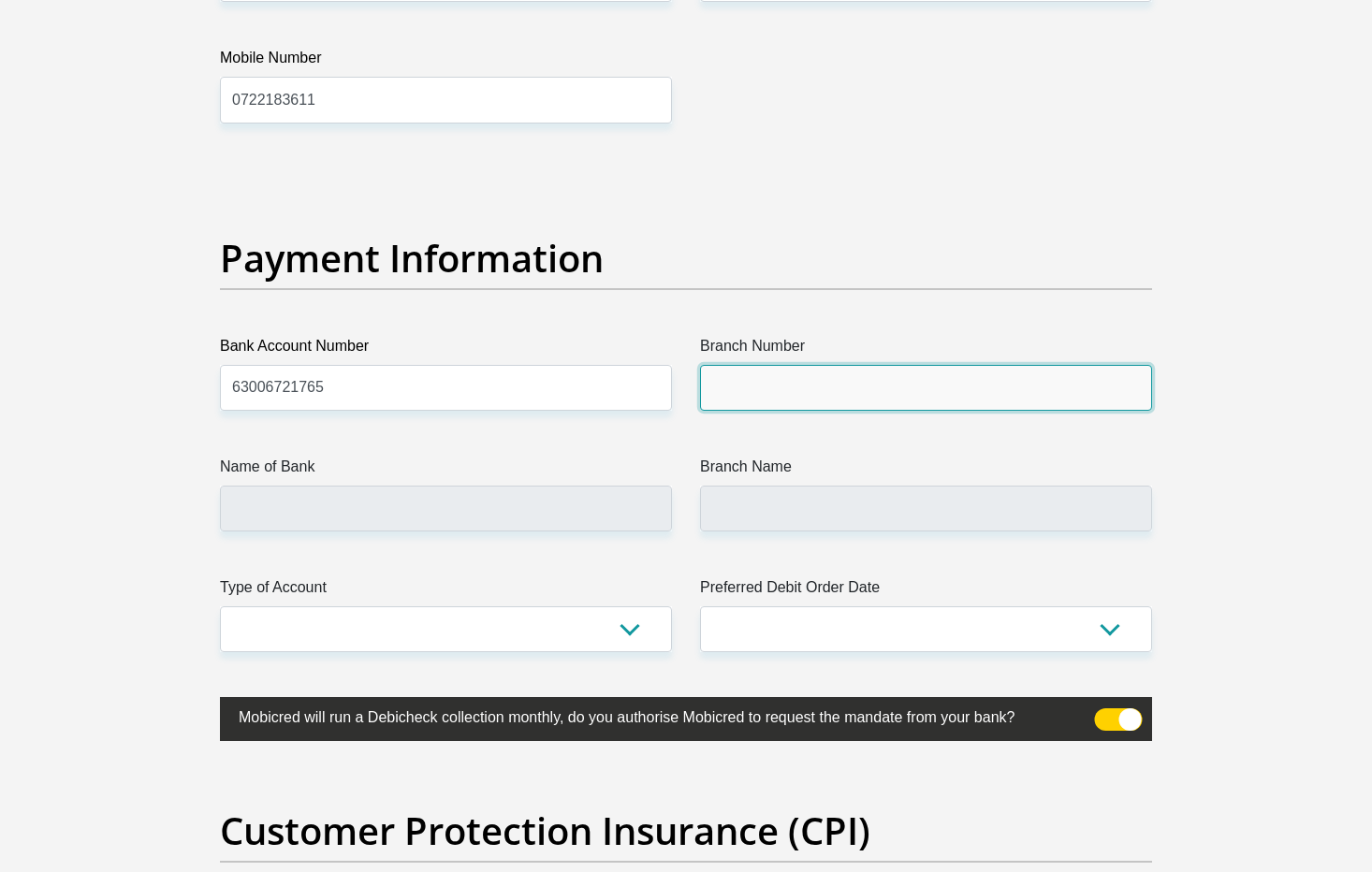
click at [753, 378] on input "Branch Number" at bounding box center [926, 388] width 452 height 46
type input "250655"
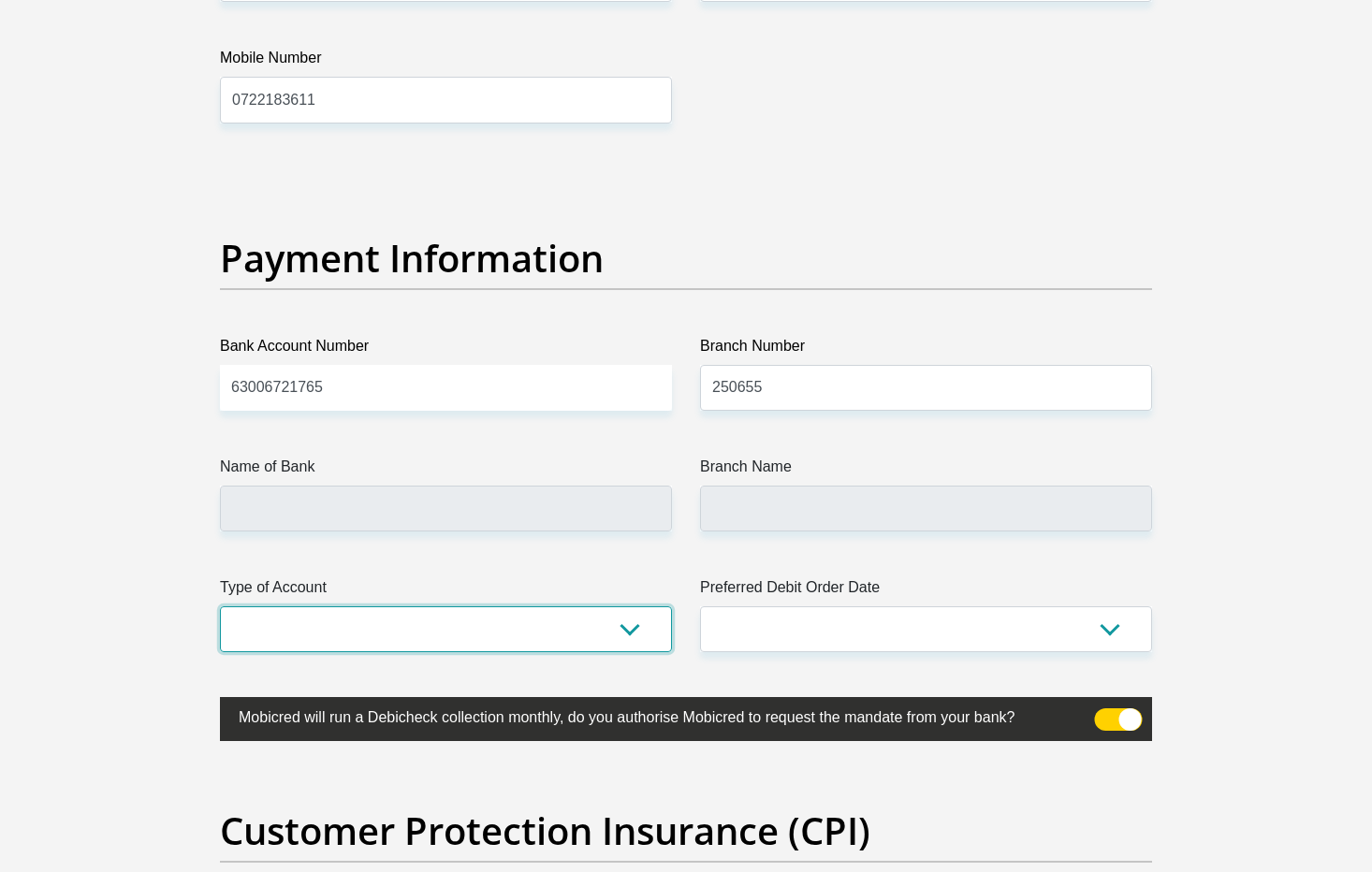
click at [628, 625] on select "Cheque Savings" at bounding box center [445, 629] width 452 height 46
type input "FIRSTRAND BANK"
type input "BRANCH 560"
select select "CUR"
click at [220, 607] on select "Cheque Savings" at bounding box center [445, 629] width 452 height 46
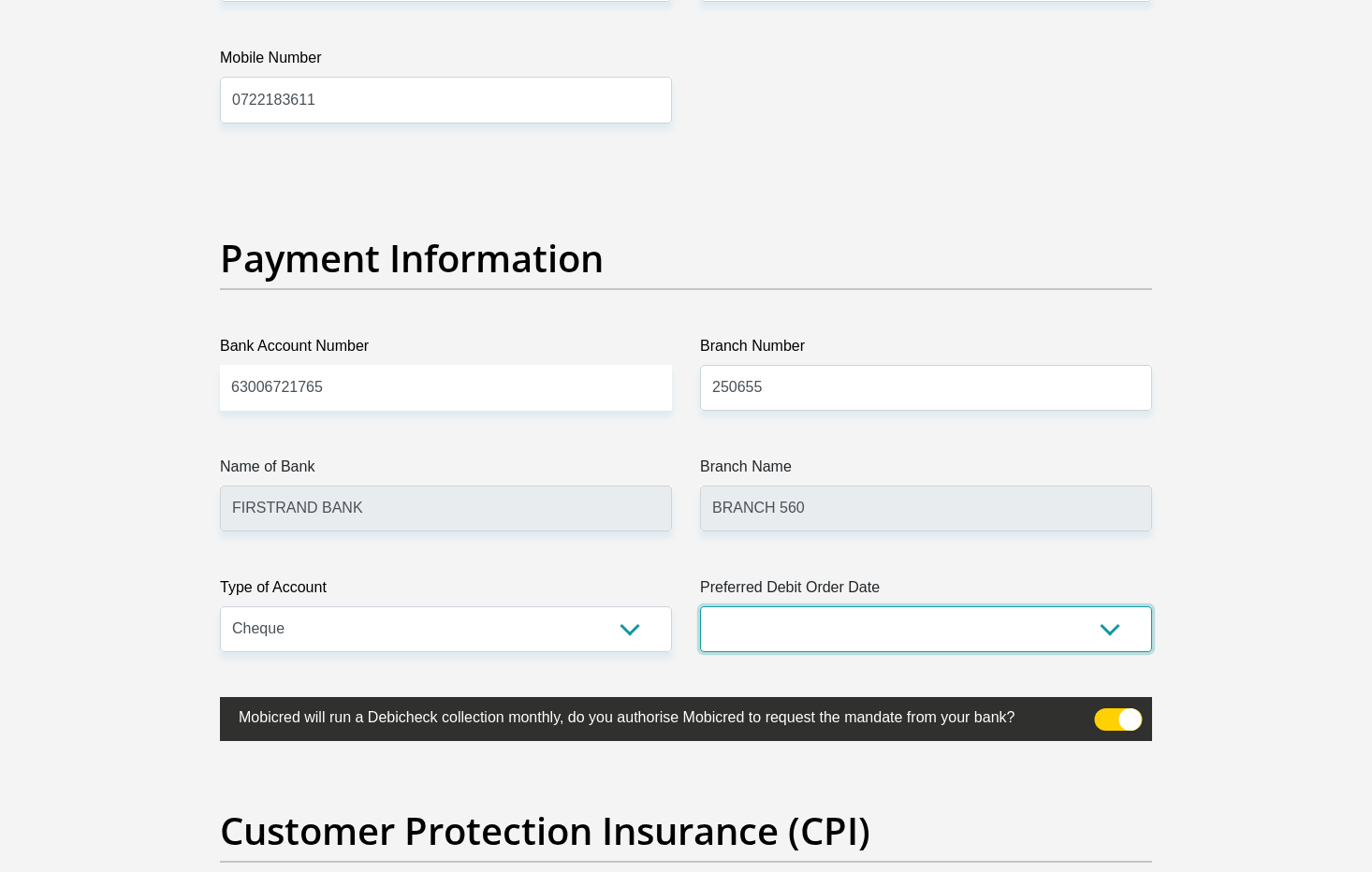
click at [800, 629] on select "1st 2nd 3rd 4th 5th 7th 18th 19th 20th 21st 22nd 23rd 24th 25th 26th 27th 28th …" at bounding box center [926, 629] width 452 height 46
select select "2"
click at [700, 607] on select "1st 2nd 3rd 4th 5th 7th 18th 19th 20th 21st 22nd 23rd 24th 25th 26th 27th 28th …" at bounding box center [926, 629] width 452 height 46
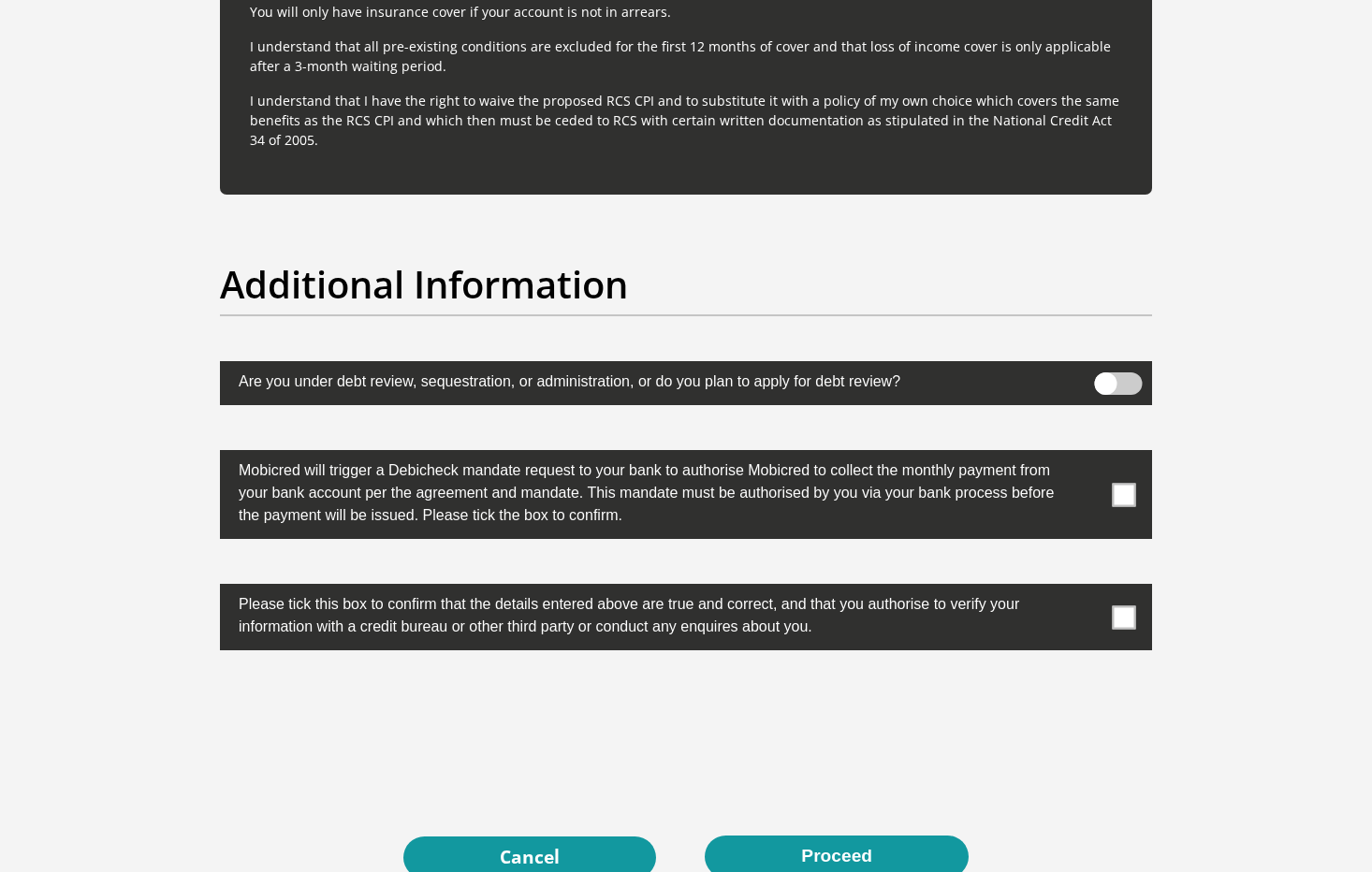
scroll to position [5621, 0]
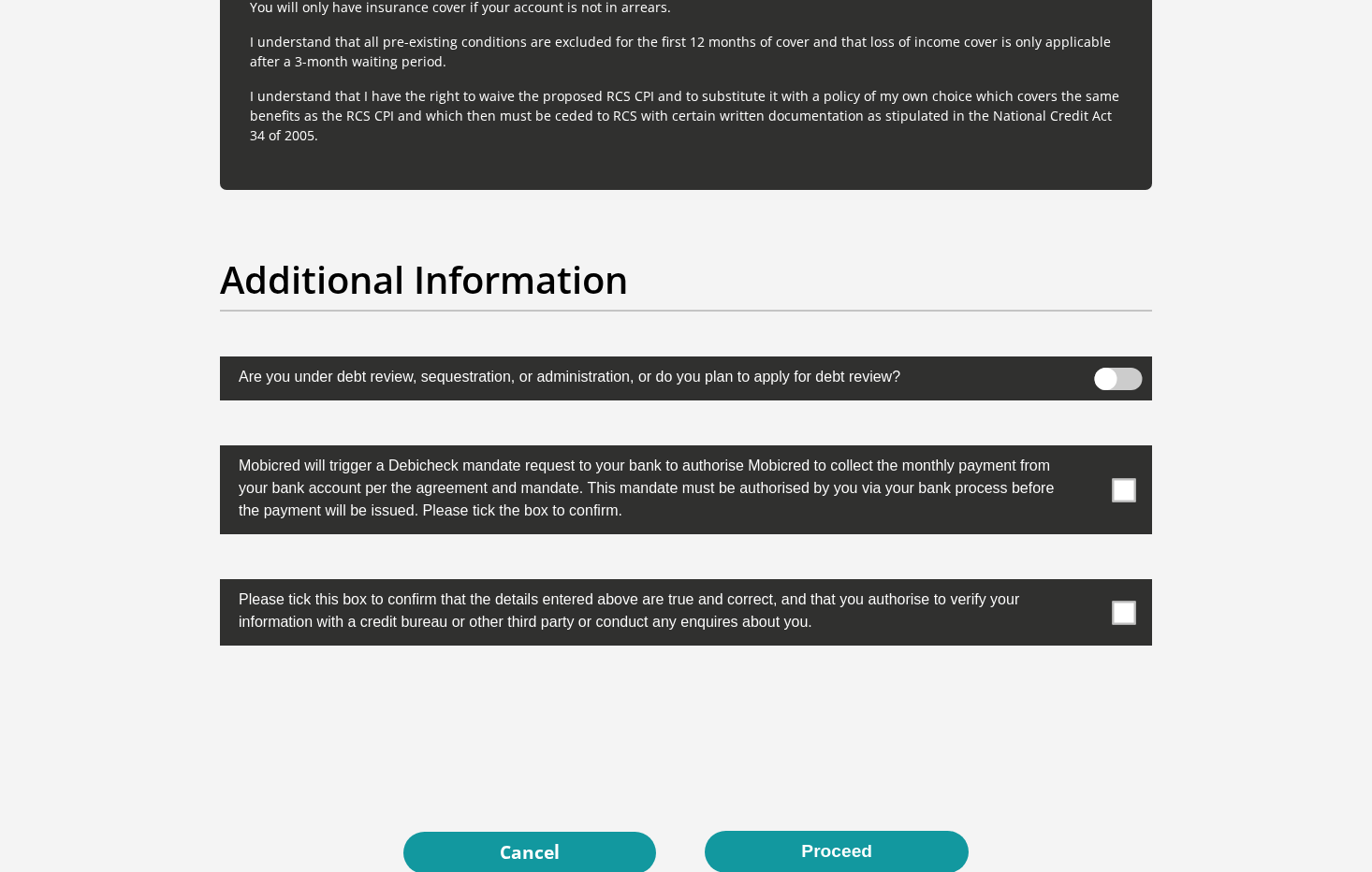
click at [1115, 498] on span at bounding box center [1124, 490] width 24 height 24
click at [1086, 450] on input "checkbox" at bounding box center [1086, 450] width 0 height 0
click at [1111, 616] on label at bounding box center [686, 612] width 932 height 66
click at [1086, 584] on input "checkbox" at bounding box center [1086, 584] width 0 height 0
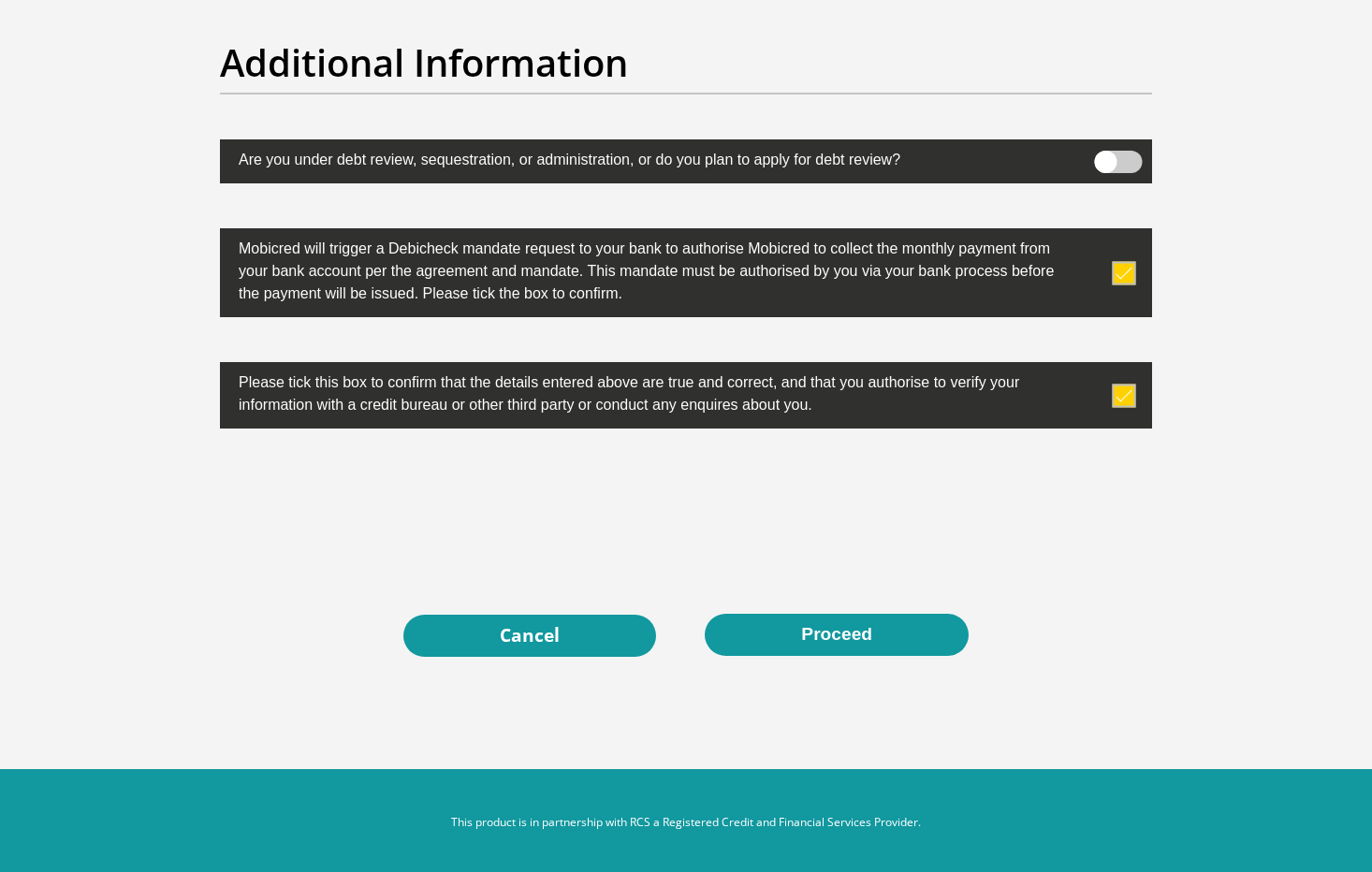
scroll to position [5841, 0]
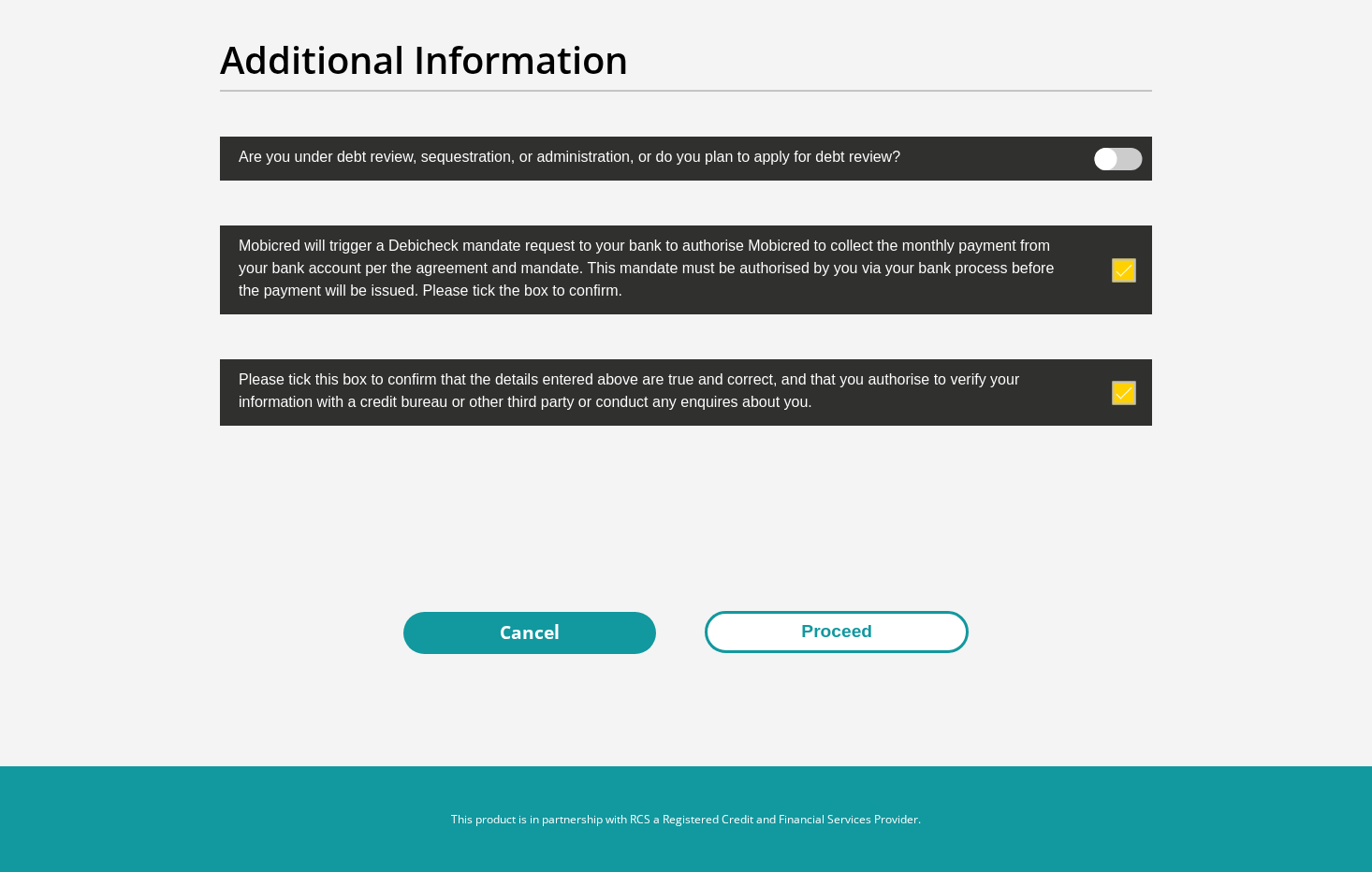
click at [849, 644] on button "Proceed" at bounding box center [837, 632] width 264 height 42
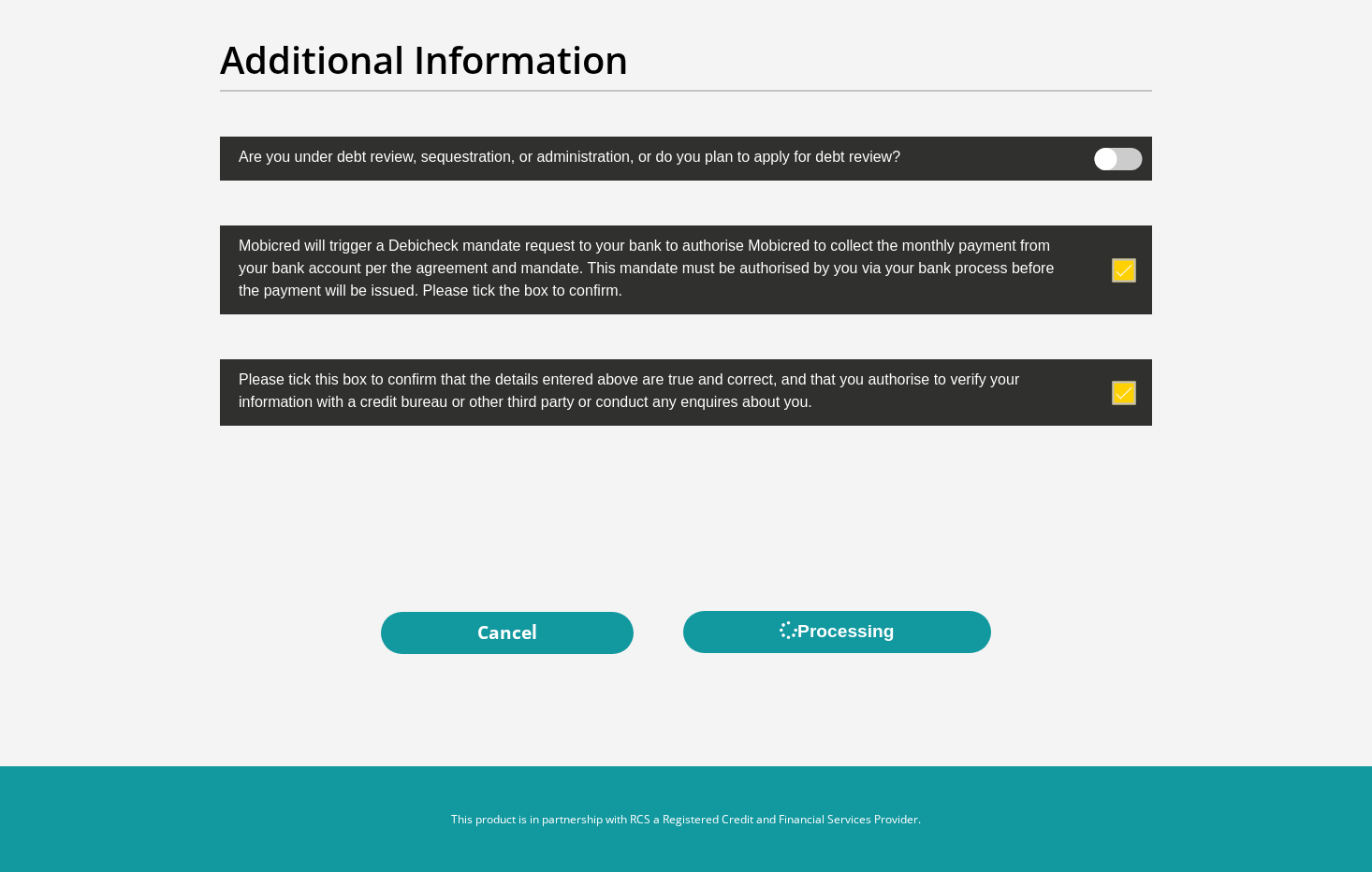
scroll to position [0, 0]
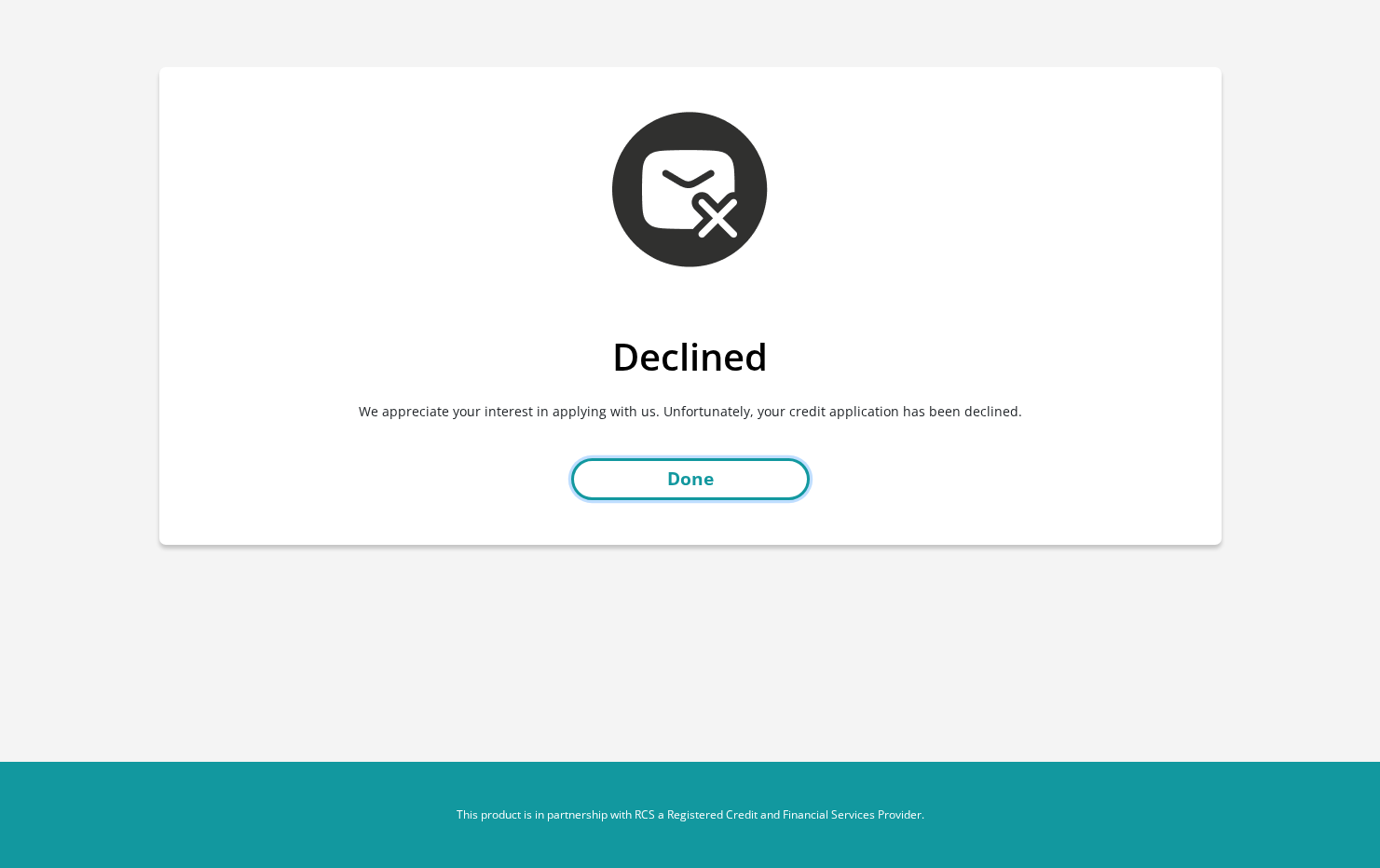
click at [681, 485] on link "Done" at bounding box center [690, 479] width 239 height 42
